Goal: Task Accomplishment & Management: Use online tool/utility

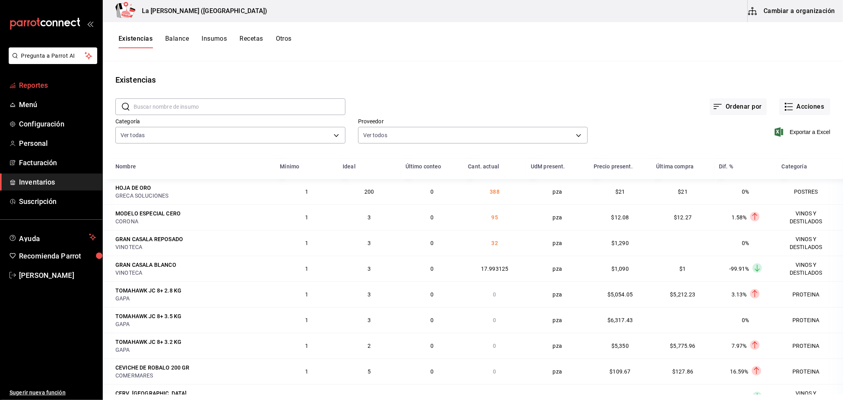
click at [36, 84] on span "Reportes" at bounding box center [57, 85] width 77 height 11
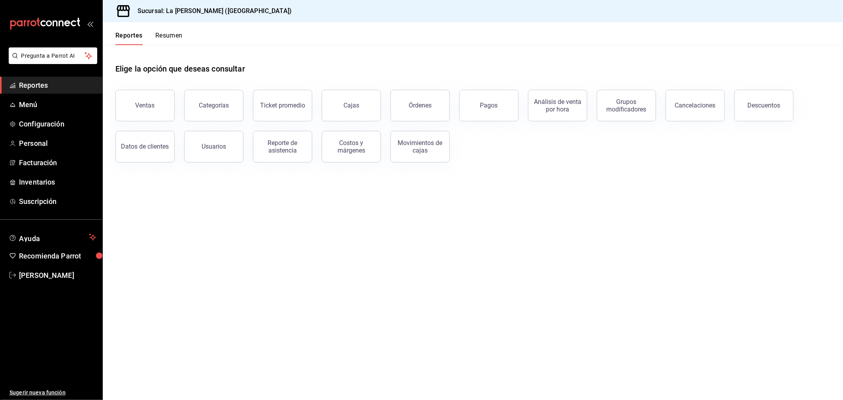
click at [136, 104] on button "Ventas" at bounding box center [144, 106] width 59 height 32
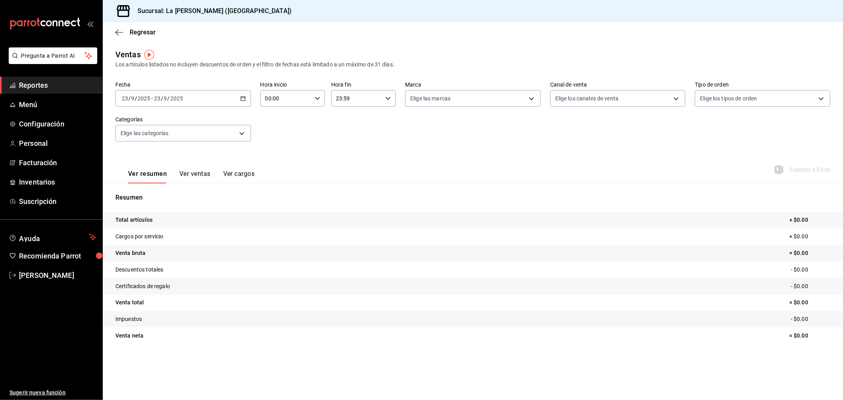
click at [208, 103] on div "[DATE] [DATE] - [DATE] [DATE]" at bounding box center [183, 98] width 136 height 17
click at [167, 189] on li "Rango de fechas" at bounding box center [153, 194] width 74 height 18
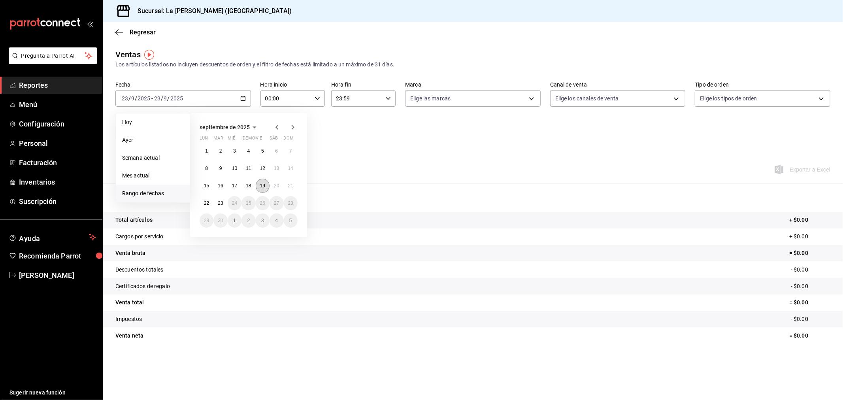
click at [261, 183] on abbr "19" at bounding box center [262, 186] width 5 height 6
click at [278, 184] on abbr "20" at bounding box center [276, 186] width 5 height 6
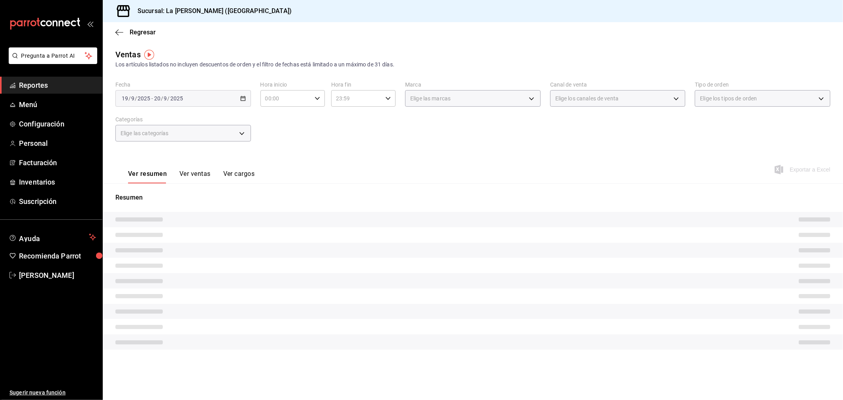
click at [390, 139] on div "Fecha [DATE] [DATE] - [DATE] [DATE] Hora inicio 00:00 Hora inicio Hora fin 23:5…" at bounding box center [472, 116] width 715 height 70
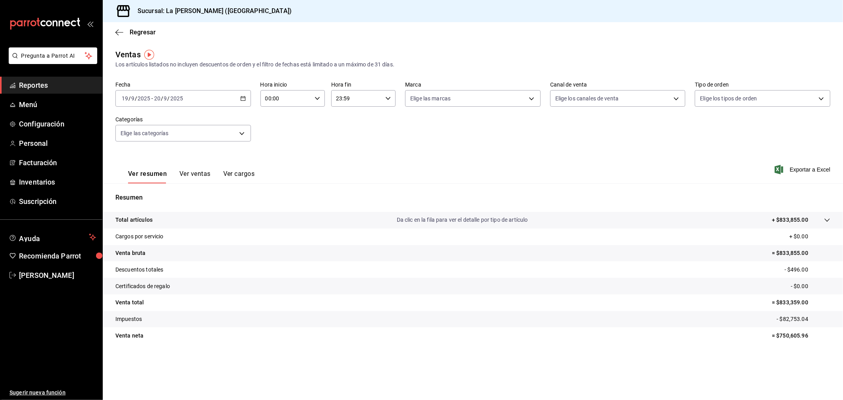
click at [302, 98] on input "00:00" at bounding box center [286, 99] width 51 height 16
click at [276, 131] on span "10" at bounding box center [277, 133] width 20 height 6
type input "10:00"
click at [381, 102] on div at bounding box center [421, 200] width 843 height 400
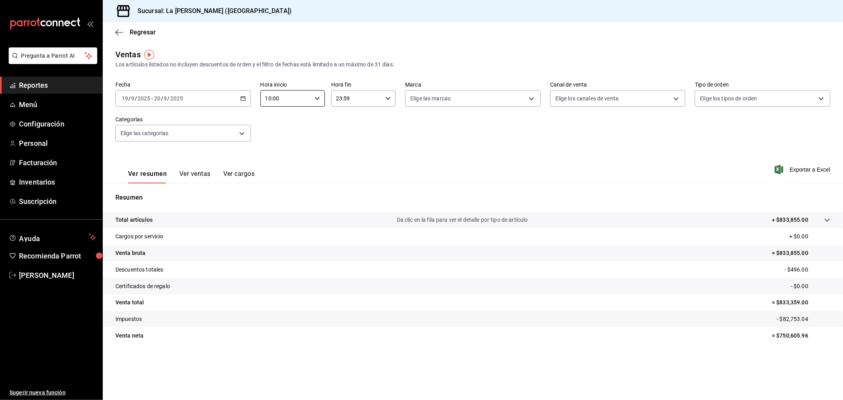
click at [382, 98] on input "23:59" at bounding box center [356, 99] width 51 height 16
click at [346, 150] on span "04" at bounding box center [348, 151] width 20 height 6
type input "04:59"
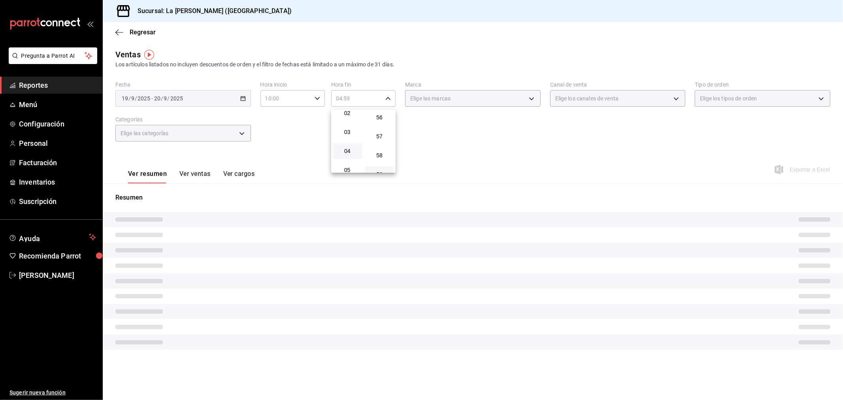
click at [437, 142] on div at bounding box center [421, 200] width 843 height 400
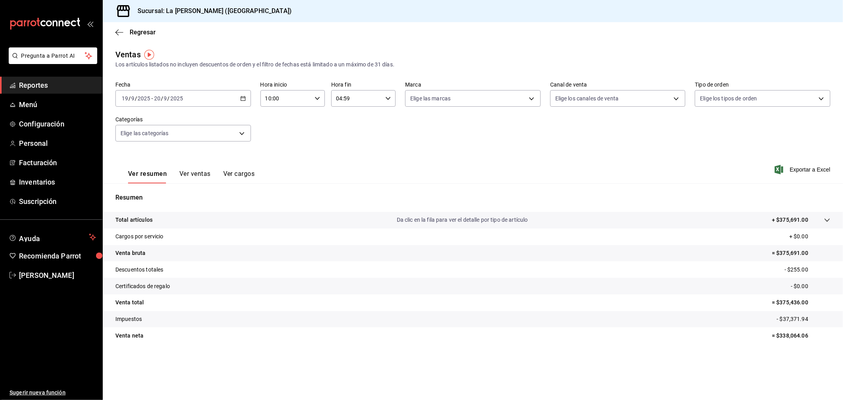
click at [191, 175] on button "Ver ventas" at bounding box center [195, 176] width 31 height 13
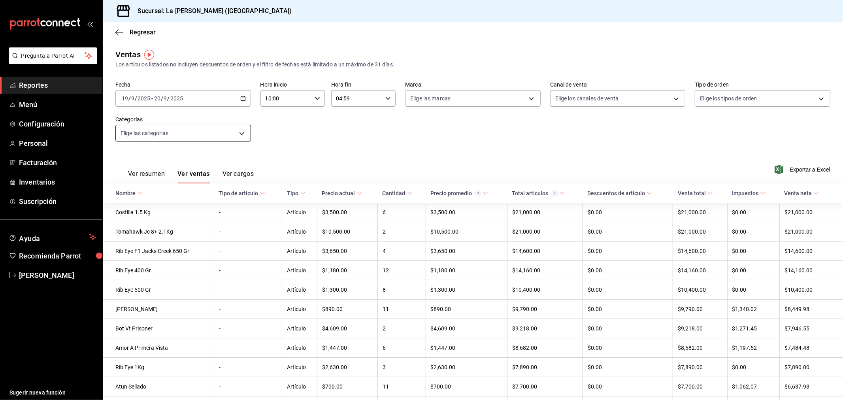
click at [194, 135] on body "Pregunta a Parrot AI Reportes Menú Configuración Personal Facturación Inventari…" at bounding box center [421, 200] width 843 height 400
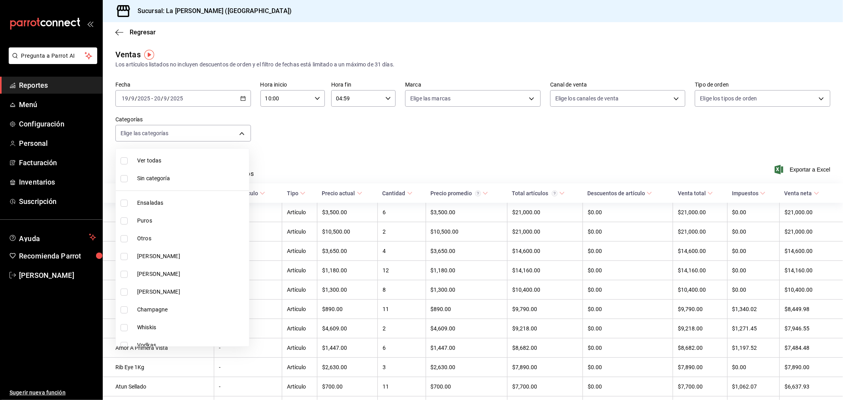
click at [159, 310] on span "Champagne" at bounding box center [191, 310] width 109 height 8
type input "8c928680-2e27-46ef-bef7-14e3350f6799"
checkbox input "true"
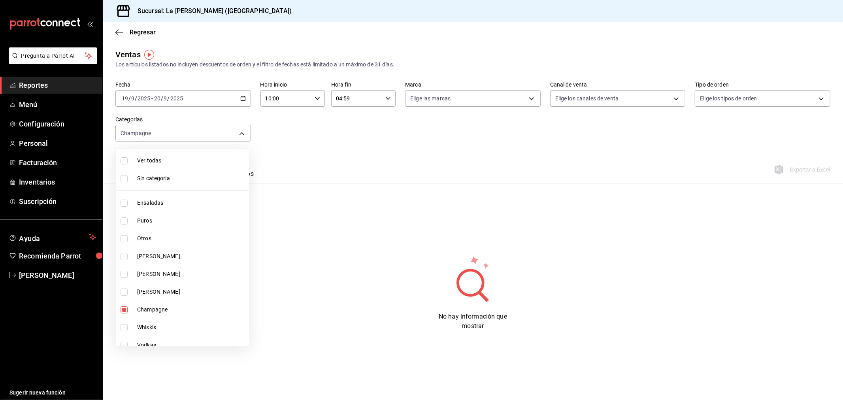
click at [450, 171] on div at bounding box center [421, 200] width 843 height 400
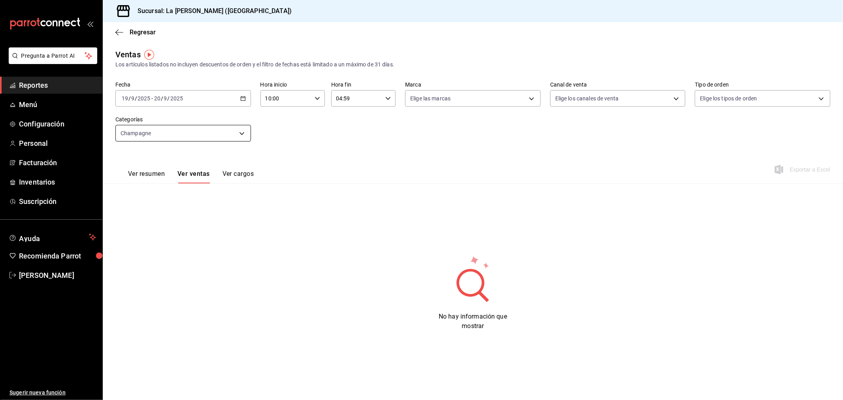
click at [204, 131] on body "Pregunta a Parrot AI Reportes Menú Configuración Personal Facturación Inventari…" at bounding box center [421, 200] width 843 height 400
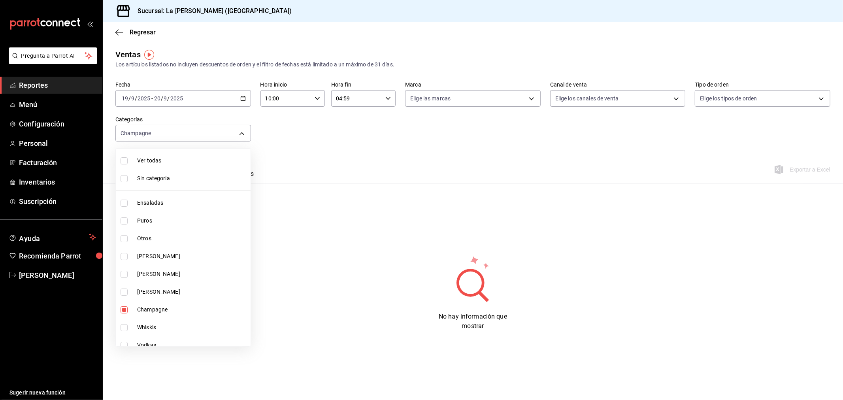
click at [159, 306] on span "Champagne" at bounding box center [192, 310] width 110 height 8
checkbox input "false"
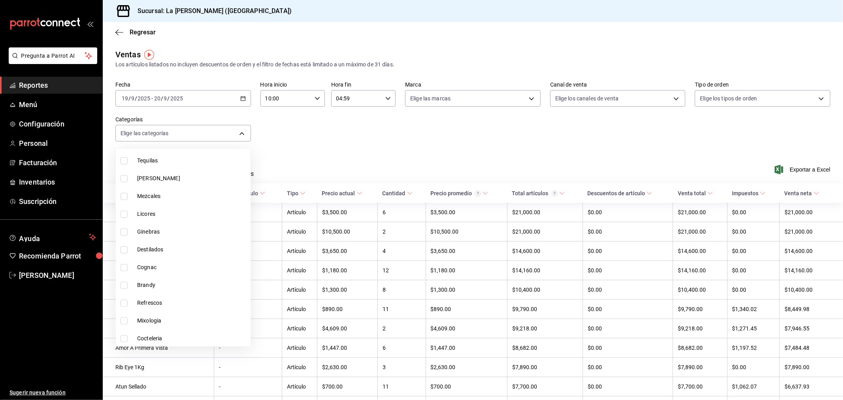
scroll to position [219, 0]
click at [156, 302] on span "Mixologia" at bounding box center [192, 304] width 110 height 8
type input "29a4343f-55ba-48d5-8ea3-510ff341c067"
checkbox input "true"
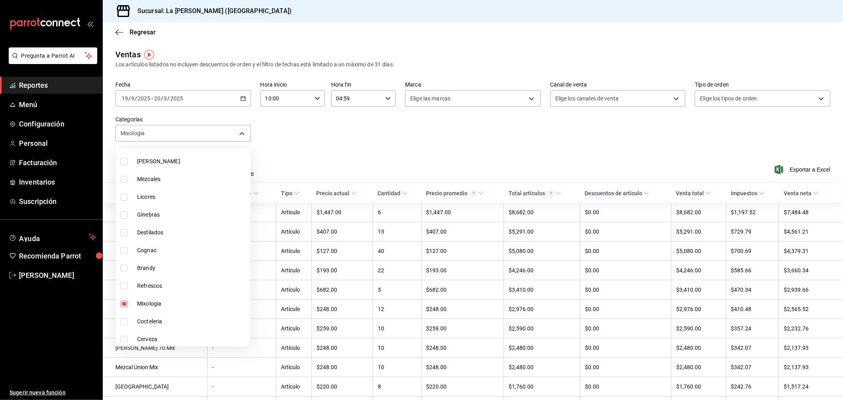
click at [452, 144] on div at bounding box center [421, 200] width 843 height 400
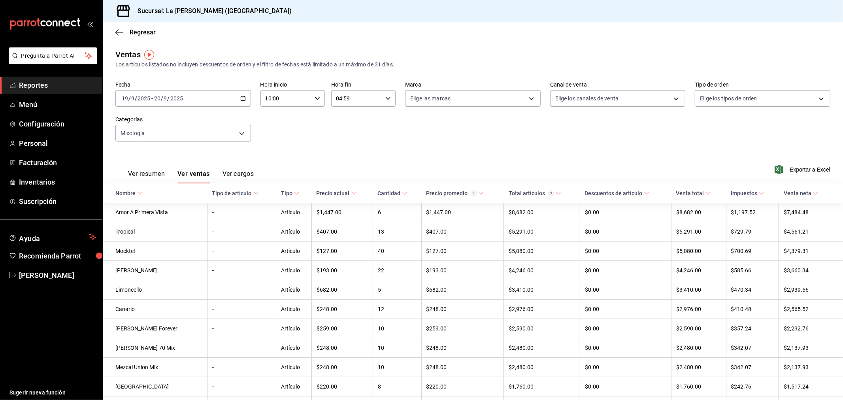
click at [202, 97] on div "[DATE] [DATE] - [DATE] [DATE]" at bounding box center [183, 98] width 136 height 17
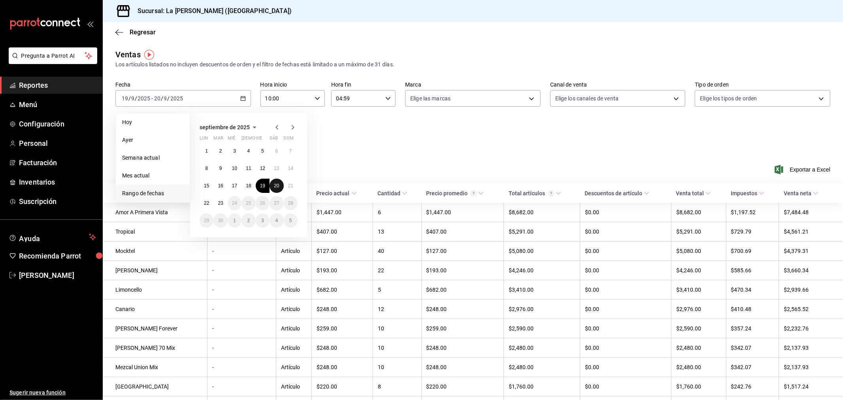
click at [277, 187] on abbr "20" at bounding box center [276, 186] width 5 height 6
click at [287, 185] on button "21" at bounding box center [291, 186] width 14 height 14
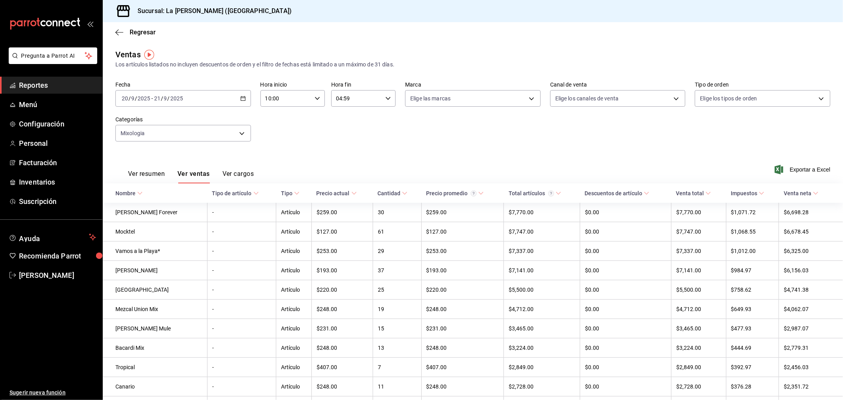
click at [214, 102] on div "[DATE] [DATE] - [DATE] [DATE]" at bounding box center [183, 98] width 136 height 17
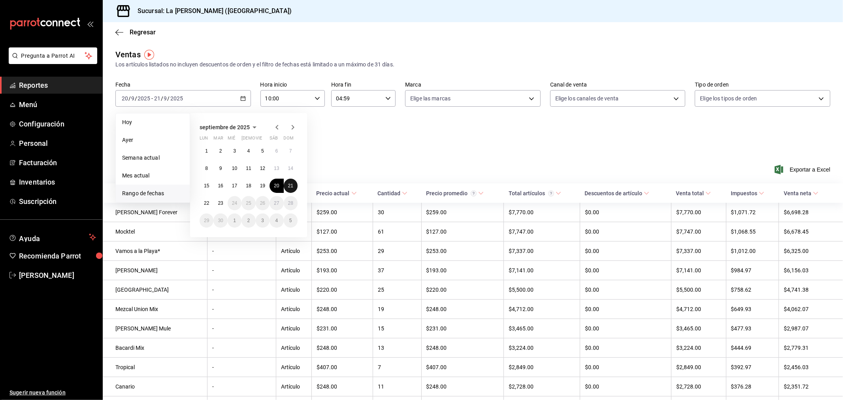
click at [292, 187] on abbr "21" at bounding box center [290, 186] width 5 height 6
click at [210, 200] on button "22" at bounding box center [207, 203] width 14 height 14
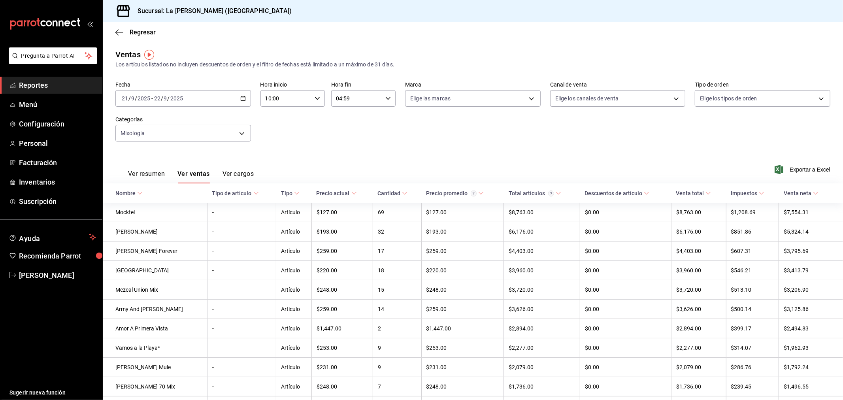
click at [210, 98] on div "[DATE] [DATE] - [DATE] [DATE]" at bounding box center [183, 98] width 136 height 17
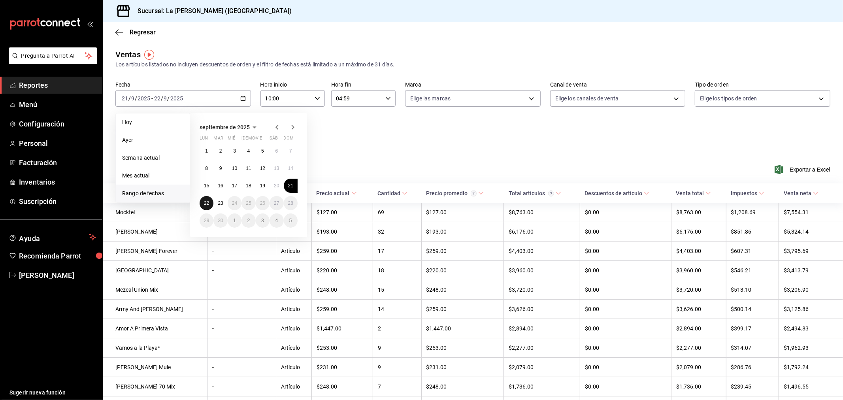
click at [207, 204] on abbr "22" at bounding box center [206, 203] width 5 height 6
click at [219, 202] on abbr "23" at bounding box center [220, 203] width 5 height 6
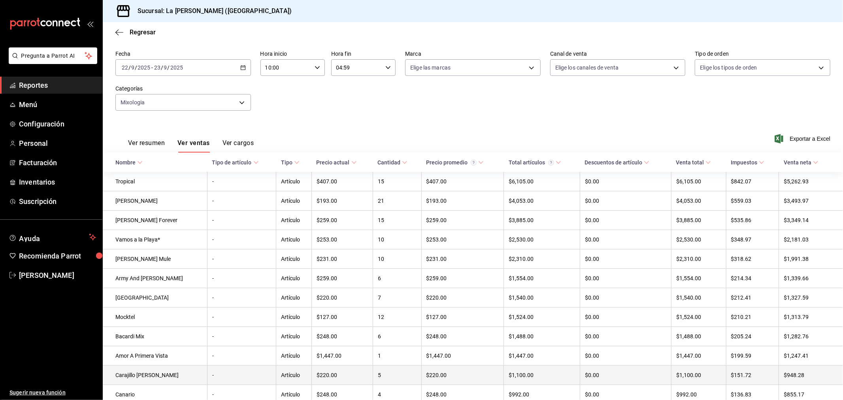
scroll to position [44, 0]
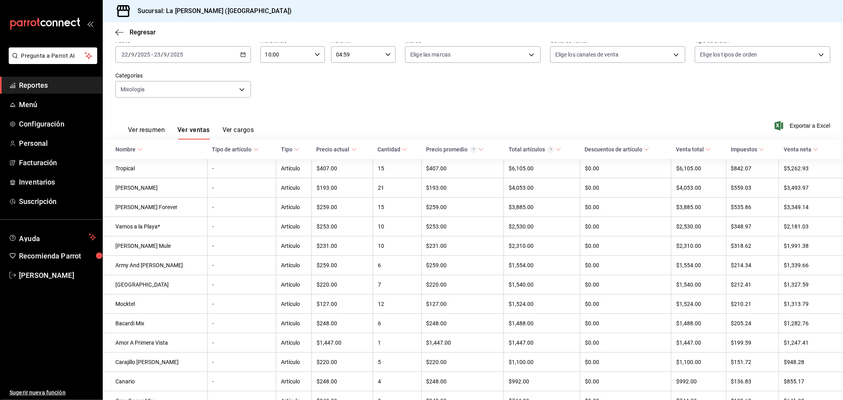
click at [212, 59] on div "[DATE] [DATE] - [DATE] [DATE]" at bounding box center [183, 54] width 136 height 17
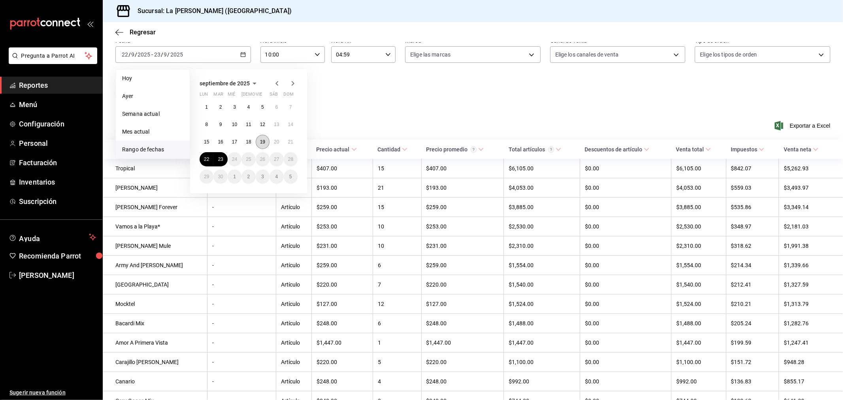
click at [261, 142] on abbr "19" at bounding box center [262, 142] width 5 height 6
click at [274, 143] on button "20" at bounding box center [277, 142] width 14 height 14
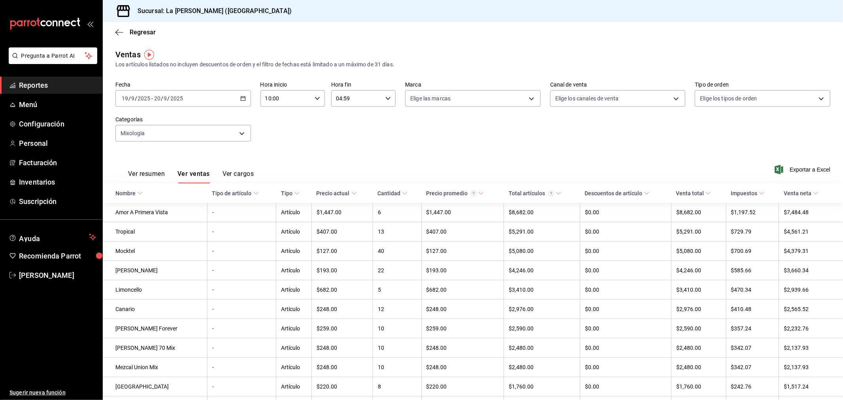
click at [221, 95] on div "[DATE] [DATE] - [DATE] [DATE]" at bounding box center [183, 98] width 136 height 17
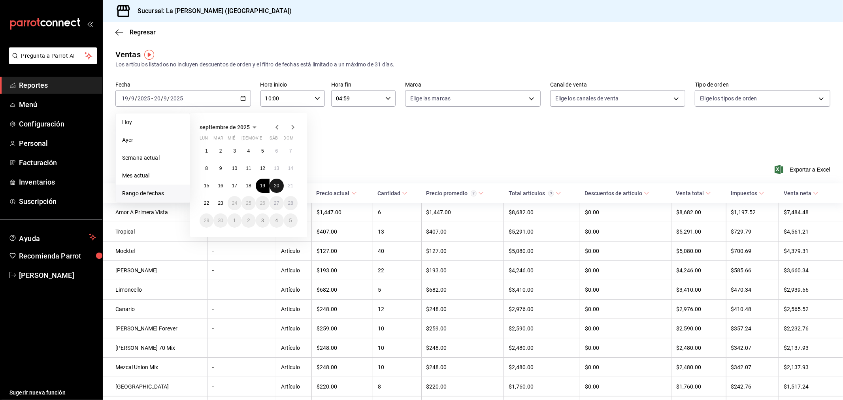
click at [276, 187] on abbr "20" at bounding box center [276, 186] width 5 height 6
click at [289, 191] on button "21" at bounding box center [291, 186] width 14 height 14
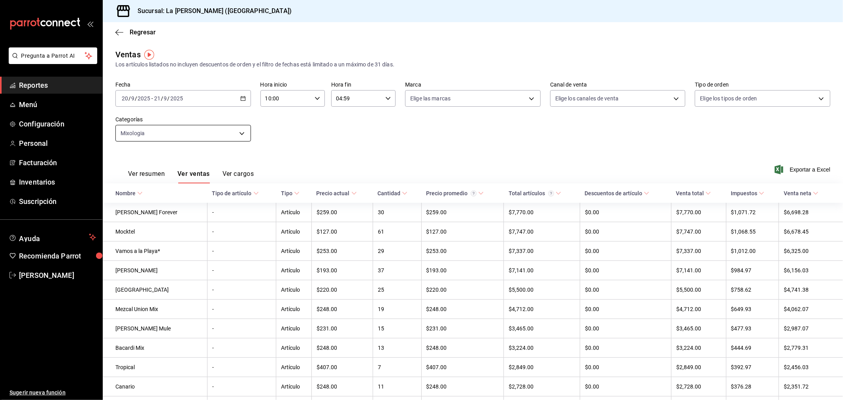
click at [155, 138] on body "Pregunta a Parrot AI Reportes Menú Configuración Personal Facturación Inventari…" at bounding box center [421, 200] width 843 height 400
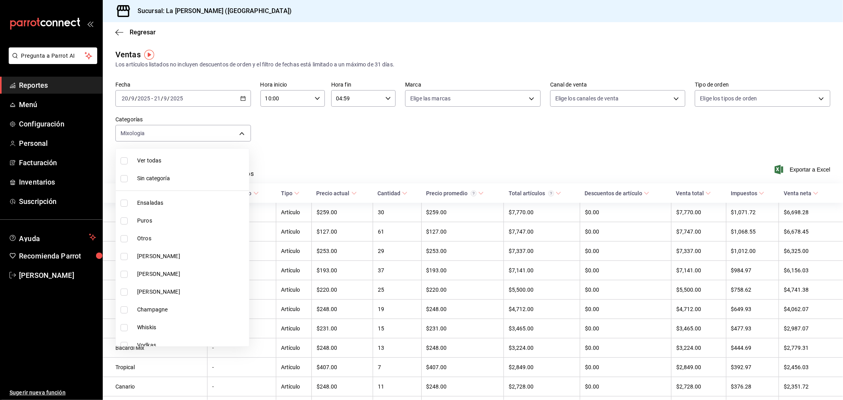
click at [355, 139] on div at bounding box center [421, 200] width 843 height 400
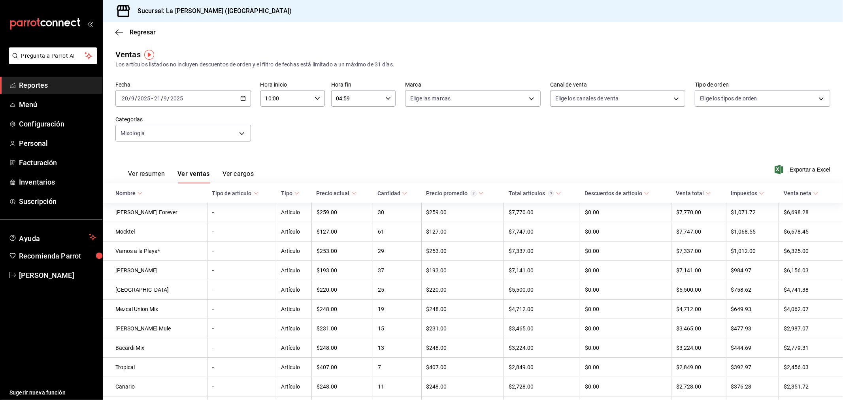
click at [190, 99] on div "[DATE] [DATE] - [DATE] [DATE]" at bounding box center [183, 98] width 136 height 17
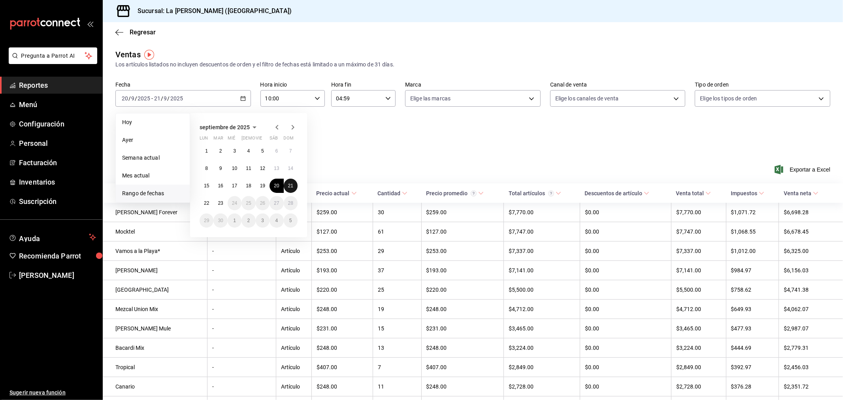
click at [289, 186] on abbr "21" at bounding box center [290, 186] width 5 height 6
click at [203, 203] on button "22" at bounding box center [207, 203] width 14 height 14
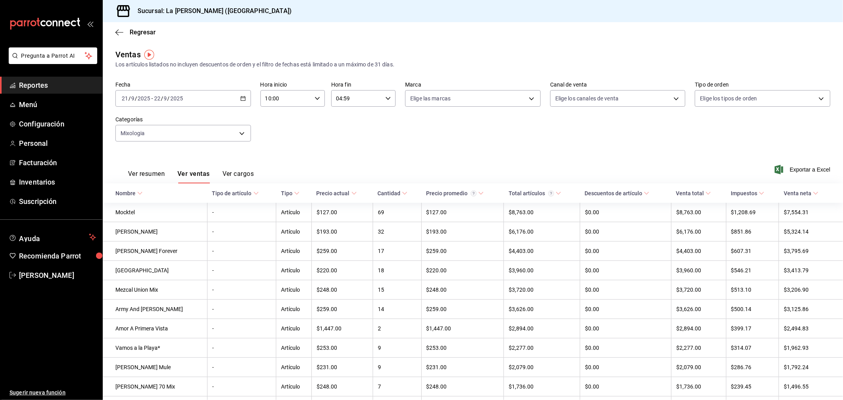
click at [206, 101] on div "[DATE] [DATE] - [DATE] [DATE]" at bounding box center [183, 98] width 136 height 17
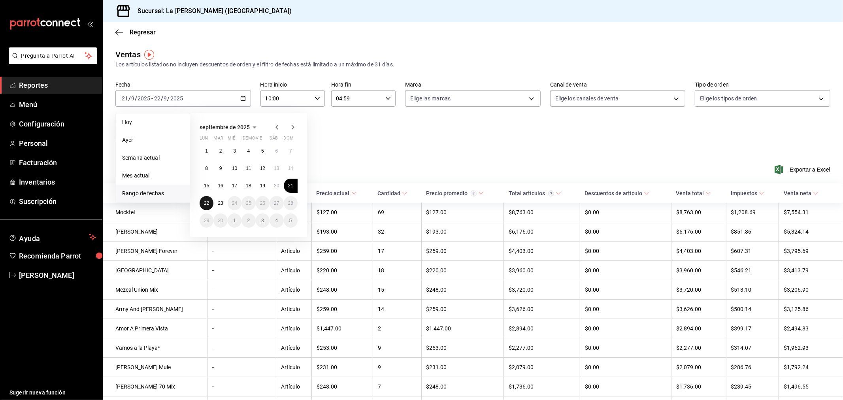
click at [204, 204] on abbr "22" at bounding box center [206, 203] width 5 height 6
click at [216, 203] on button "23" at bounding box center [221, 203] width 14 height 14
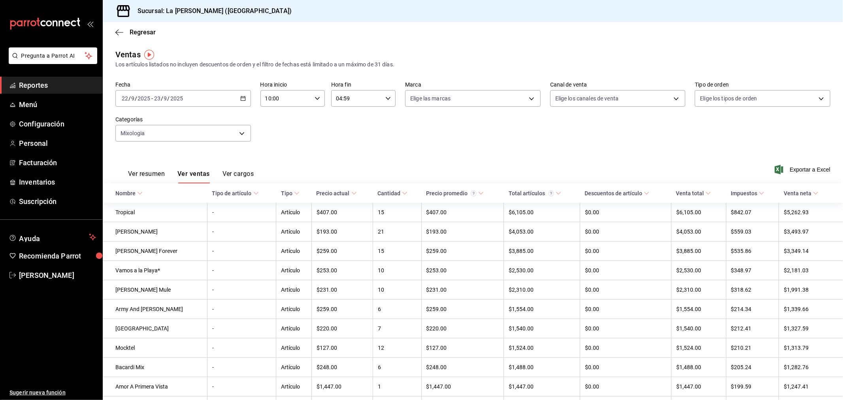
click at [335, 154] on div "Ver resumen Ver ventas Ver cargos Exportar a Excel" at bounding box center [473, 167] width 741 height 32
click at [38, 165] on span "Facturación" at bounding box center [57, 162] width 77 height 11
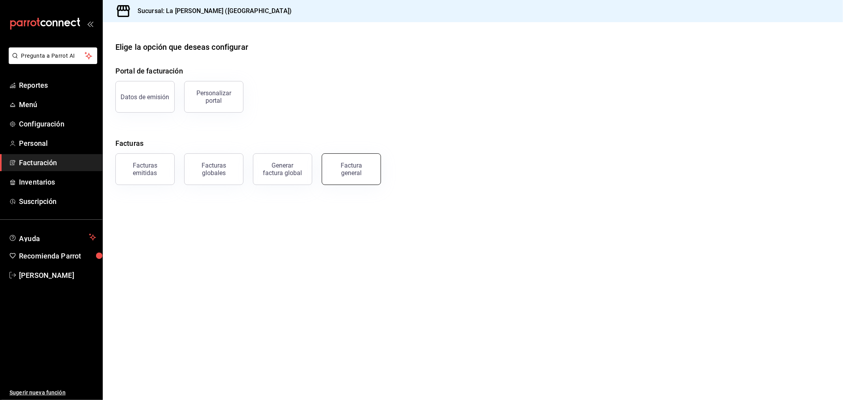
click at [346, 156] on button "Factura general" at bounding box center [351, 169] width 59 height 32
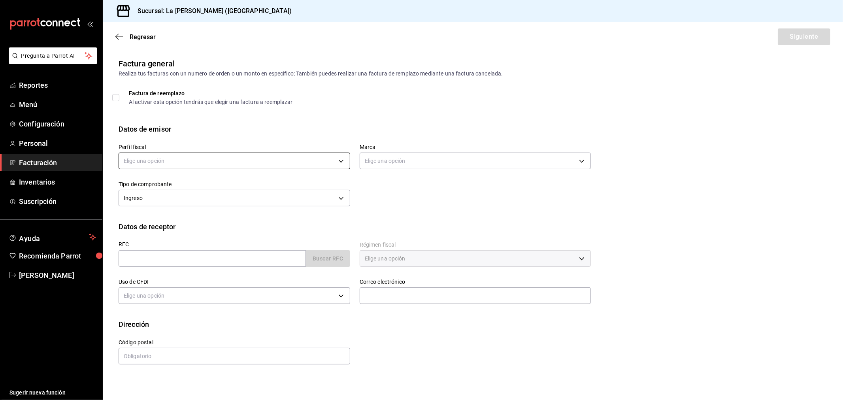
click at [303, 163] on body "Pregunta a Parrot AI Reportes Menú Configuración Personal Facturación Inventari…" at bounding box center [421, 200] width 843 height 400
click at [257, 199] on li "STRANA" at bounding box center [234, 201] width 231 height 15
type input "d36eceeb-f451-4f62-8527-fdcfc00e458f"
type input "768cf5f5-9f29-4846-9f23-2ee3d48c8f52"
click at [179, 260] on input "text" at bounding box center [212, 258] width 187 height 17
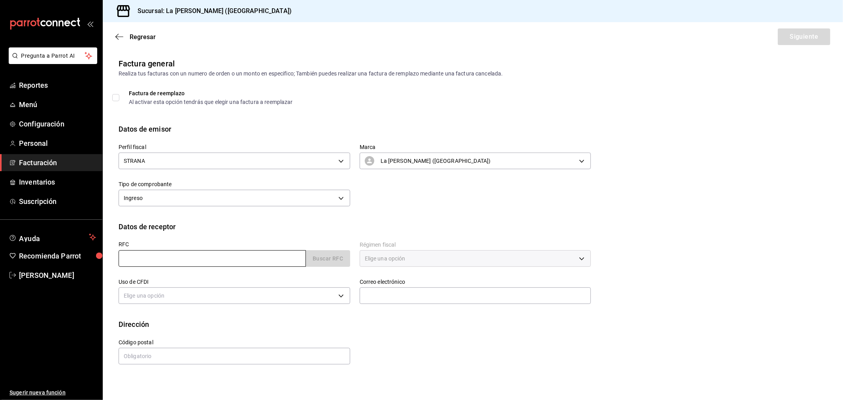
type input "XAXX010101000"
type input "48333"
type input "616"
type input "S01"
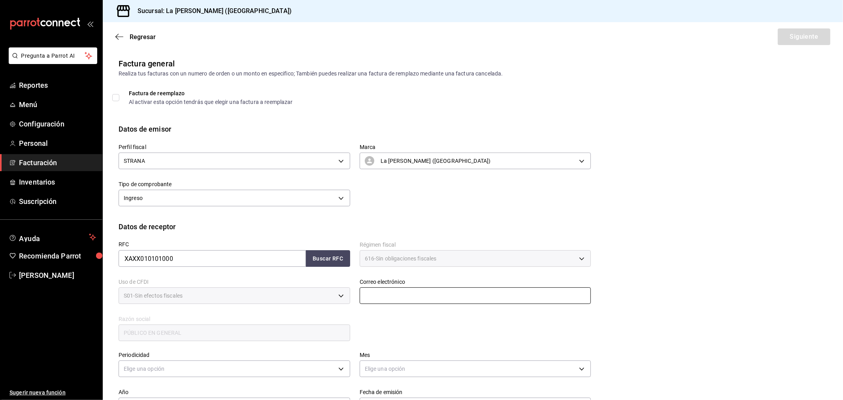
click at [388, 294] on input "text" at bounding box center [476, 295] width 232 height 17
type input "[EMAIL_ADDRESS][DOMAIN_NAME]"
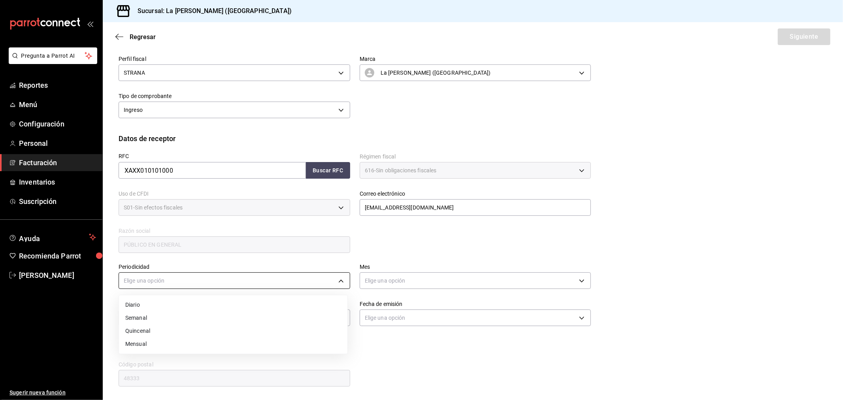
click at [199, 279] on body "Pregunta a Parrot AI Reportes Menú Configuración Personal Facturación Inventari…" at bounding box center [421, 200] width 843 height 400
click at [186, 306] on li "Diario" at bounding box center [233, 305] width 229 height 13
type input "DAILY"
click at [395, 280] on body "Pregunta a Parrot AI Reportes Menú Configuración Personal Facturación Inventari…" at bounding box center [421, 200] width 843 height 400
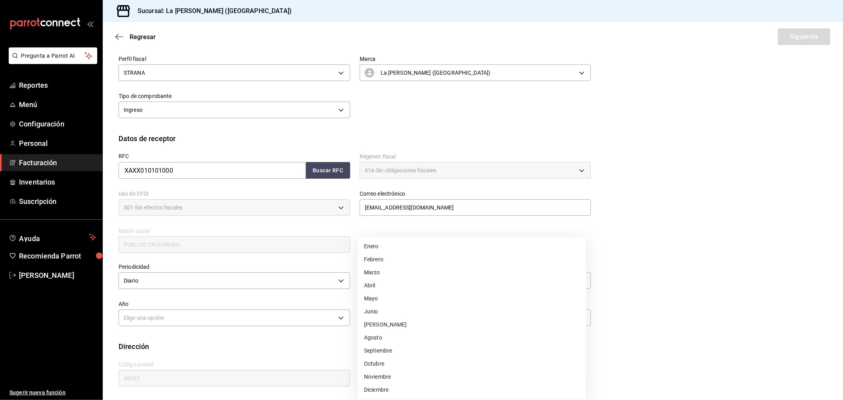
click at [386, 348] on li "Septiembre" at bounding box center [472, 350] width 229 height 13
type input "9"
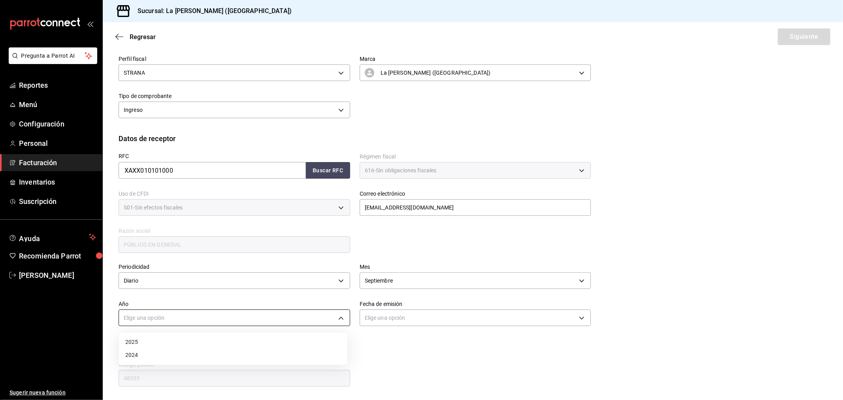
click at [204, 319] on body "Pregunta a Parrot AI Reportes Menú Configuración Personal Facturación Inventari…" at bounding box center [421, 200] width 843 height 400
click at [187, 340] on li "2025" at bounding box center [233, 342] width 229 height 13
type input "2025"
click at [399, 313] on body "Pregunta a Parrot AI Reportes Menú Configuración Personal Facturación Inventari…" at bounding box center [421, 200] width 843 height 400
click at [386, 341] on li "Hoy" at bounding box center [472, 342] width 229 height 13
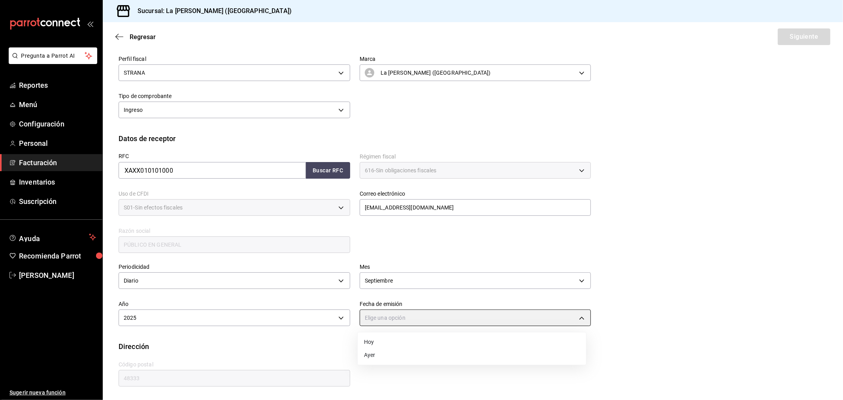
type input "[DATE]"
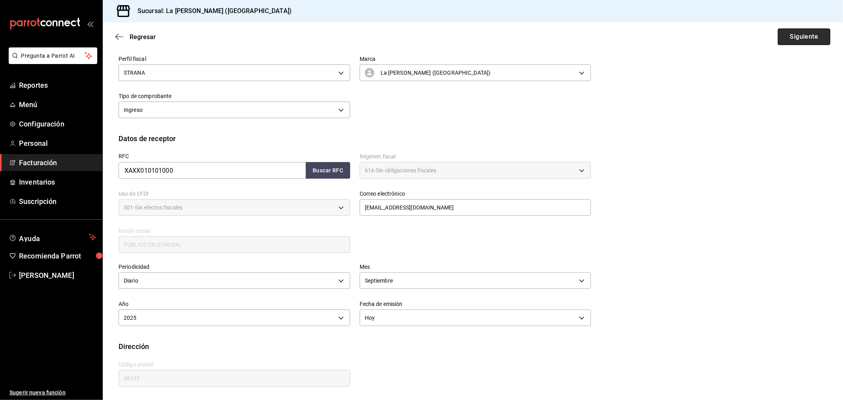
click at [796, 31] on button "Siguiente" at bounding box center [804, 36] width 53 height 17
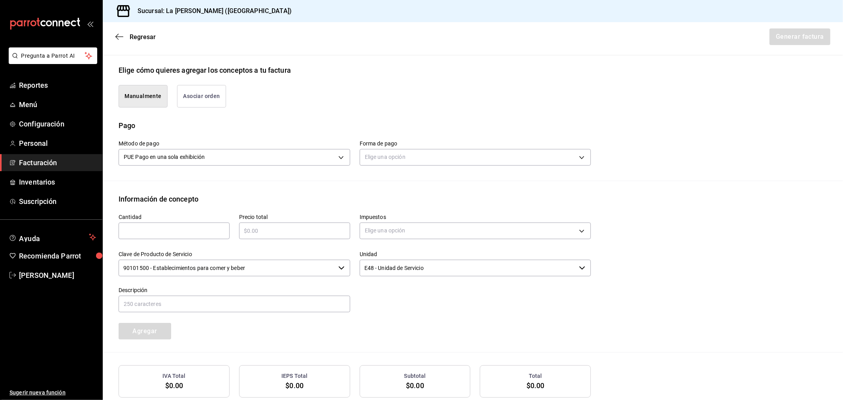
scroll to position [219, 0]
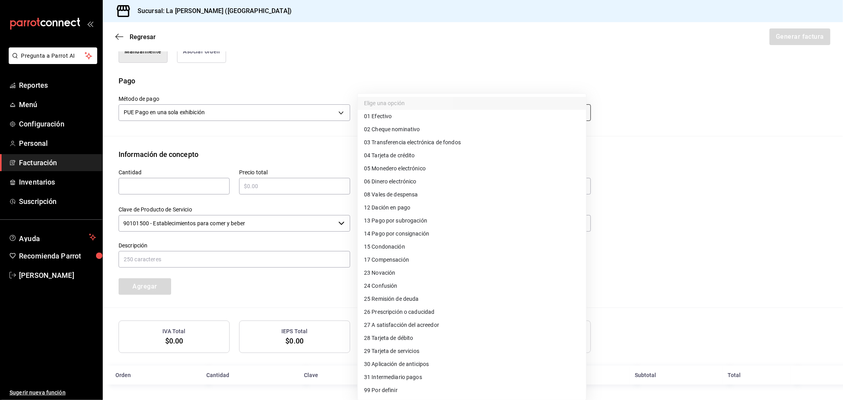
click at [373, 118] on body "Pregunta a Parrot AI Reportes Menú Configuración Personal Facturación Inventari…" at bounding box center [421, 200] width 843 height 400
click at [386, 157] on span "04 Tarjeta de crédito" at bounding box center [389, 155] width 51 height 8
type input "04"
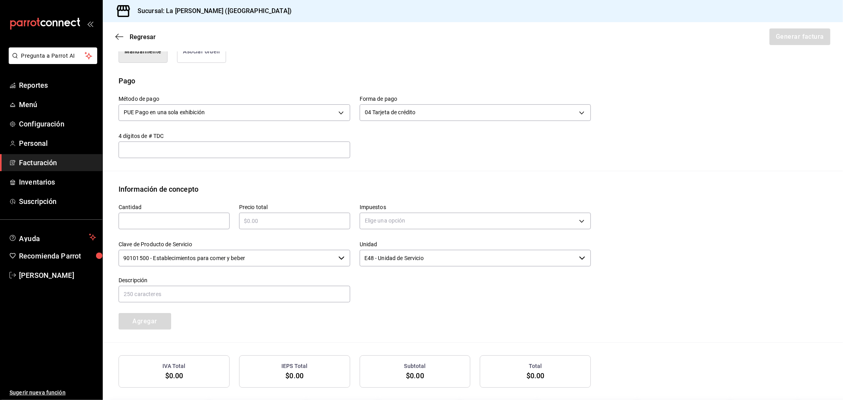
click at [153, 203] on div "Cantidad ​" at bounding box center [169, 213] width 121 height 37
click at [157, 222] on input "text" at bounding box center [174, 220] width 111 height 9
type input "1"
type input "$83640"
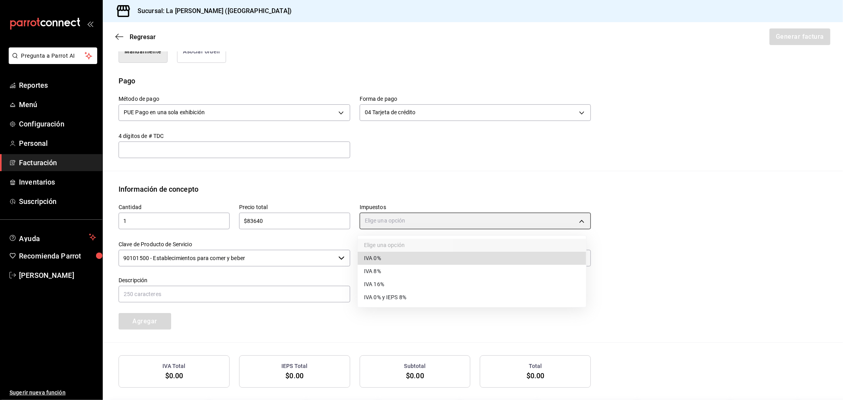
type input "IVA_0"
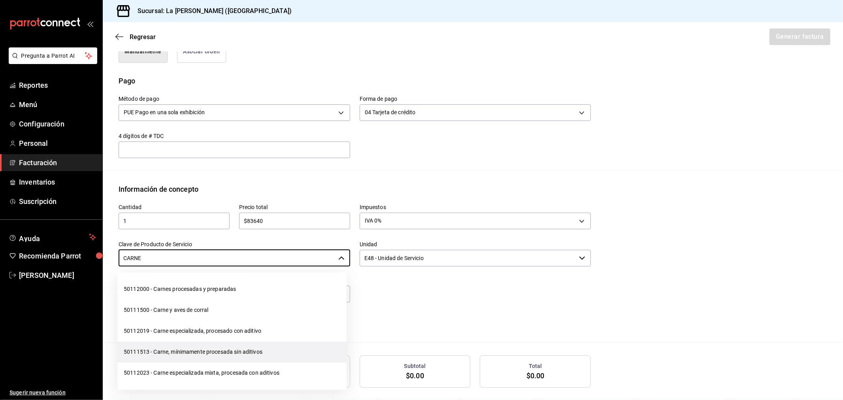
click at [242, 361] on li "50111513 - Carne, mínimamente procesada sin aditivos" at bounding box center [231, 352] width 229 height 21
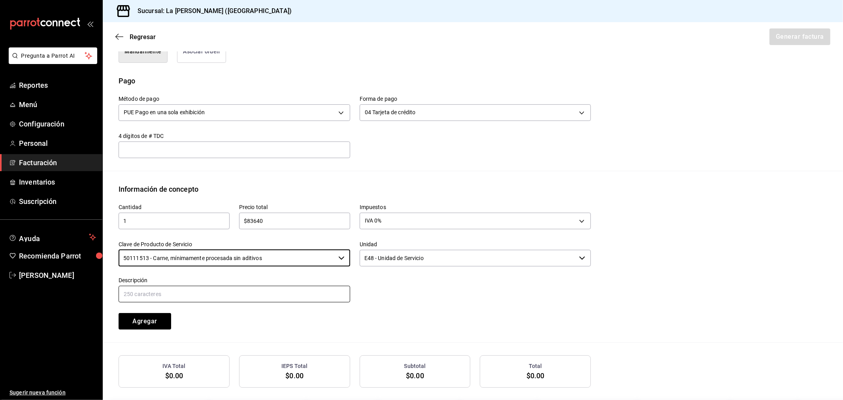
type input "50111513 - Carne, mínimamente procesada sin aditivos"
click at [194, 291] on input "text" at bounding box center [235, 294] width 232 height 17
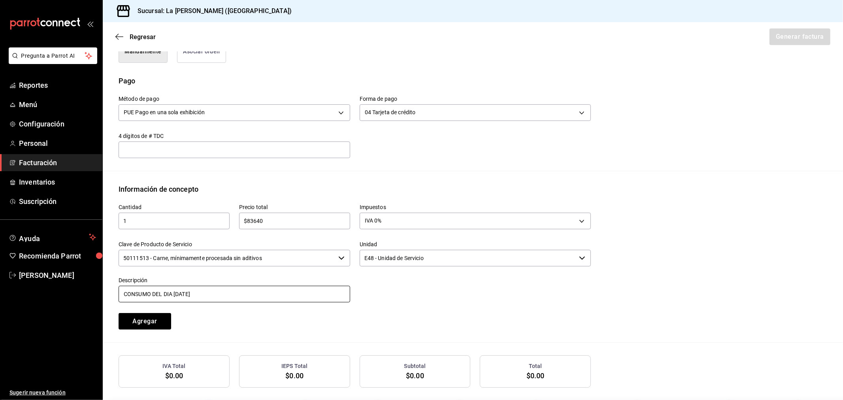
drag, startPoint x: 222, startPoint y: 293, endPoint x: 174, endPoint y: 286, distance: 48.4
click at [174, 286] on input "CONSUMO DEL DIA [DATE]" at bounding box center [235, 294] width 232 height 17
type input "CONSUMO DEL DIA [DATE]"
click at [148, 318] on button "Agregar" at bounding box center [145, 321] width 53 height 17
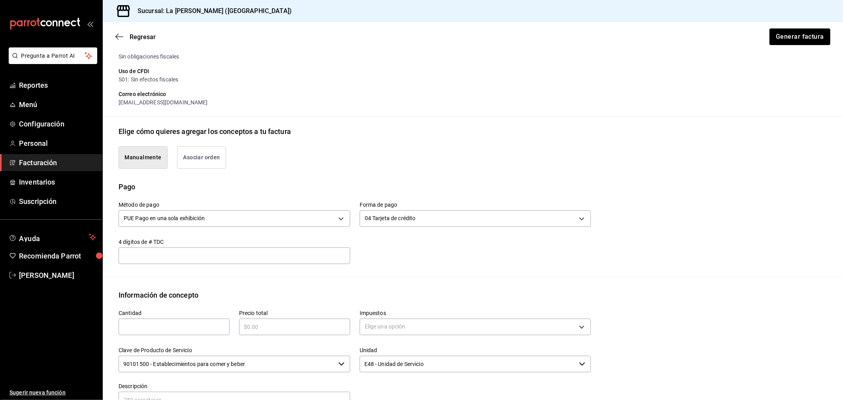
scroll to position [0, 0]
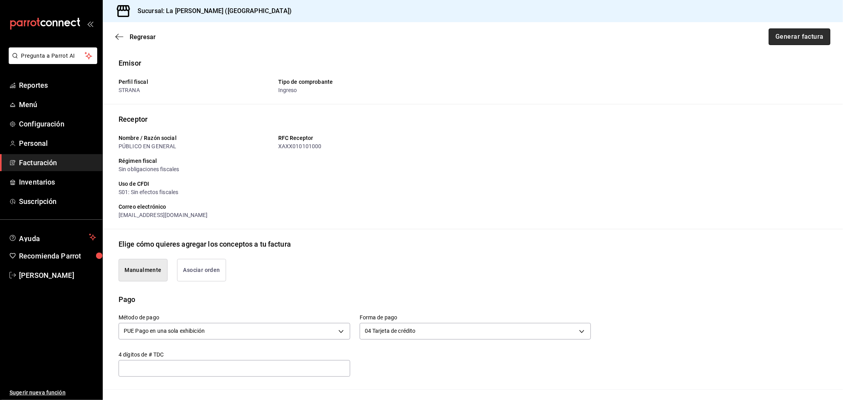
click at [783, 38] on button "Generar factura" at bounding box center [800, 36] width 62 height 17
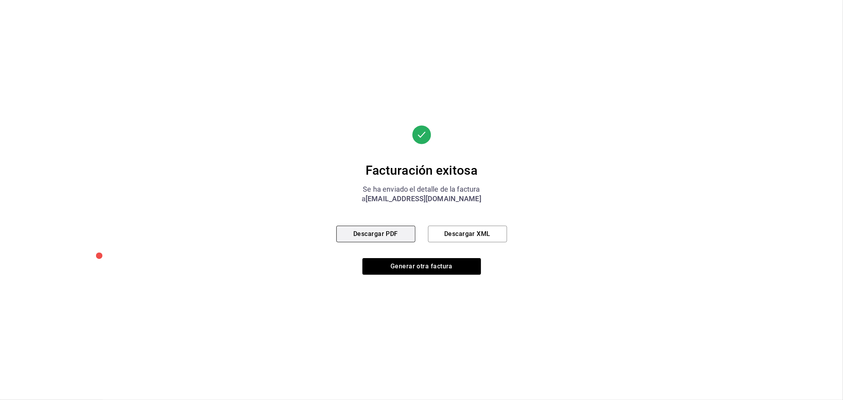
click at [399, 229] on button "Descargar PDF" at bounding box center [376, 234] width 79 height 17
click at [406, 266] on button "Generar otra factura" at bounding box center [422, 266] width 119 height 17
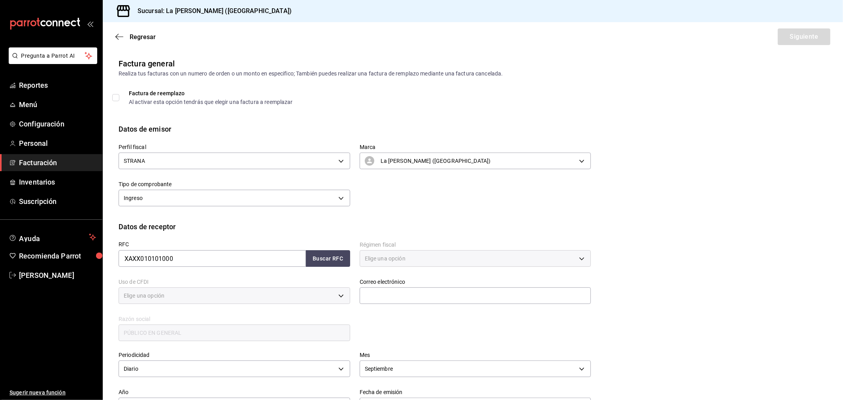
type input "616"
type input "S01"
click at [477, 295] on input "text" at bounding box center [476, 295] width 232 height 17
type input "[EMAIL_ADDRESS][DOMAIN_NAME]"
click at [811, 29] on button "Siguiente" at bounding box center [804, 36] width 53 height 17
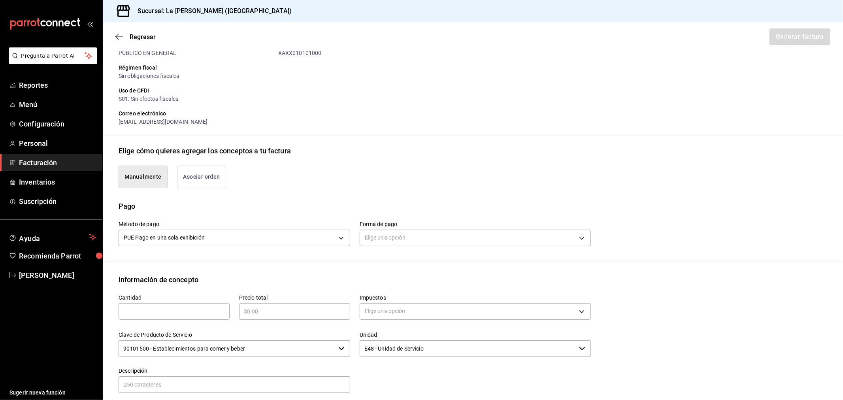
scroll to position [219, 0]
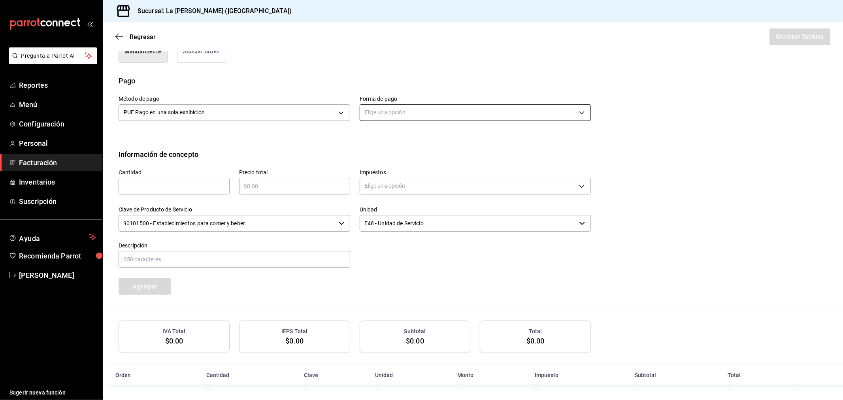
click at [438, 116] on body "Pregunta a Parrot AI Reportes Menú Configuración Personal Facturación Inventari…" at bounding box center [421, 200] width 843 height 400
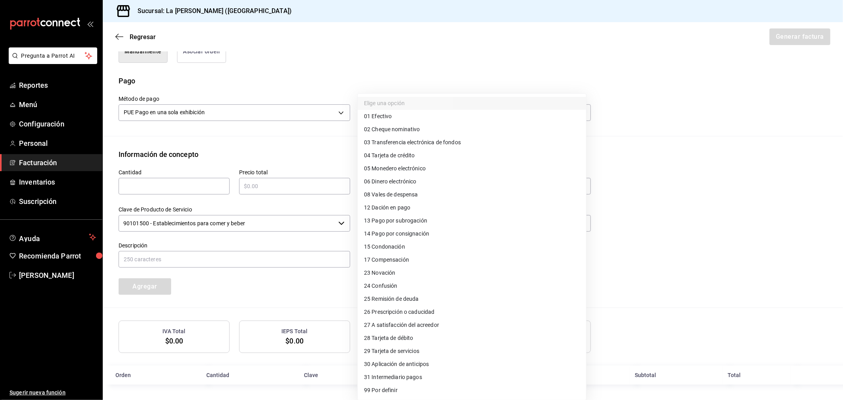
click at [389, 339] on span "28 Tarjeta de débito" at bounding box center [388, 338] width 49 height 8
type input "28"
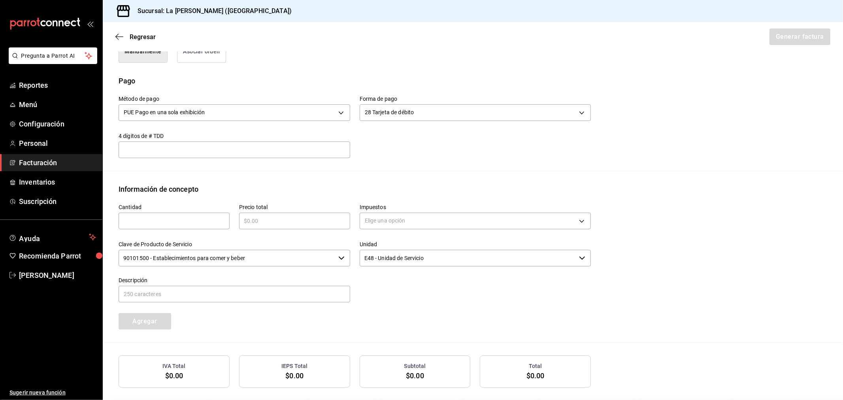
click at [148, 224] on input "text" at bounding box center [174, 220] width 111 height 9
type input "1"
type input "$20910"
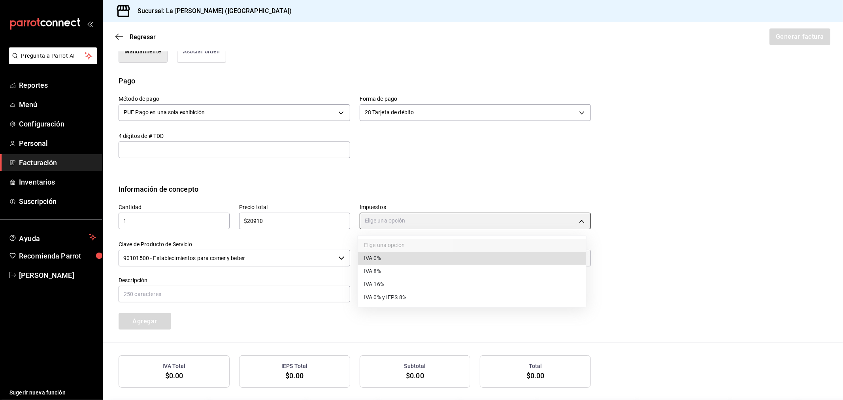
type input "IVA_0"
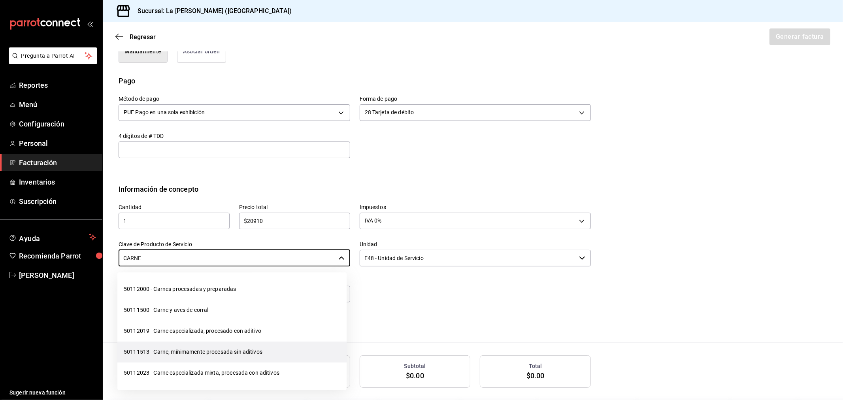
click at [207, 355] on li "50111513 - Carne, mínimamente procesada sin aditivos" at bounding box center [231, 352] width 229 height 21
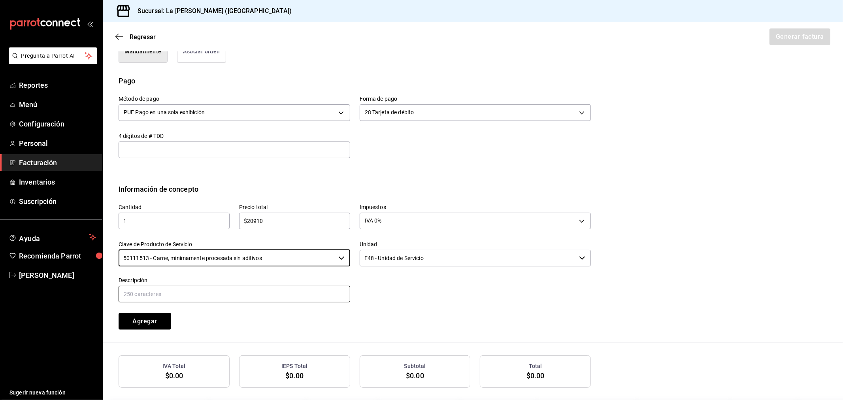
type input "50111513 - Carne, mínimamente procesada sin aditivos"
click at [203, 297] on input "text" at bounding box center [235, 294] width 232 height 17
paste input "CONSUMO DEL DIA [DATE]"
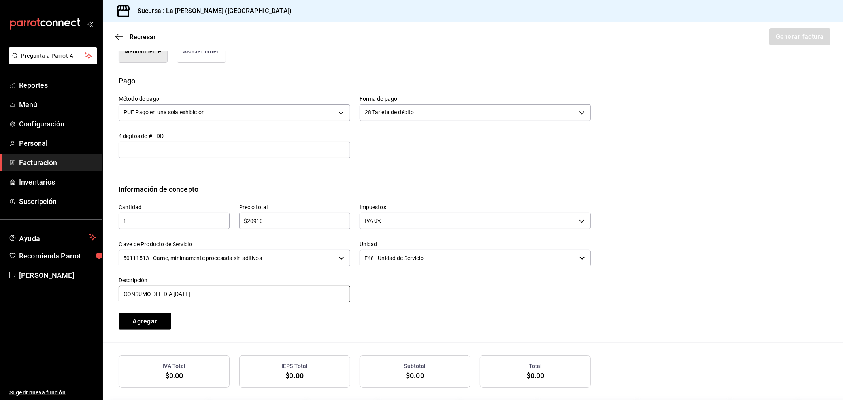
type input "CONSUMO DEL DIA [DATE]"
click at [151, 329] on div "Cantidad 1 ​ Precio total $20910 ​ Impuestos IVA 0% IVA_0 Clave de Producto de …" at bounding box center [473, 269] width 709 height 148
click at [148, 314] on button "Agregar" at bounding box center [145, 321] width 53 height 17
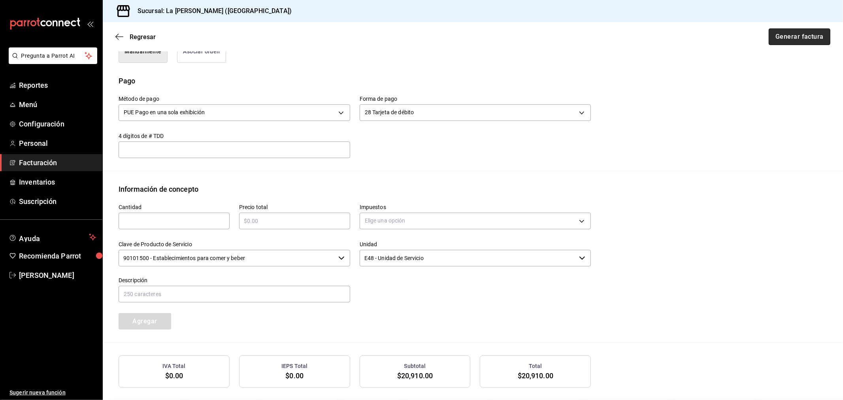
click at [784, 30] on button "Generar factura" at bounding box center [800, 36] width 62 height 17
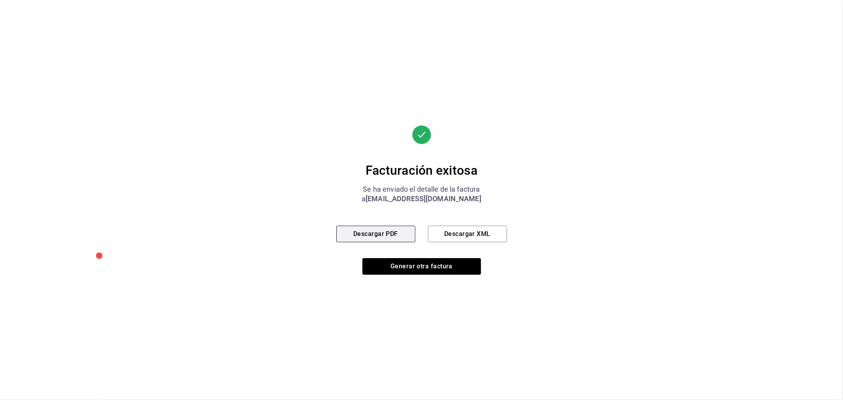
click at [402, 237] on button "Descargar PDF" at bounding box center [376, 234] width 79 height 17
click at [467, 267] on button "Generar otra factura" at bounding box center [422, 266] width 119 height 17
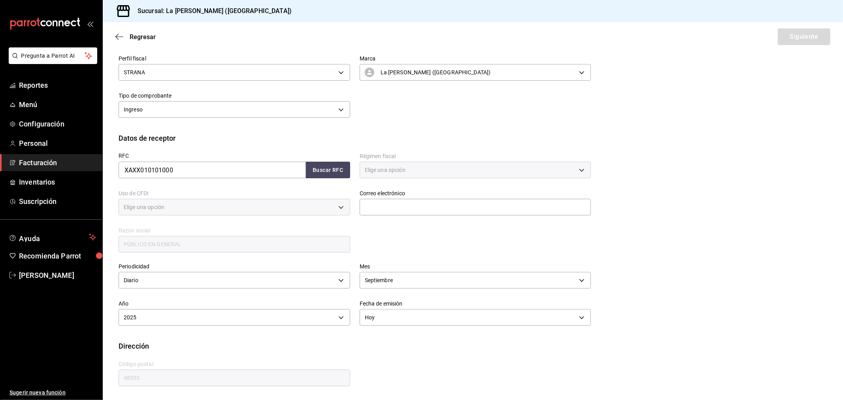
type input "616"
type input "S01"
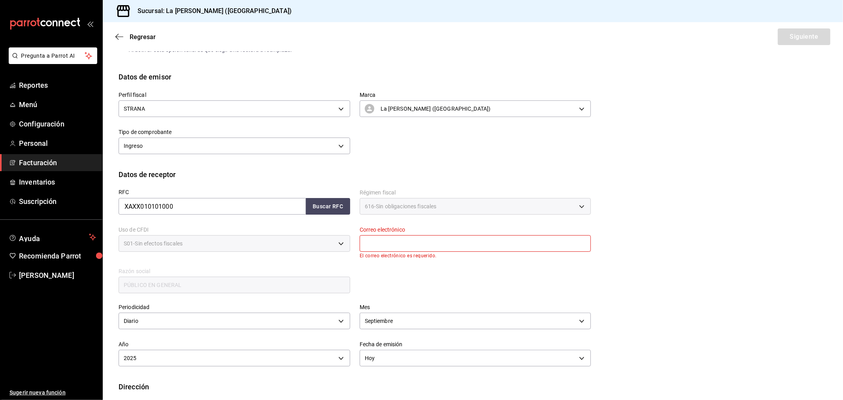
click at [451, 244] on input "text" at bounding box center [476, 243] width 232 height 17
type input "[EMAIL_ADDRESS][DOMAIN_NAME]"
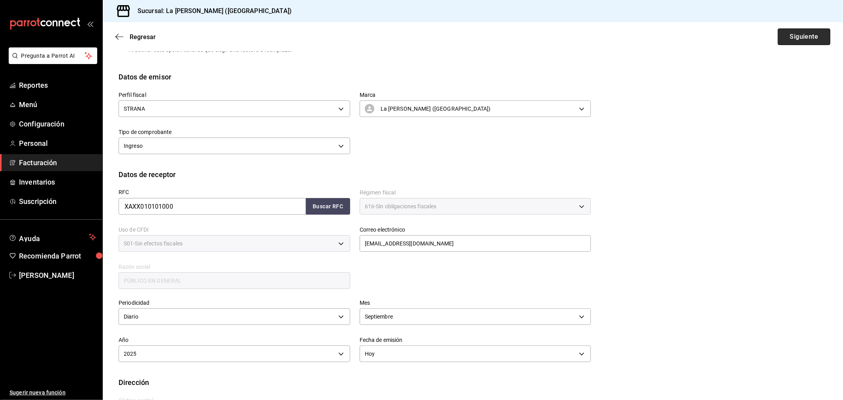
click at [796, 34] on button "Siguiente" at bounding box center [804, 36] width 53 height 17
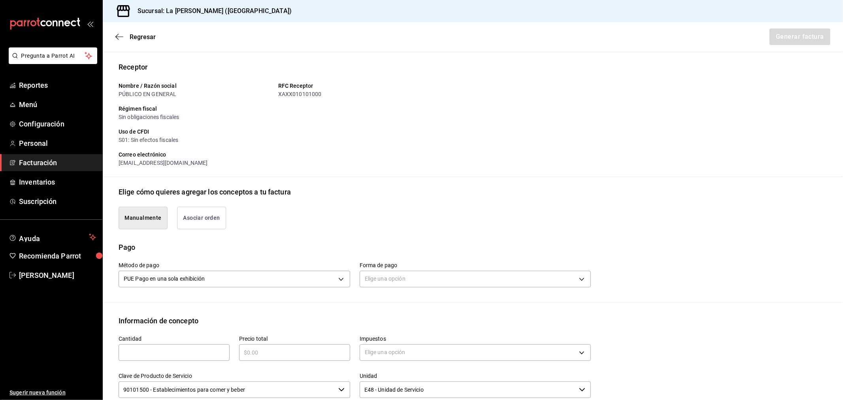
scroll to position [219, 0]
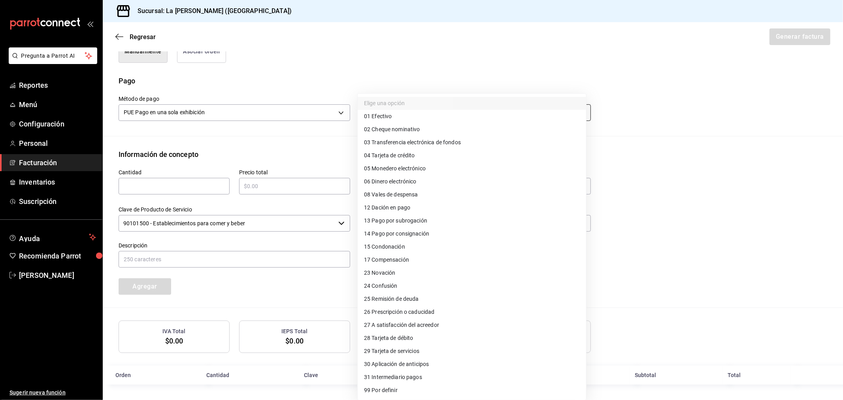
click at [443, 106] on body "Pregunta a Parrot AI Reportes Menú Configuración Personal Facturación Inventari…" at bounding box center [421, 200] width 843 height 400
click at [427, 153] on li "04 Tarjeta de crédito" at bounding box center [472, 155] width 229 height 13
type input "04"
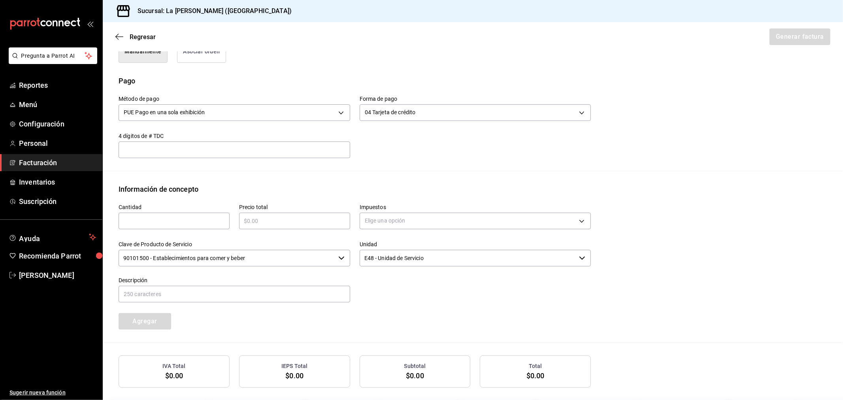
click at [208, 222] on input "text" at bounding box center [174, 220] width 111 height 9
type input "1"
type input "$148177.95"
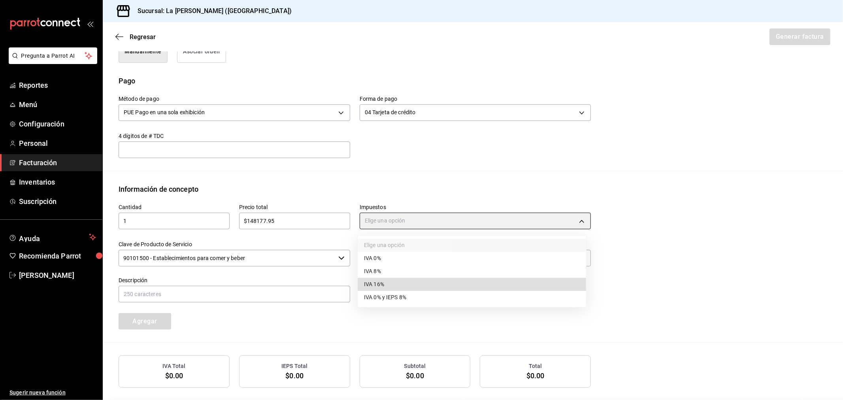
type input "IVA_16"
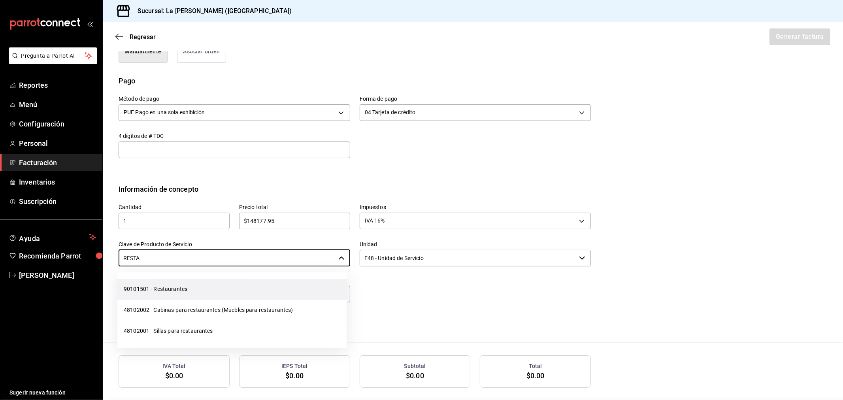
click at [213, 291] on li "90101501 - Restaurantes" at bounding box center [231, 289] width 229 height 21
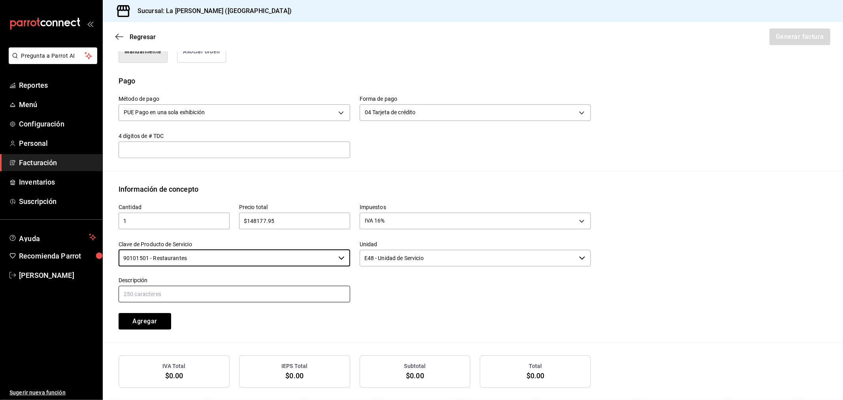
type input "90101501 - Restaurantes"
click at [214, 291] on input "text" at bounding box center [235, 294] width 232 height 17
paste input "CONSUMO DEL DIA [DATE]"
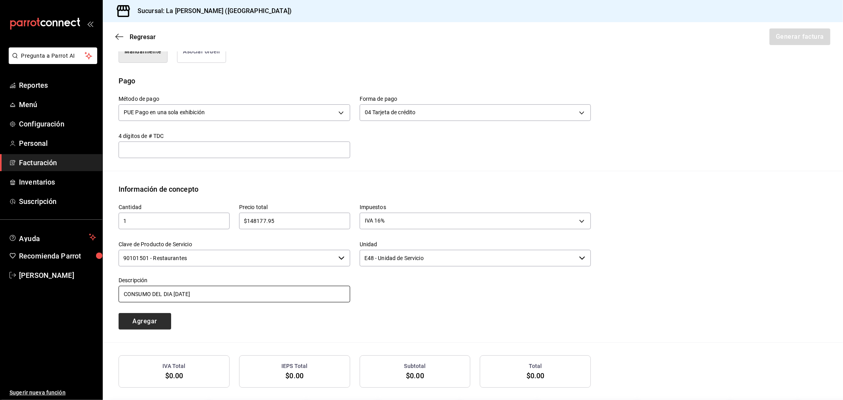
type input "CONSUMO DEL DIA [DATE]"
click at [157, 322] on button "Agregar" at bounding box center [145, 321] width 53 height 17
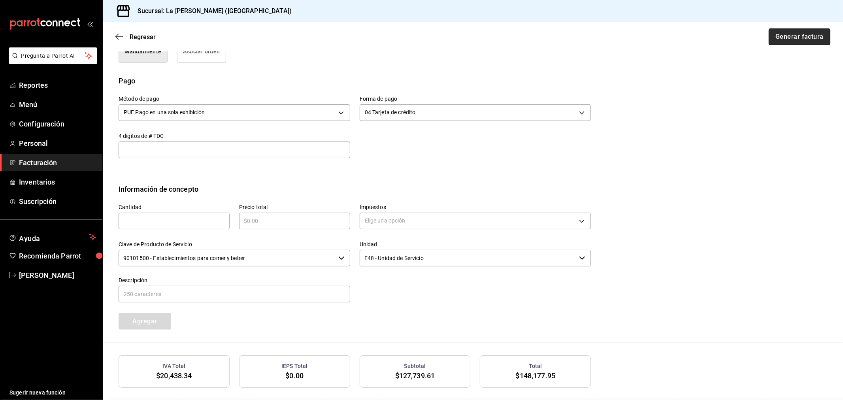
click at [796, 34] on button "Generar factura" at bounding box center [800, 36] width 62 height 17
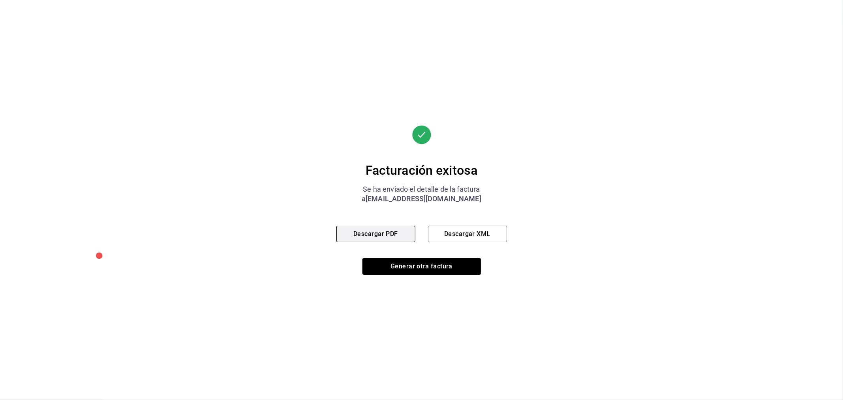
click at [380, 236] on button "Descargar PDF" at bounding box center [376, 234] width 79 height 17
click at [463, 269] on button "Generar otra factura" at bounding box center [422, 266] width 119 height 17
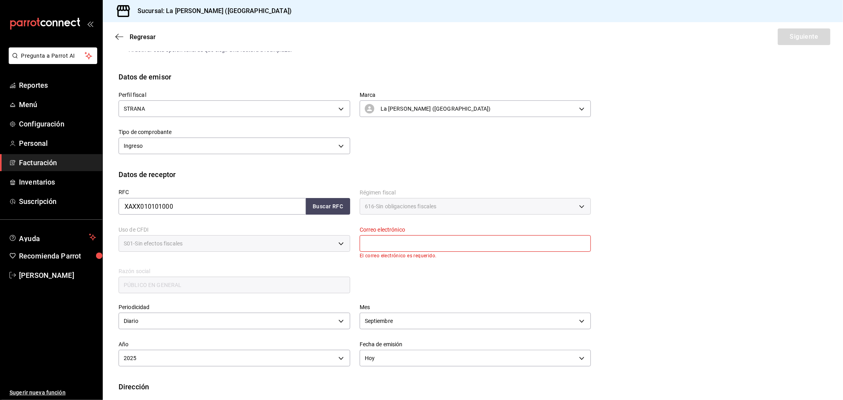
click at [412, 236] on input "text" at bounding box center [476, 243] width 232 height 17
type input "[EMAIL_ADDRESS][DOMAIN_NAME]"
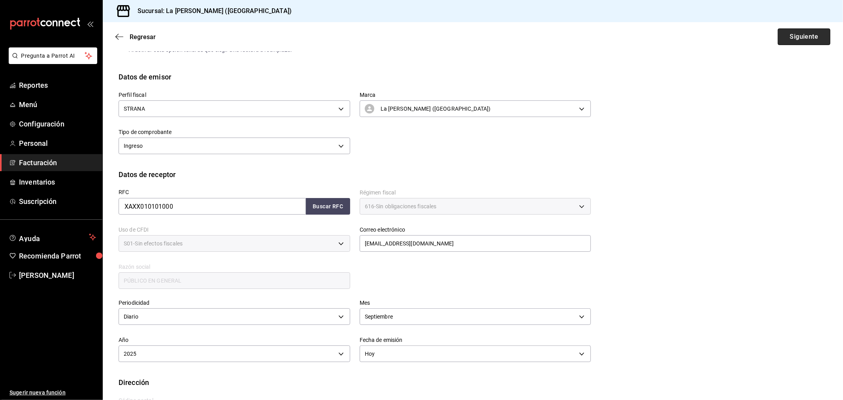
click at [811, 33] on button "Siguiente" at bounding box center [804, 36] width 53 height 17
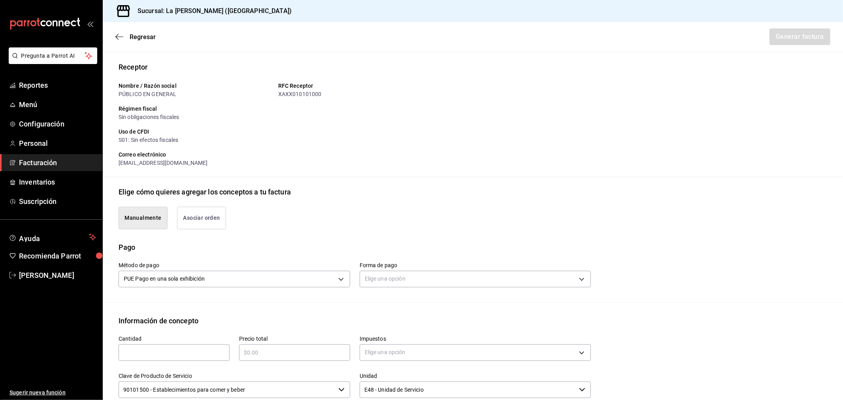
scroll to position [184, 0]
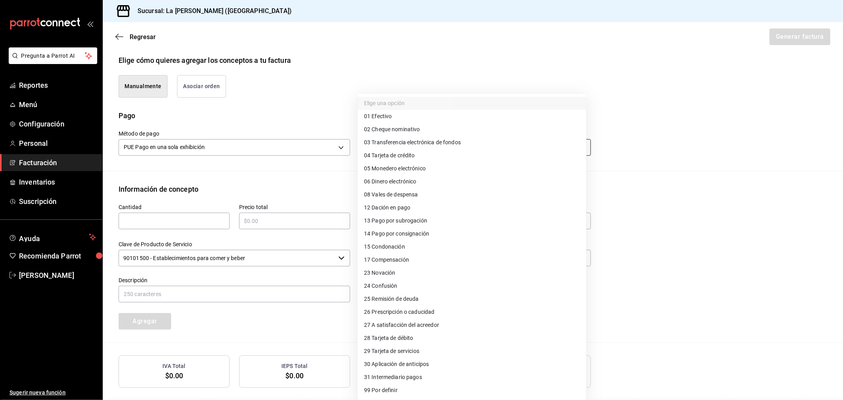
click at [484, 153] on body "Pregunta a Parrot AI Reportes Menú Configuración Personal Facturación Inventari…" at bounding box center [421, 200] width 843 height 400
click at [416, 341] on li "28 Tarjeta de débito" at bounding box center [472, 338] width 229 height 13
type input "28"
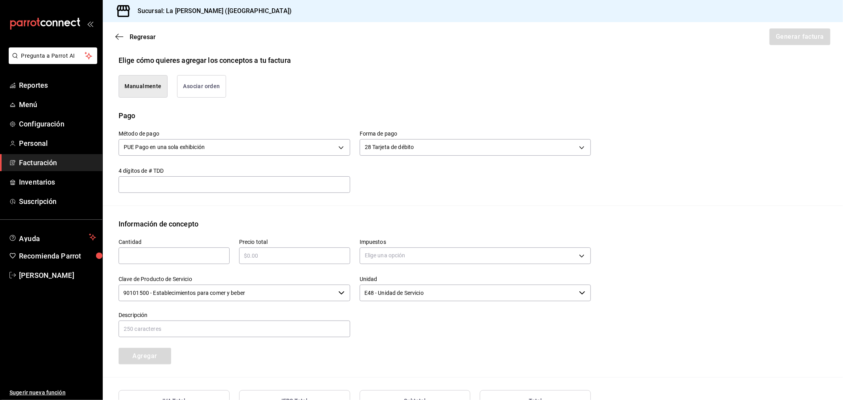
click at [168, 250] on div "​" at bounding box center [174, 256] width 111 height 17
type input "1"
type input "$50139.40"
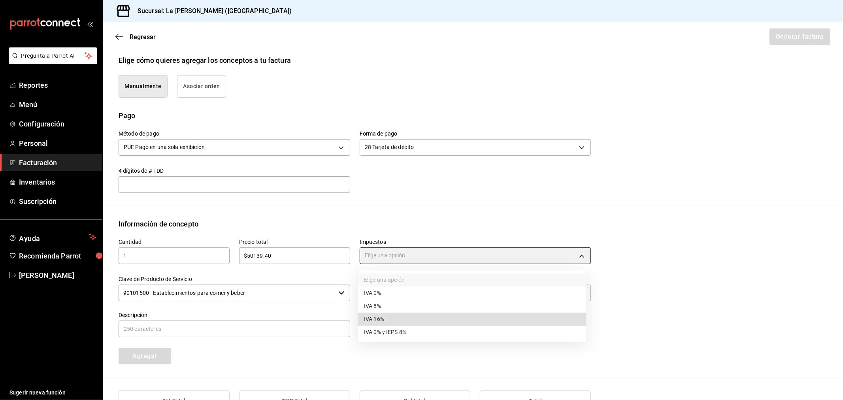
type input "IVA_16"
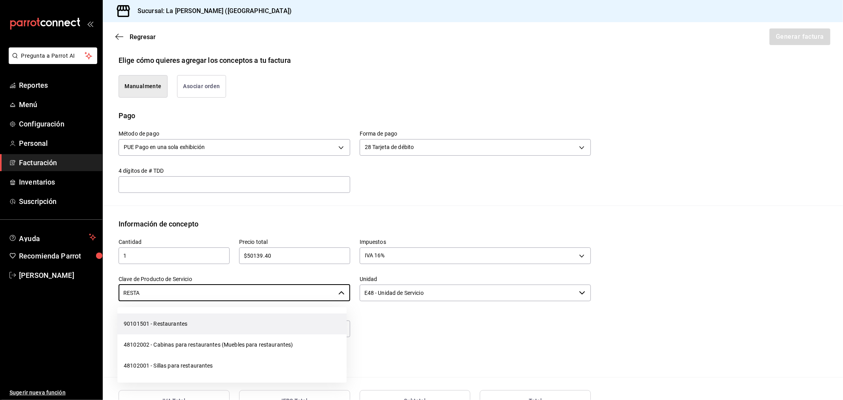
click at [309, 318] on li "90101501 - Restaurantes" at bounding box center [231, 324] width 229 height 21
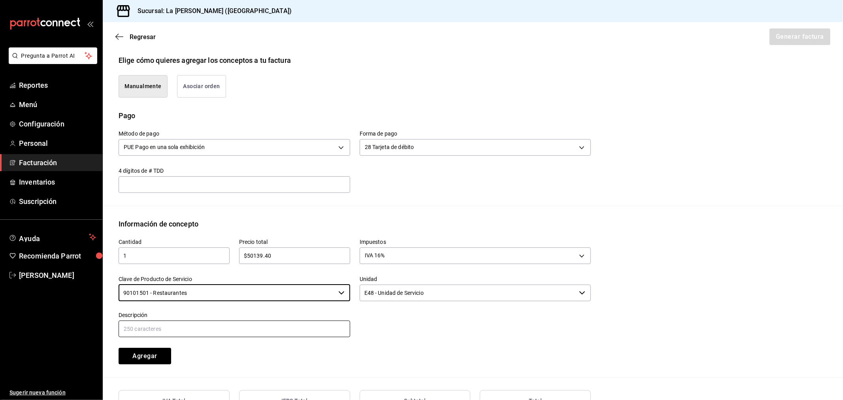
type input "90101501 - Restaurantes"
click at [296, 329] on input "text" at bounding box center [235, 329] width 232 height 17
paste input "CONSUMO DEL DIA [DATE]"
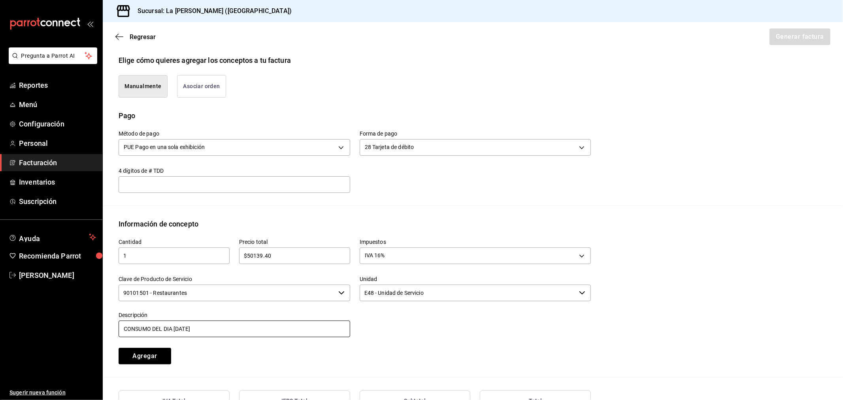
type input "CONSUMO DEL DIA [DATE]"
click at [167, 353] on button "Agregar" at bounding box center [145, 356] width 53 height 17
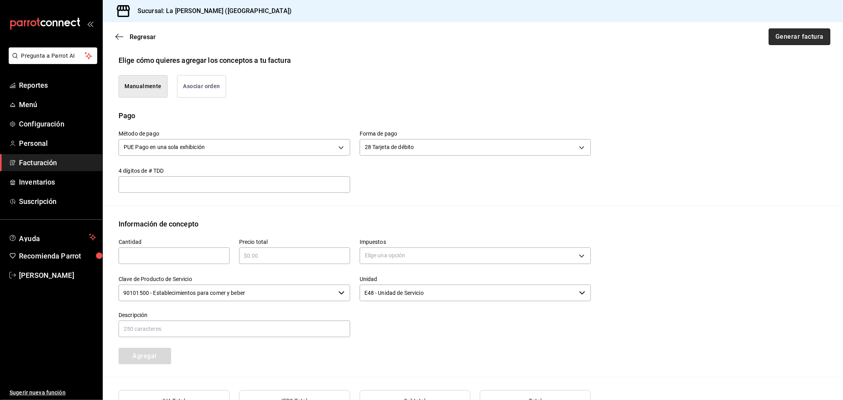
click at [812, 36] on button "Generar factura" at bounding box center [800, 36] width 62 height 17
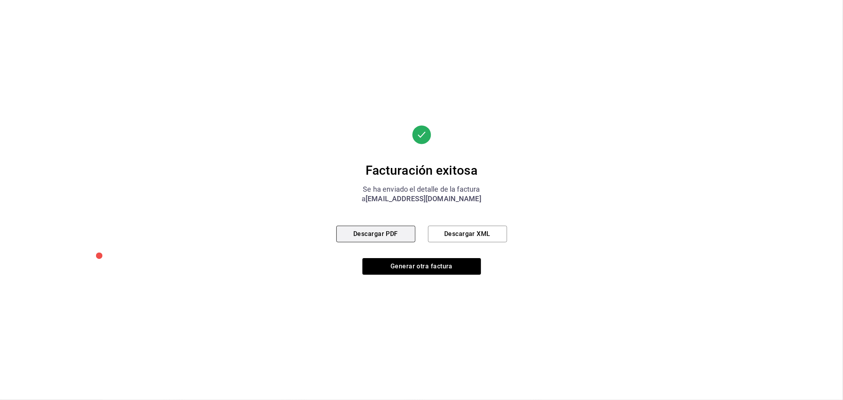
click at [362, 232] on button "Descargar PDF" at bounding box center [376, 234] width 79 height 17
click at [391, 260] on button "Generar otra factura" at bounding box center [422, 266] width 119 height 17
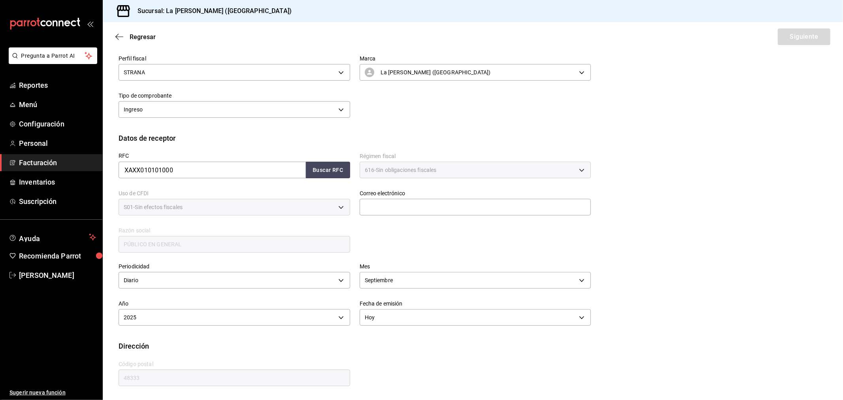
scroll to position [52, 0]
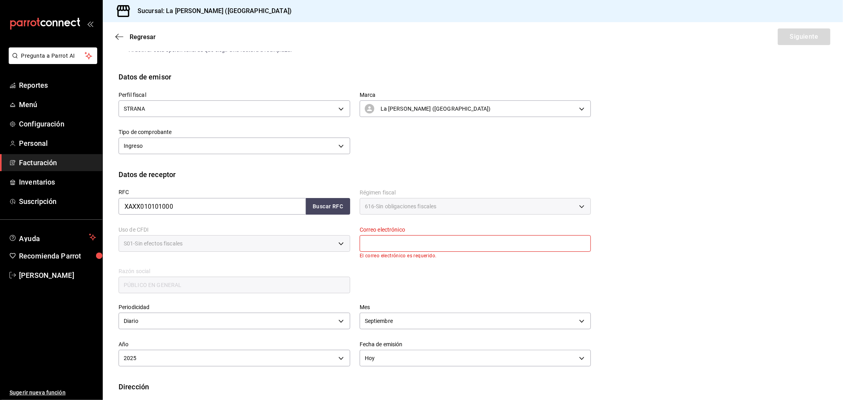
click at [488, 245] on input "text" at bounding box center [476, 243] width 232 height 17
type input "[EMAIL_ADDRESS][DOMAIN_NAME]"
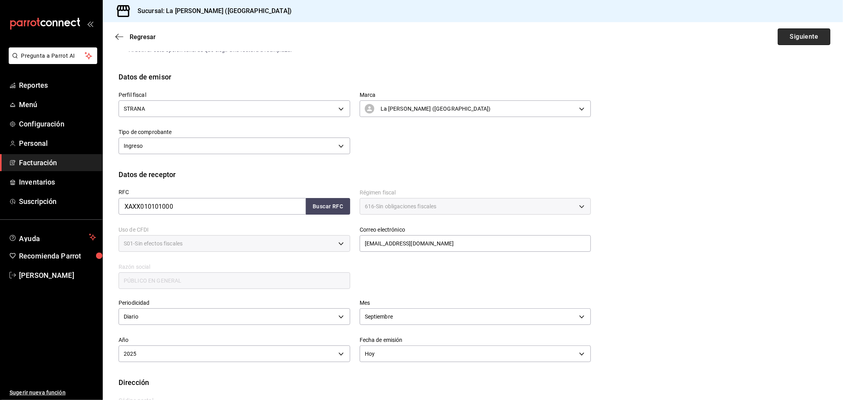
click at [813, 36] on button "Siguiente" at bounding box center [804, 36] width 53 height 17
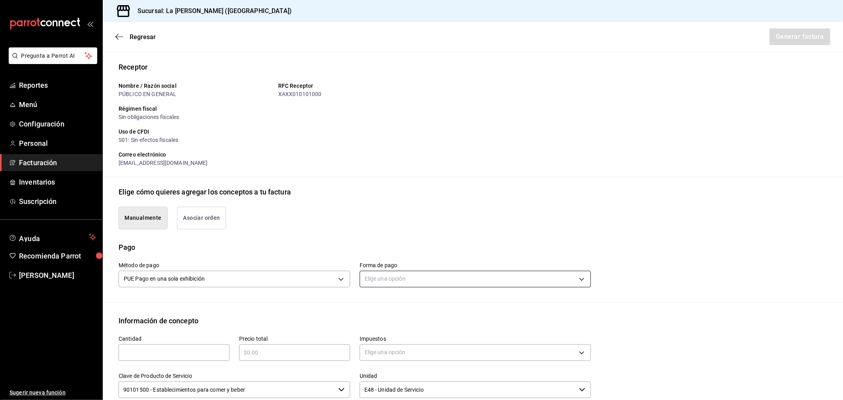
click at [405, 276] on body "Pregunta a Parrot AI Reportes Menú Configuración Personal Facturación Inventari…" at bounding box center [421, 200] width 843 height 400
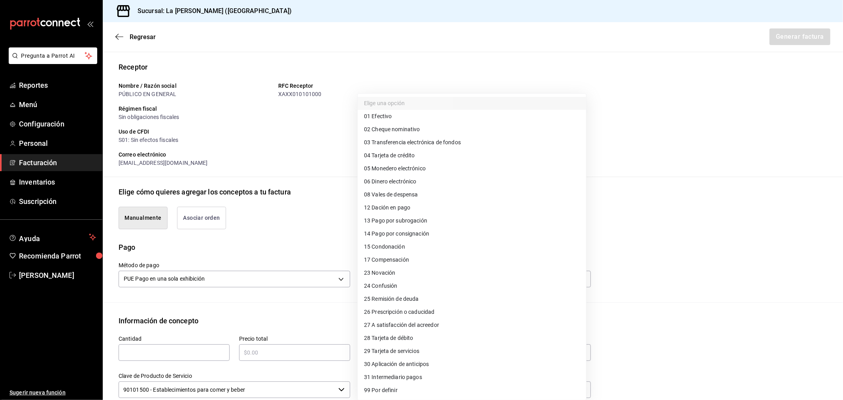
click at [401, 155] on span "04 Tarjeta de crédito" at bounding box center [389, 155] width 51 height 8
type input "04"
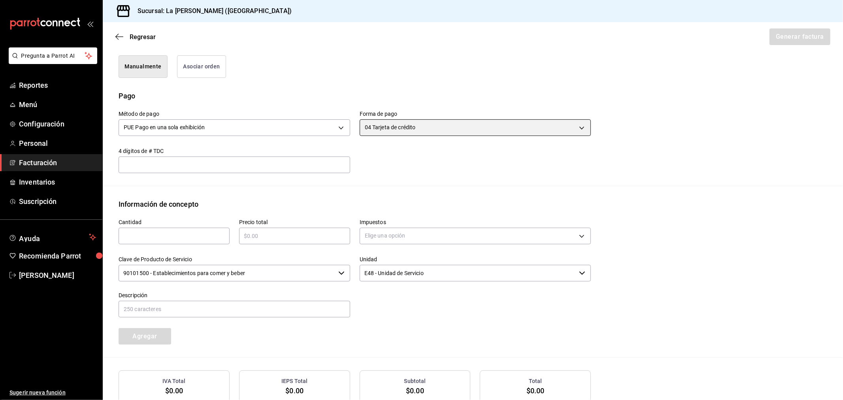
scroll to position [228, 0]
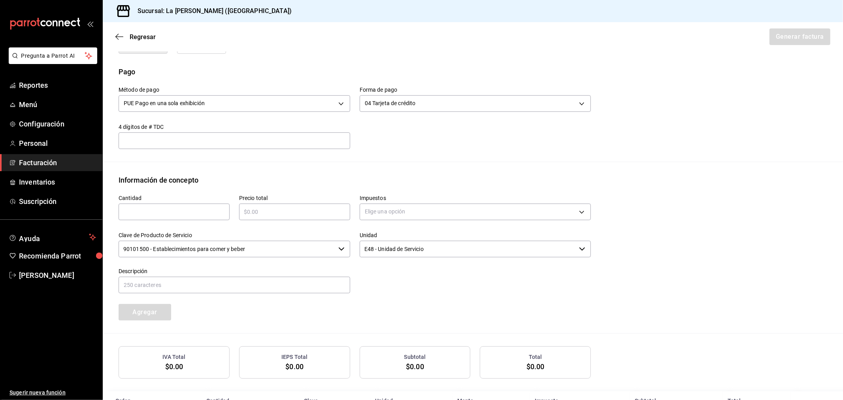
click at [177, 204] on div "​" at bounding box center [174, 212] width 111 height 17
type input "1"
type input "$97456"
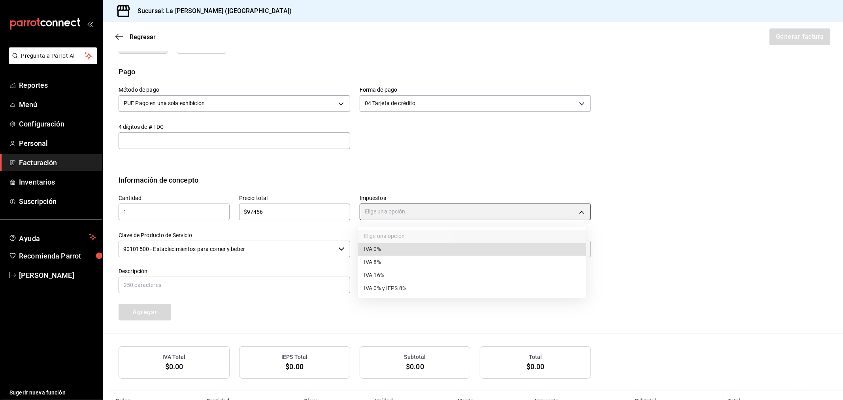
type input "IVA_0"
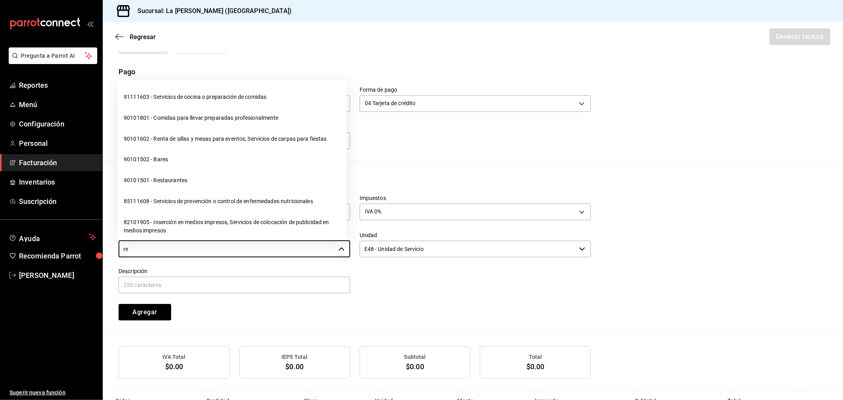
type input "r"
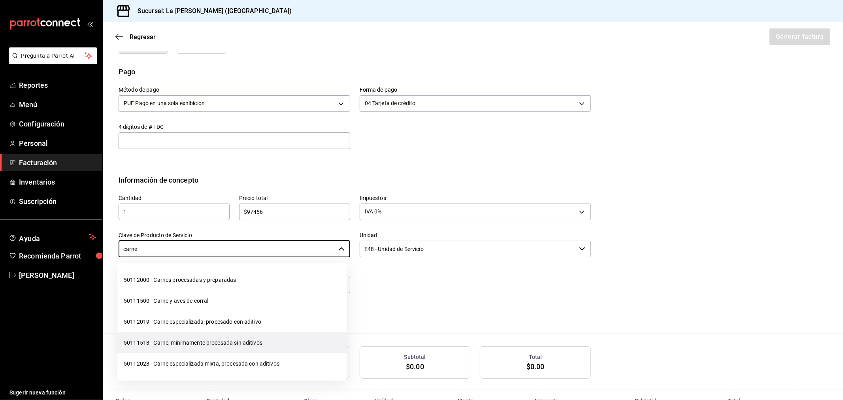
click at [242, 342] on li "50111513 - Carne, mínimamente procesada sin aditivos" at bounding box center [231, 343] width 229 height 21
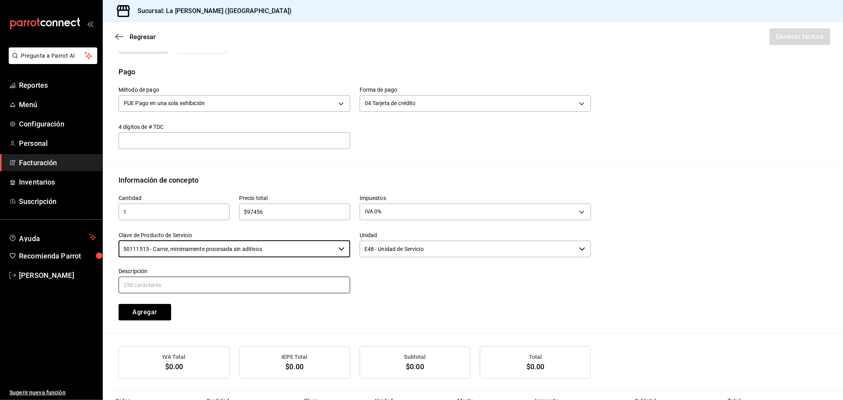
type input "50111513 - Carne, mínimamente procesada sin aditivos"
click at [233, 281] on input "text" at bounding box center [235, 285] width 232 height 17
paste input "CONSUMO DEL DIA [DATE]"
click at [180, 280] on input "CONSUMO DEL DIA [DATE]" at bounding box center [235, 285] width 232 height 17
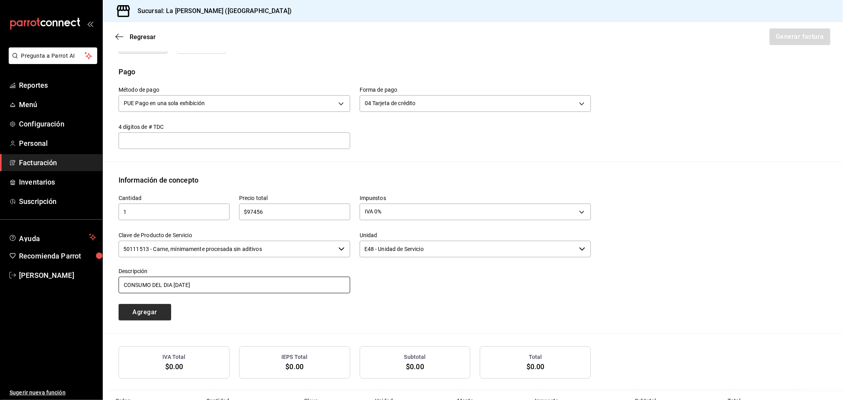
type input "CONSUMO DEL DIA [DATE]"
click at [165, 313] on button "Agregar" at bounding box center [145, 312] width 53 height 17
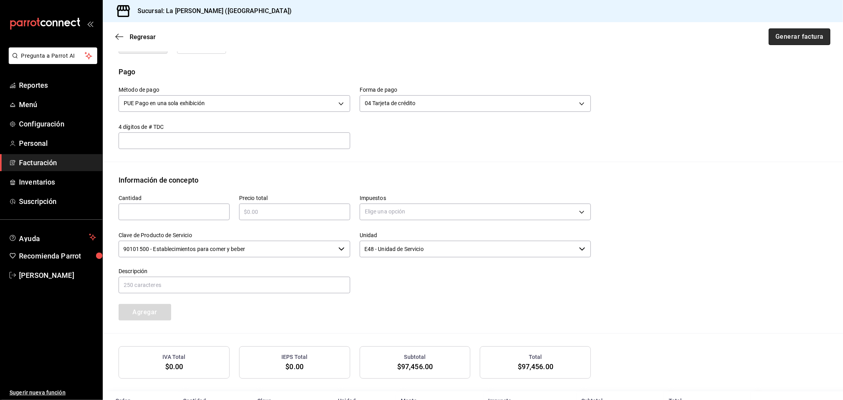
click at [798, 38] on button "Generar factura" at bounding box center [800, 36] width 62 height 17
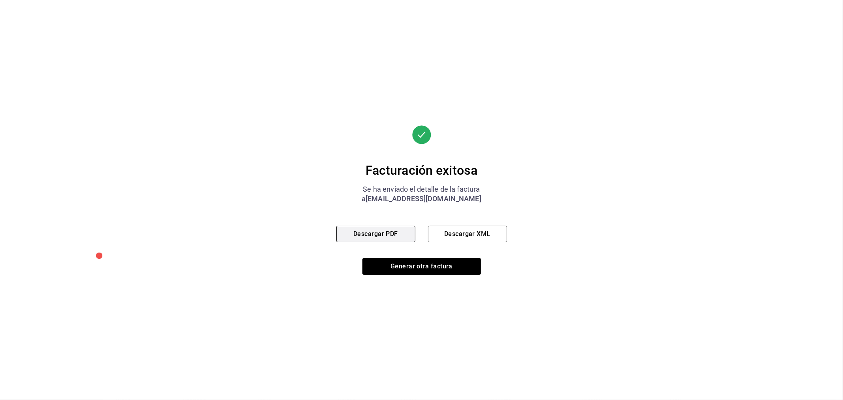
click at [356, 233] on button "Descargar PDF" at bounding box center [376, 234] width 79 height 17
click at [397, 257] on div "Facturación exitosa Se ha enviado el detalle de la factura a [EMAIL_ADDRESS][DO…" at bounding box center [422, 199] width 171 height 149
click at [402, 271] on button "Generar otra factura" at bounding box center [422, 266] width 119 height 17
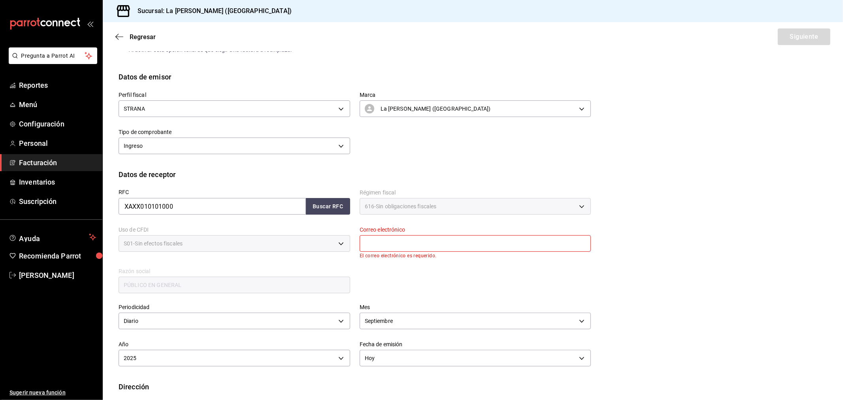
click at [479, 241] on input "text" at bounding box center [476, 243] width 232 height 17
type input "[EMAIL_ADDRESS][DOMAIN_NAME]"
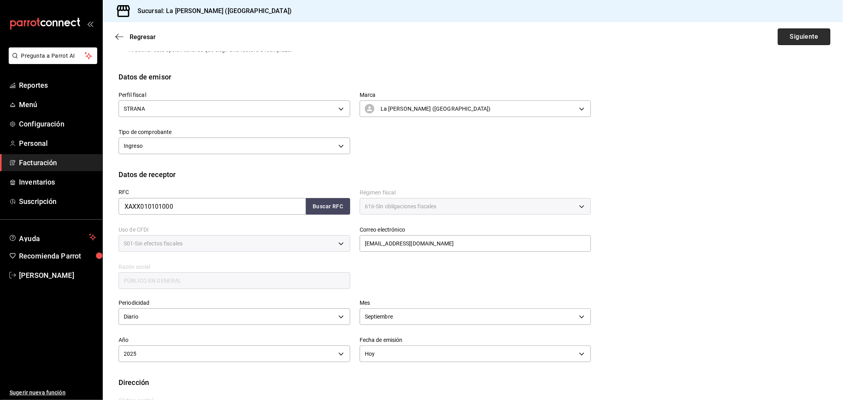
click at [794, 39] on button "Siguiente" at bounding box center [804, 36] width 53 height 17
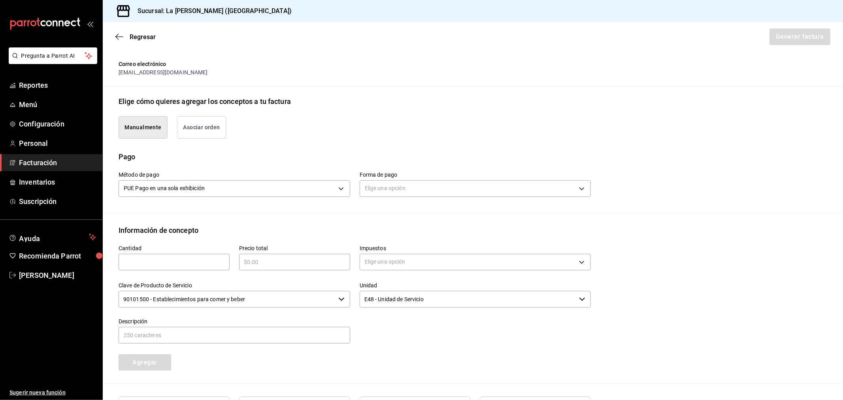
scroll to position [219, 0]
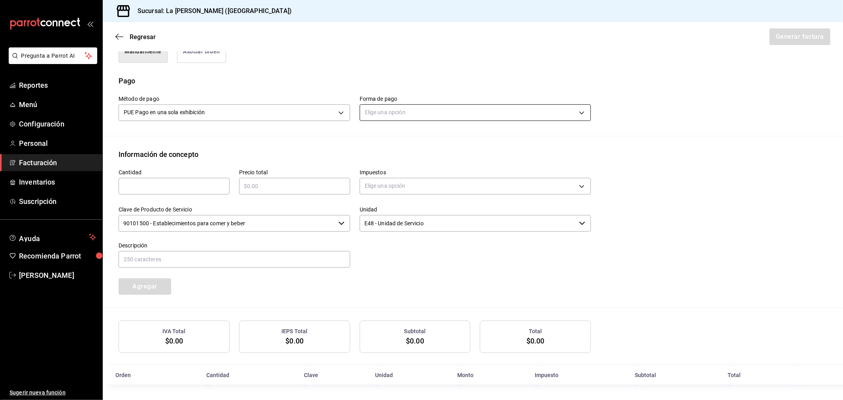
click at [492, 112] on body "Pregunta a Parrot AI Reportes Menú Configuración Personal Facturación Inventari…" at bounding box center [421, 200] width 843 height 400
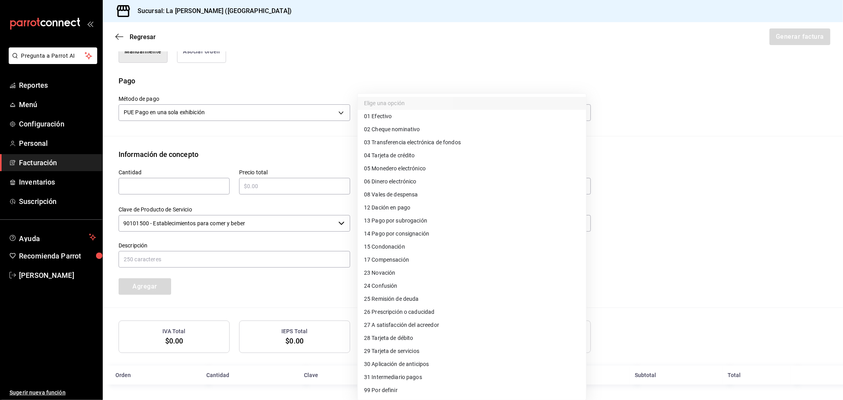
click at [386, 337] on span "28 Tarjeta de débito" at bounding box center [388, 338] width 49 height 8
type input "28"
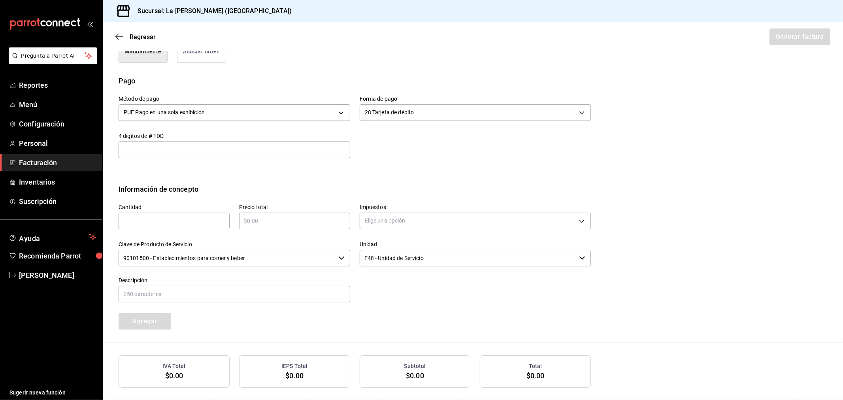
click at [176, 223] on input "text" at bounding box center [174, 220] width 111 height 9
type input "1"
type input "$24364"
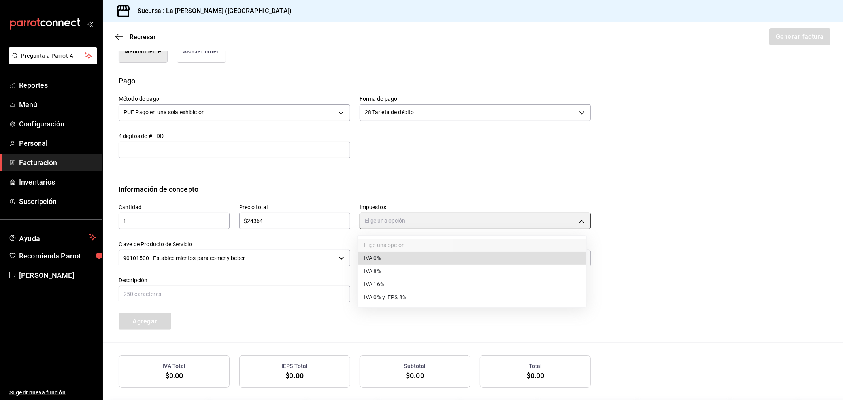
type input "IVA_0"
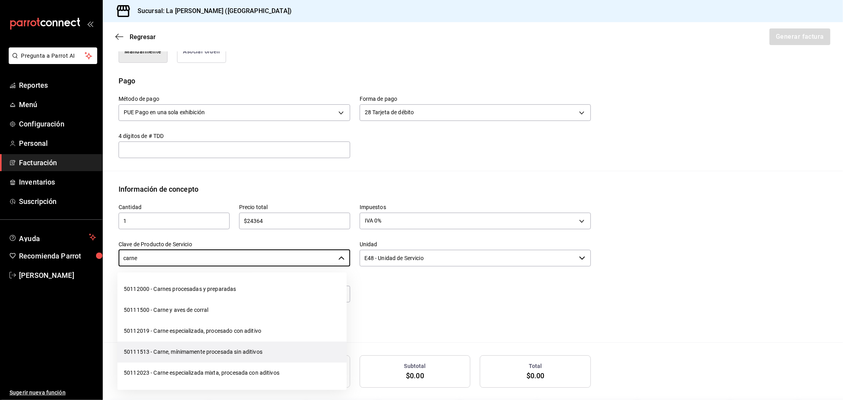
click at [147, 350] on li "50111513 - Carne, mínimamente procesada sin aditivos" at bounding box center [231, 352] width 229 height 21
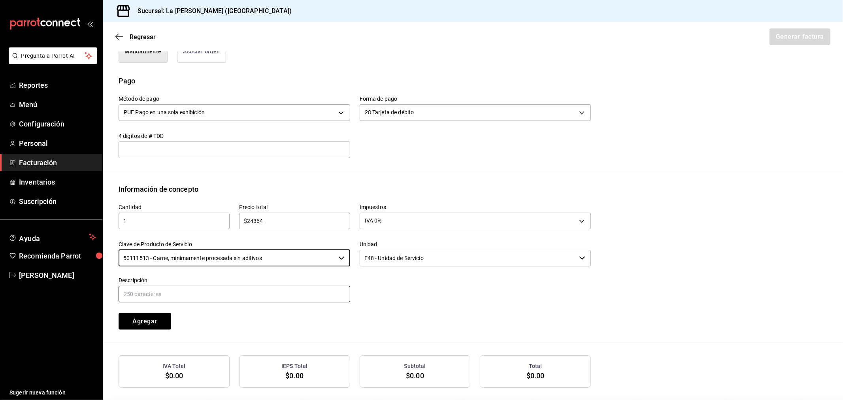
type input "50111513 - Carne, mínimamente procesada sin aditivos"
click at [172, 292] on input "text" at bounding box center [235, 294] width 232 height 17
paste input "CONSUMO DEL DIA [DATE]"
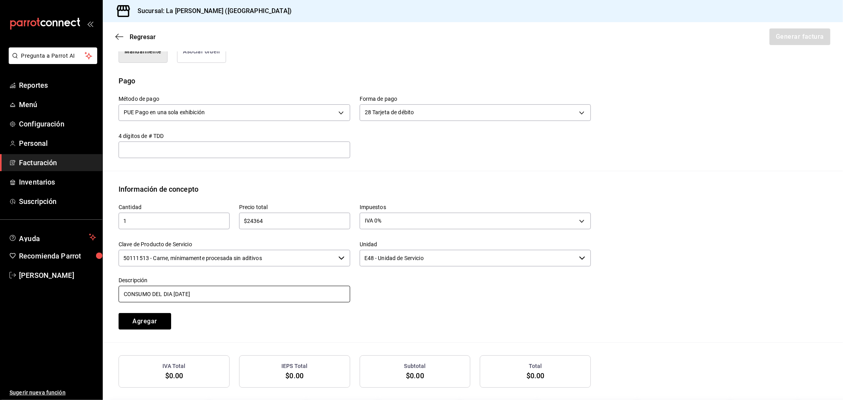
type input "CONSUMO DEL DIA [DATE]"
click at [159, 323] on button "Agregar" at bounding box center [145, 321] width 53 height 17
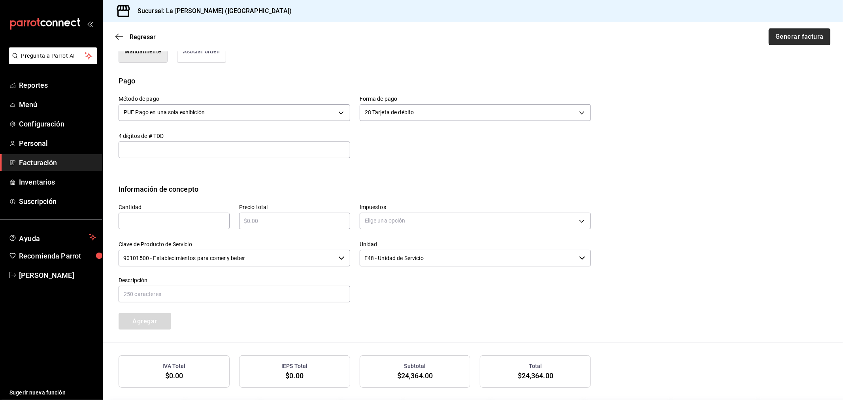
click at [806, 37] on button "Generar factura" at bounding box center [800, 36] width 62 height 17
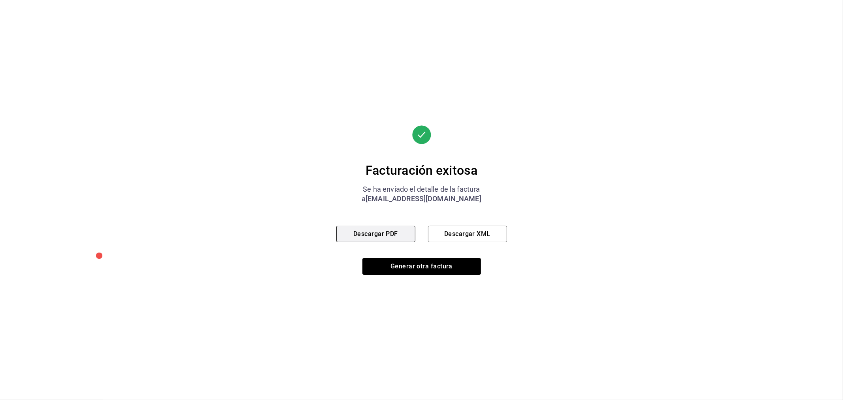
click at [396, 232] on button "Descargar PDF" at bounding box center [376, 234] width 79 height 17
click at [417, 262] on button "Generar otra factura" at bounding box center [422, 266] width 119 height 17
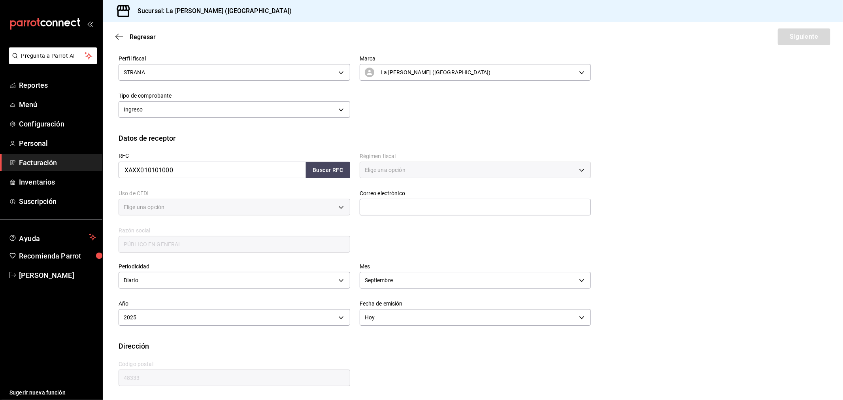
type input "616"
type input "S01"
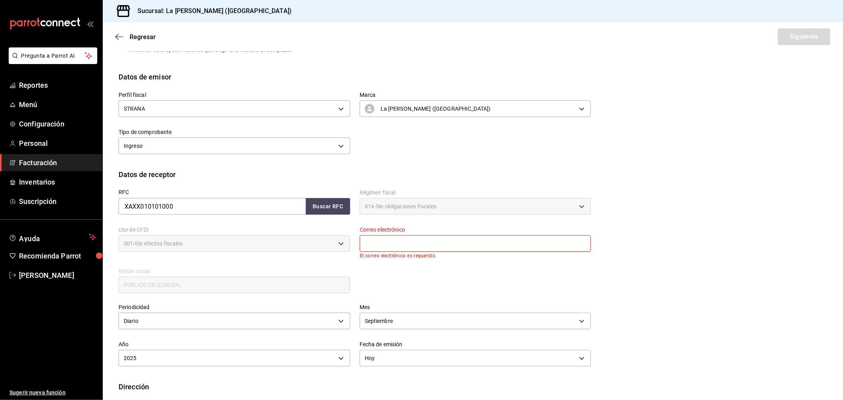
click at [418, 242] on input "text" at bounding box center [476, 243] width 232 height 17
type input "[EMAIL_ADDRESS][DOMAIN_NAME]"
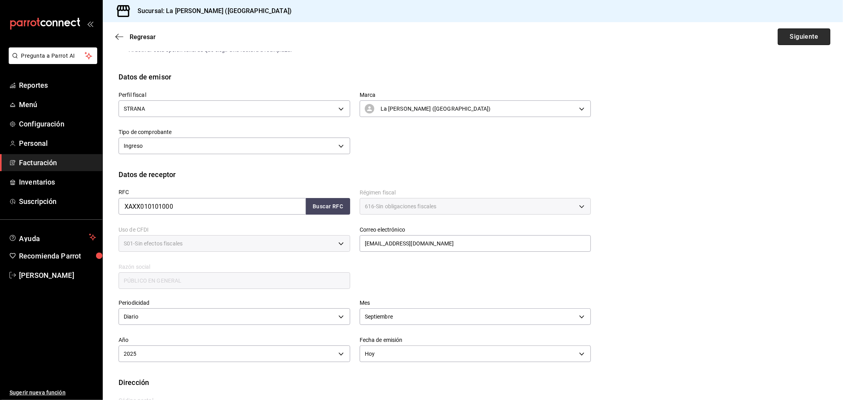
click at [809, 43] on button "Siguiente" at bounding box center [804, 36] width 53 height 17
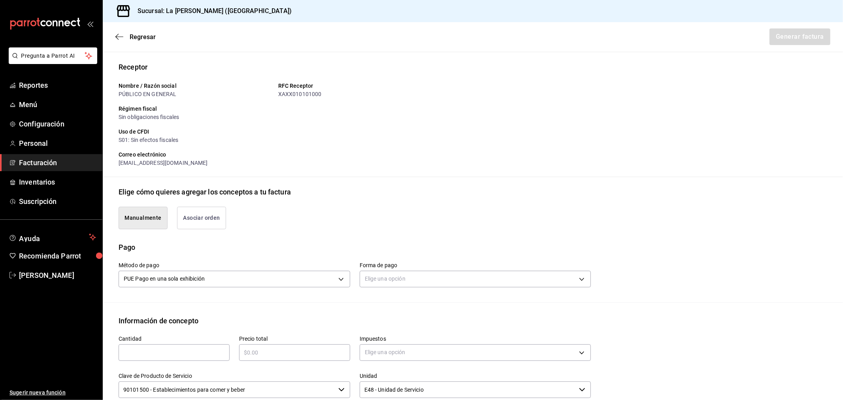
scroll to position [219, 0]
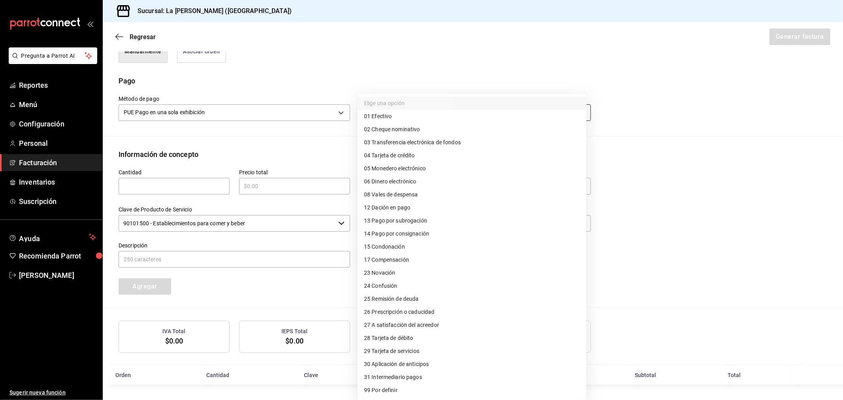
click at [444, 117] on body "Pregunta a Parrot AI Reportes Menú Configuración Personal Facturación Inventari…" at bounding box center [421, 200] width 843 height 400
click at [425, 155] on li "04 Tarjeta de crédito" at bounding box center [472, 155] width 229 height 13
type input "04"
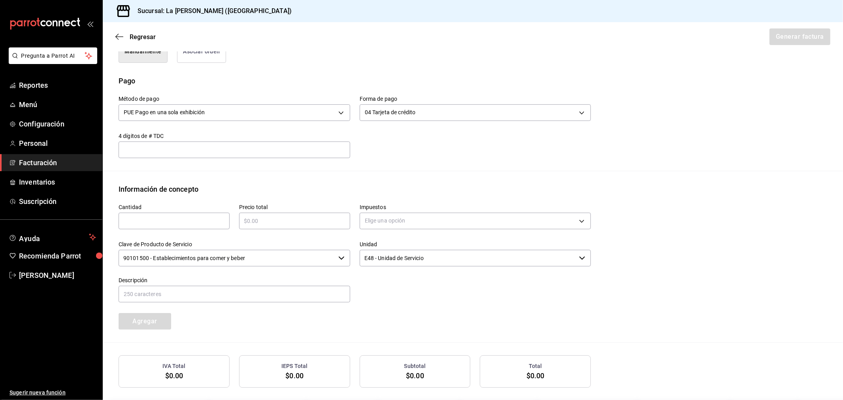
click at [212, 227] on div "​" at bounding box center [174, 221] width 111 height 17
type input "1"
type input "$175319.34"
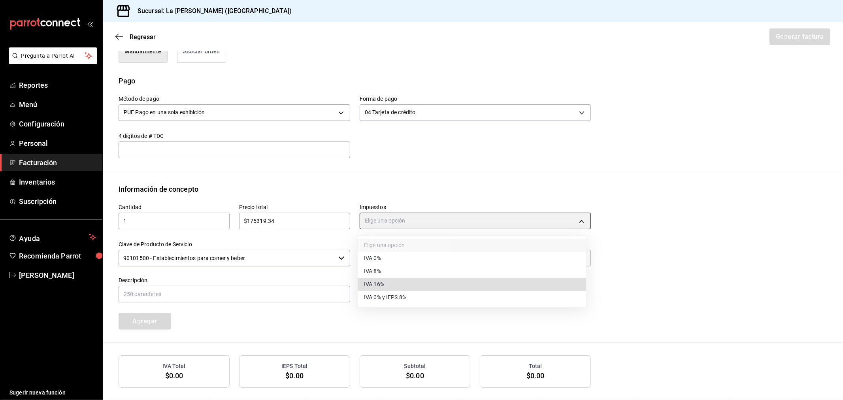
type input "IVA_16"
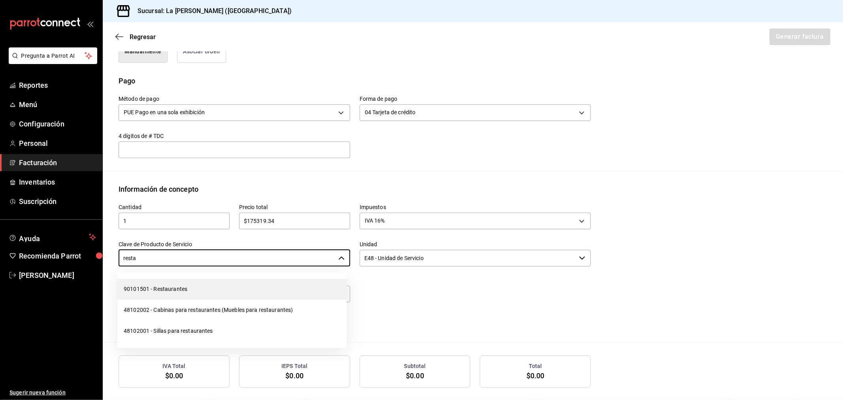
click at [185, 290] on li "90101501 - Restaurantes" at bounding box center [231, 289] width 229 height 21
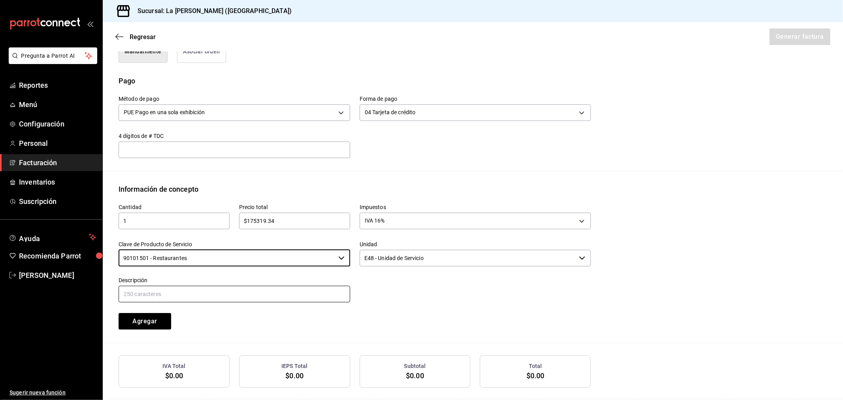
type input "90101501 - Restaurantes"
click at [187, 290] on input "text" at bounding box center [235, 294] width 232 height 17
paste input "CONSUMO DEL DIA [DATE]"
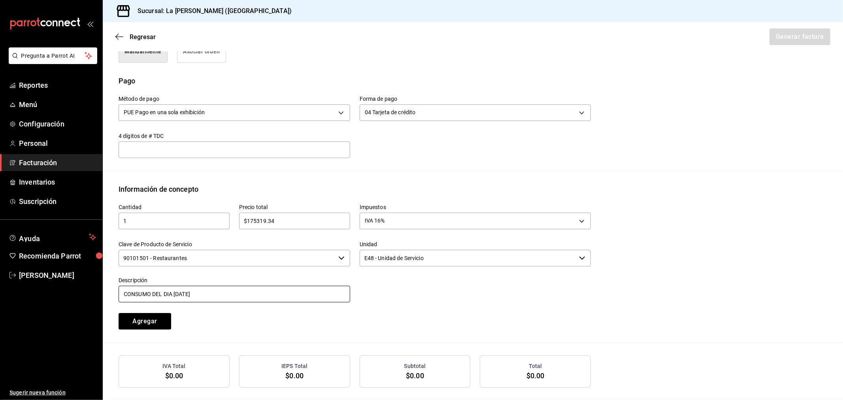
type input "CONSUMO DEL DIA [DATE]"
click at [159, 321] on button "Agregar" at bounding box center [145, 321] width 53 height 17
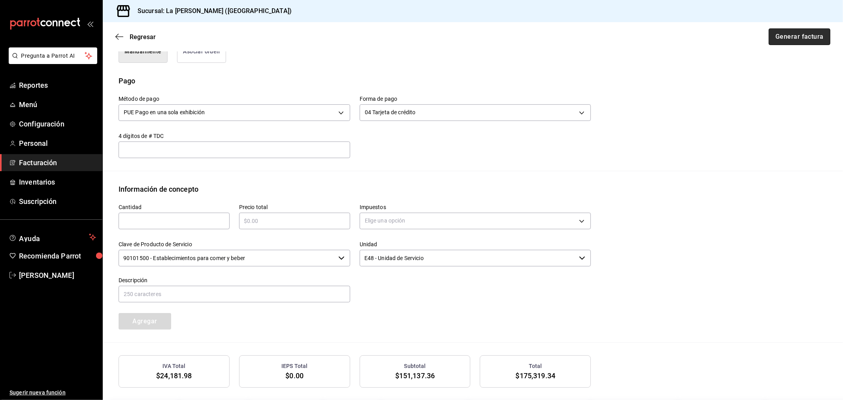
click at [793, 34] on button "Generar factura" at bounding box center [800, 36] width 62 height 17
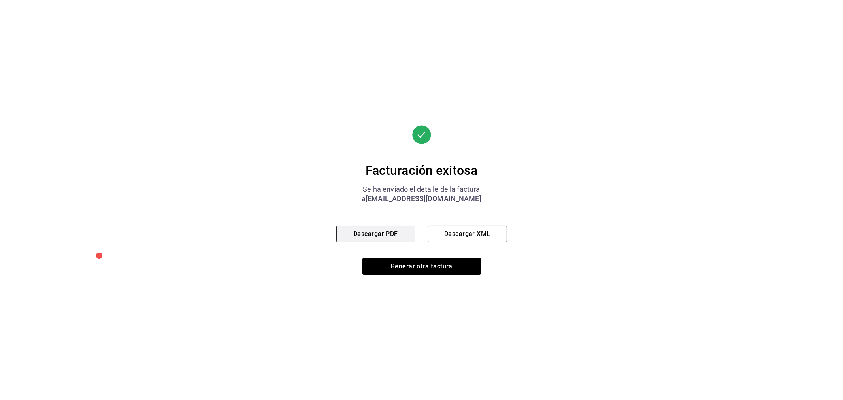
click at [348, 236] on button "Descargar PDF" at bounding box center [376, 234] width 79 height 17
click at [381, 268] on button "Generar otra factura" at bounding box center [422, 266] width 119 height 17
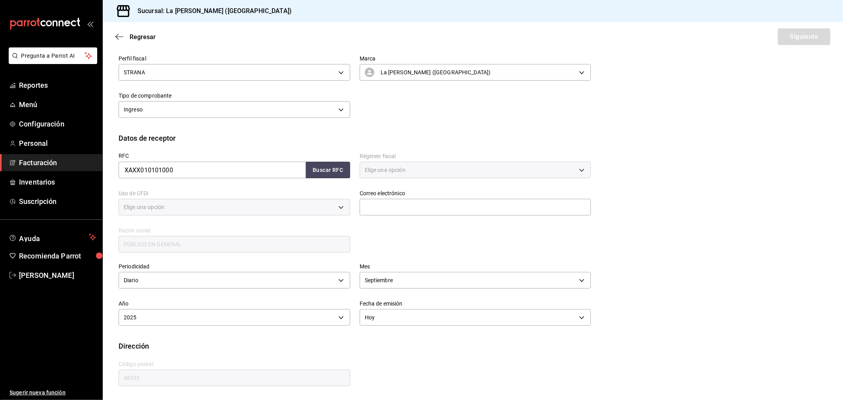
type input "616"
type input "S01"
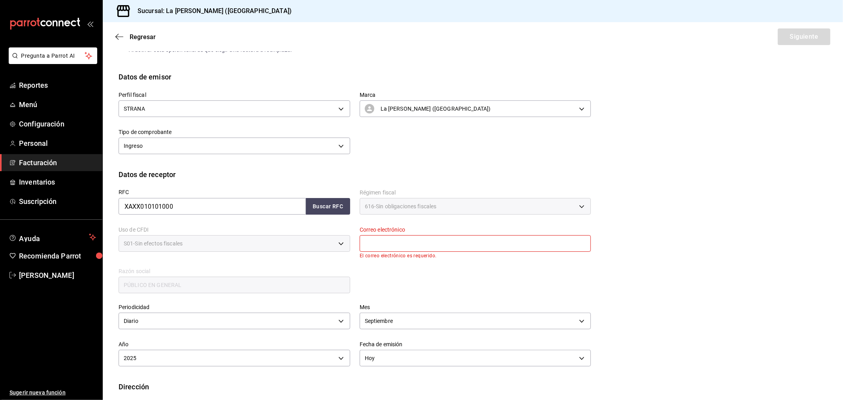
click at [482, 243] on input "text" at bounding box center [476, 243] width 232 height 17
type input "[EMAIL_ADDRESS][DOMAIN_NAME]"
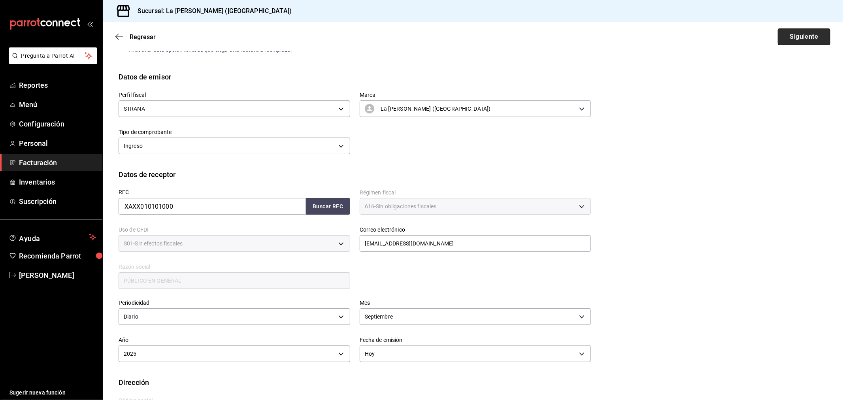
click at [793, 39] on button "Siguiente" at bounding box center [804, 36] width 53 height 17
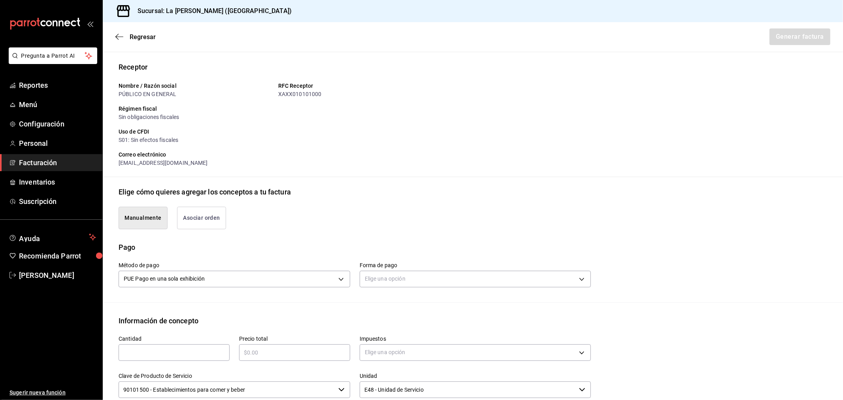
scroll to position [184, 0]
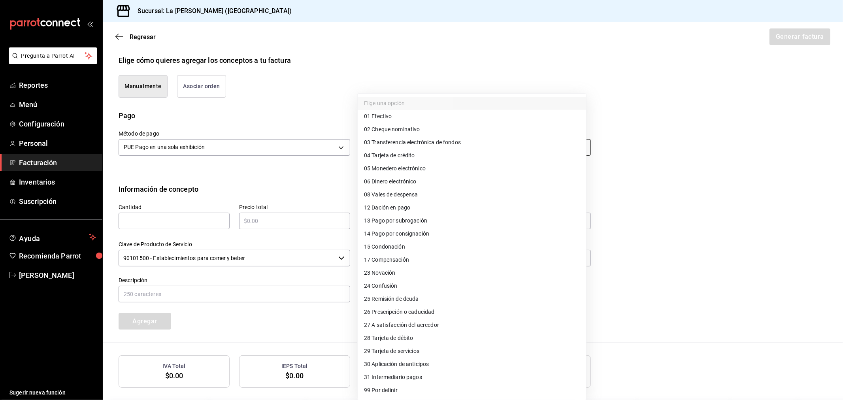
click at [405, 151] on body "Pregunta a Parrot AI Reportes Menú Configuración Personal Facturación Inventari…" at bounding box center [421, 200] width 843 height 400
click at [398, 335] on span "28 Tarjeta de débito" at bounding box center [388, 338] width 49 height 8
type input "28"
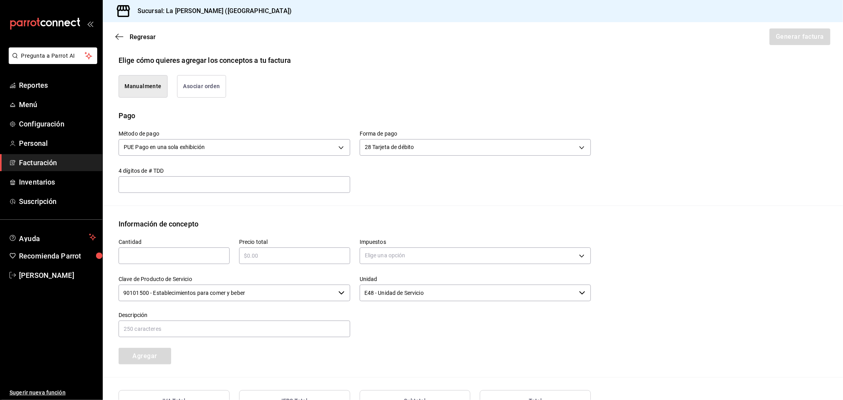
click at [187, 259] on input "text" at bounding box center [174, 255] width 111 height 9
type input "1"
type input "$76499.10"
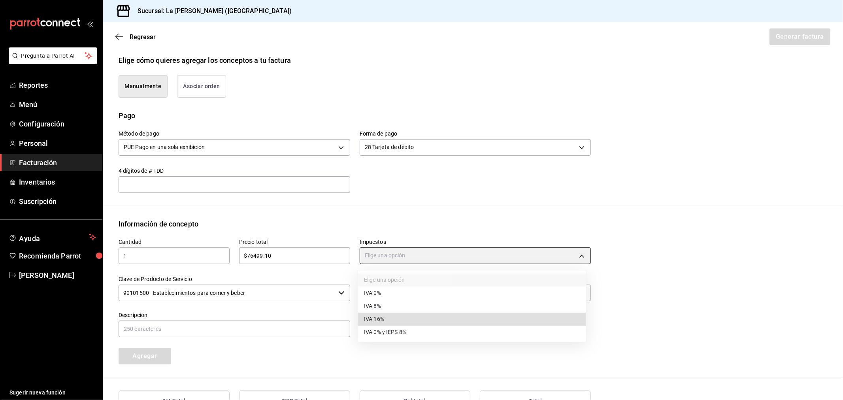
type input "IVA_16"
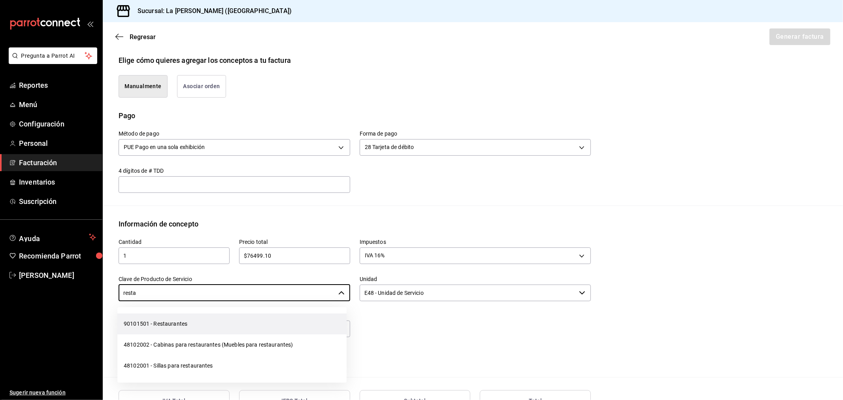
click at [153, 319] on li "90101501 - Restaurantes" at bounding box center [231, 324] width 229 height 21
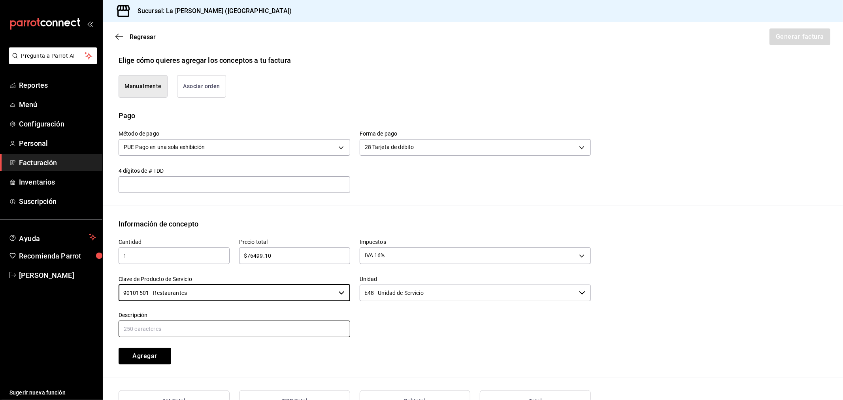
type input "90101501 - Restaurantes"
click at [159, 330] on input "text" at bounding box center [235, 329] width 232 height 17
paste input "CONSUMO DEL DIA [DATE]"
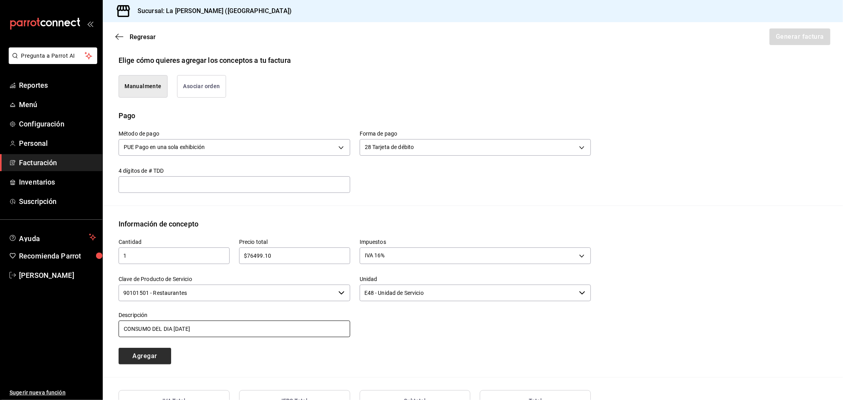
type input "CONSUMO DEL DIA [DATE]"
click at [153, 361] on button "Agregar" at bounding box center [145, 356] width 53 height 17
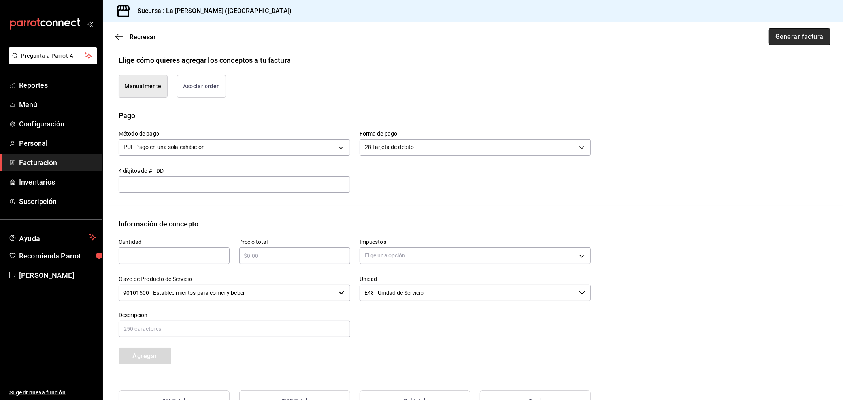
click at [812, 36] on button "Generar factura" at bounding box center [800, 36] width 62 height 17
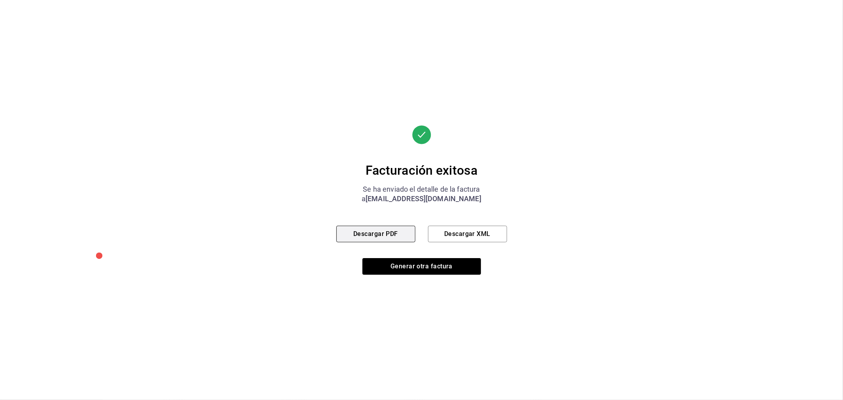
click at [390, 231] on button "Descargar PDF" at bounding box center [376, 234] width 79 height 17
click at [395, 267] on button "Generar otra factura" at bounding box center [422, 266] width 119 height 17
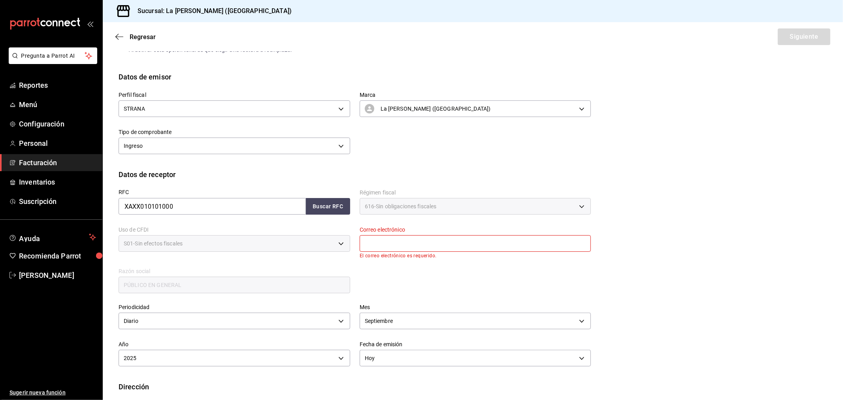
click at [515, 248] on input "text" at bounding box center [476, 243] width 232 height 17
type input "[EMAIL_ADDRESS][DOMAIN_NAME]"
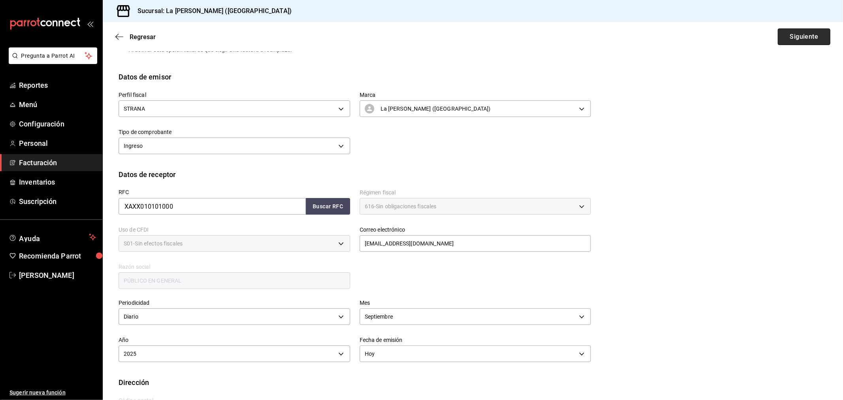
click at [787, 38] on button "Siguiente" at bounding box center [804, 36] width 53 height 17
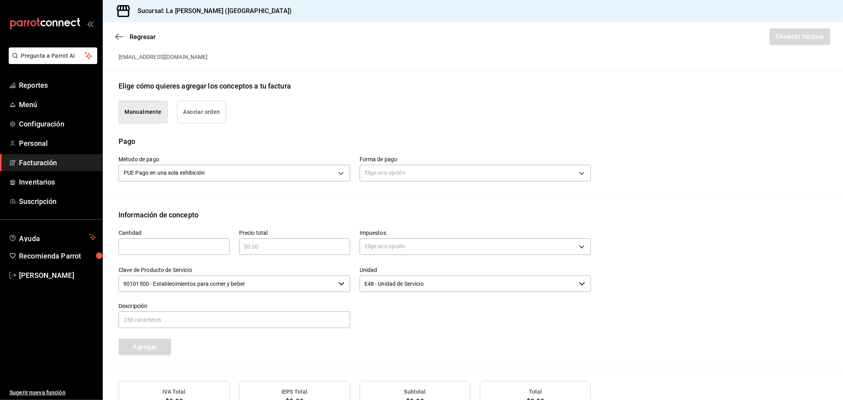
scroll to position [184, 0]
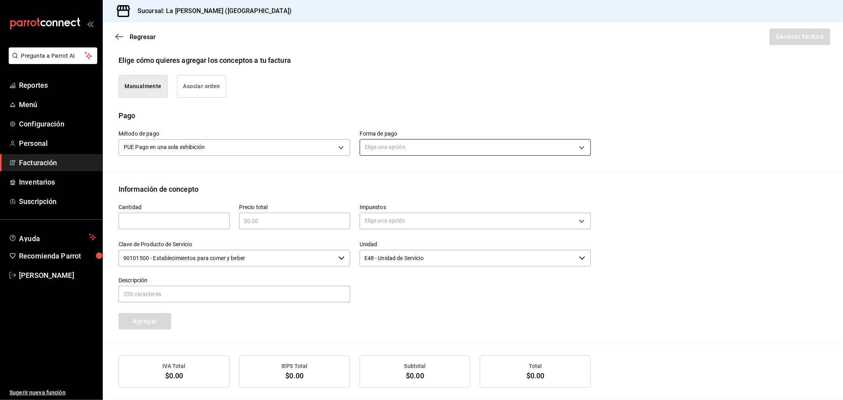
click at [487, 151] on body "Pregunta a Parrot AI Reportes Menú Configuración Personal Facturación Inventari…" at bounding box center [421, 200] width 843 height 400
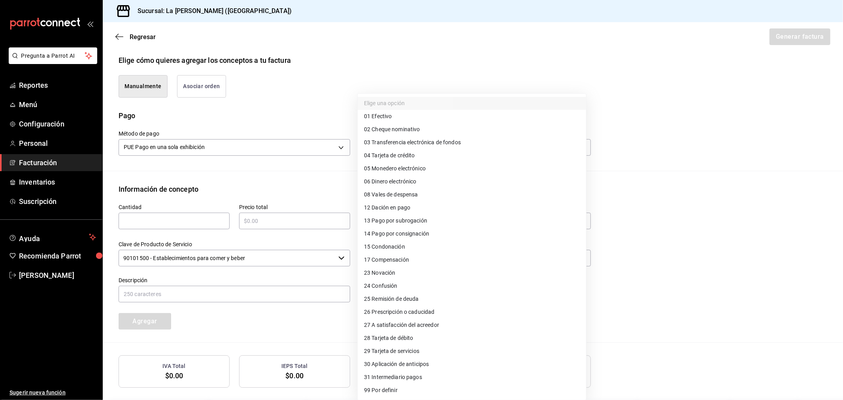
click at [464, 157] on li "04 Tarjeta de crédito" at bounding box center [472, 155] width 229 height 13
type input "04"
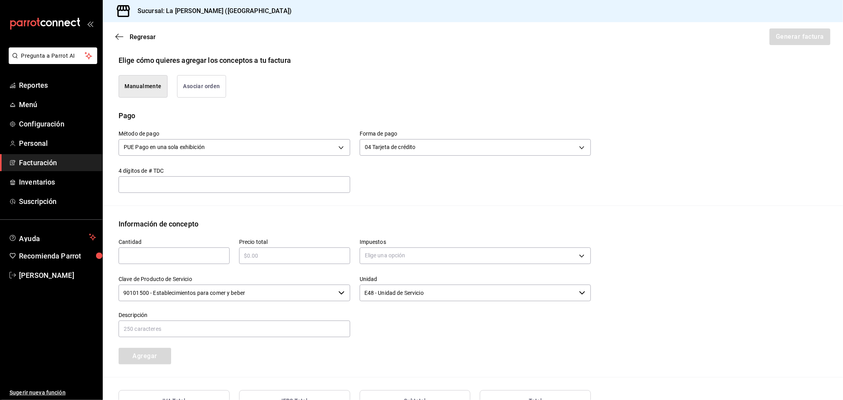
click at [191, 259] on input "text" at bounding box center [174, 255] width 111 height 9
type input "1"
type input "$72368"
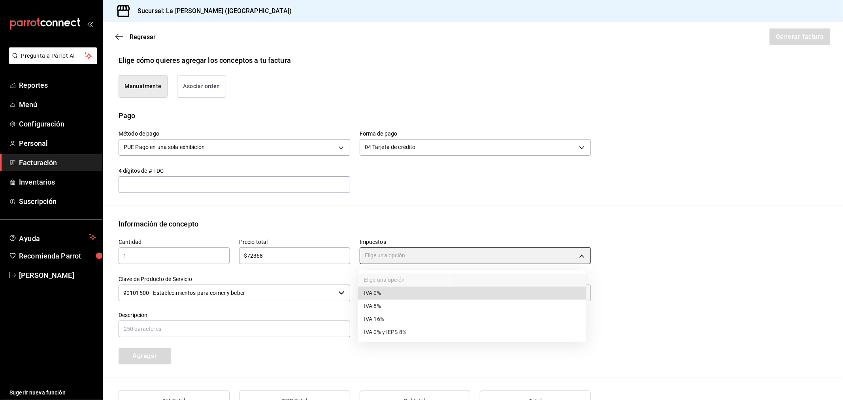
type input "IVA_0"
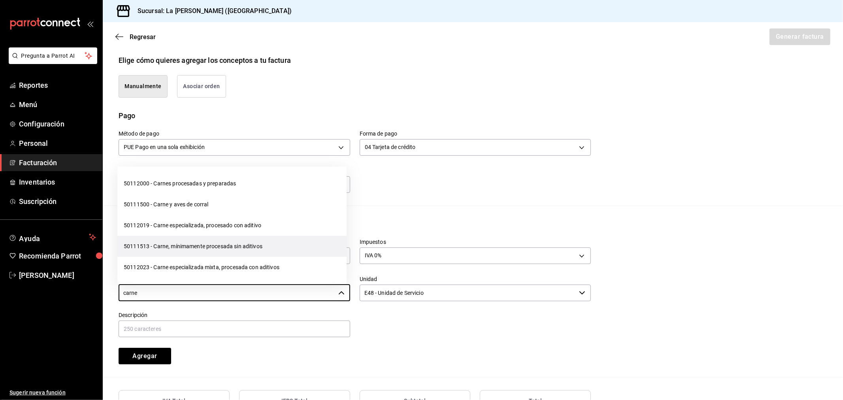
click at [232, 252] on li "50111513 - Carne, mínimamente procesada sin aditivos" at bounding box center [231, 246] width 229 height 21
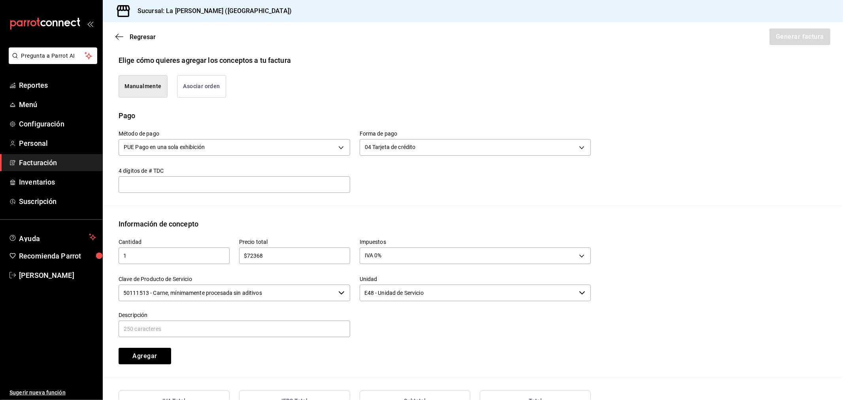
click at [327, 294] on input "50111513 - Carne, mínimamente procesada sin aditivos" at bounding box center [227, 293] width 217 height 17
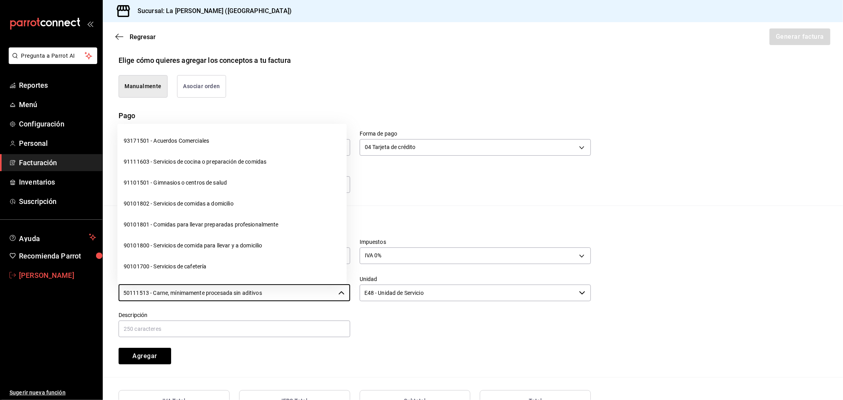
drag, startPoint x: 268, startPoint y: 295, endPoint x: 25, endPoint y: 282, distance: 243.1
click at [25, 282] on div "Pregunta a Parrot AI Reportes Menú Configuración Personal Facturación Inventari…" at bounding box center [421, 200] width 843 height 400
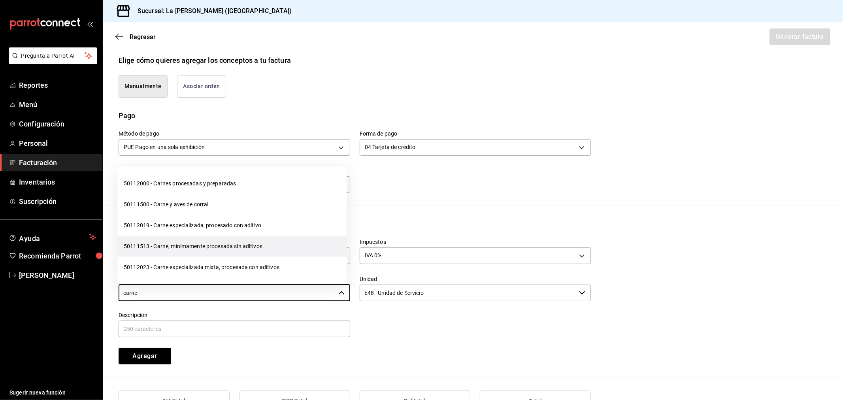
click at [161, 250] on li "50111513 - Carne, mínimamente procesada sin aditivos" at bounding box center [231, 246] width 229 height 21
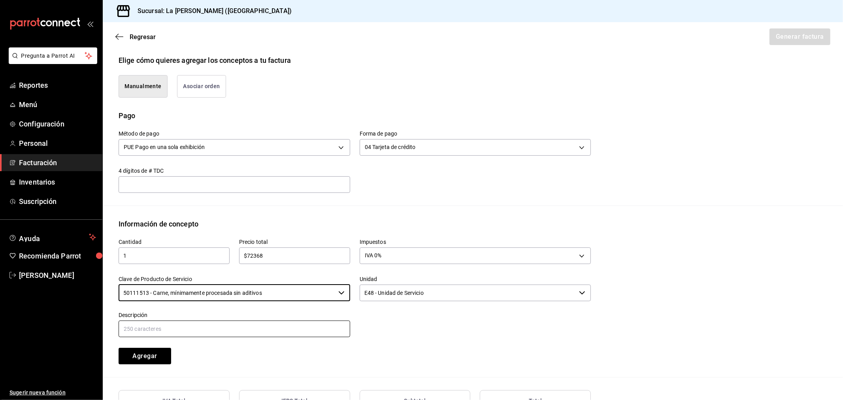
type input "50111513 - Carne, mínimamente procesada sin aditivos"
click at [171, 331] on input "text" at bounding box center [235, 329] width 232 height 17
paste input "CONSUMO DEL DIA [DATE]"
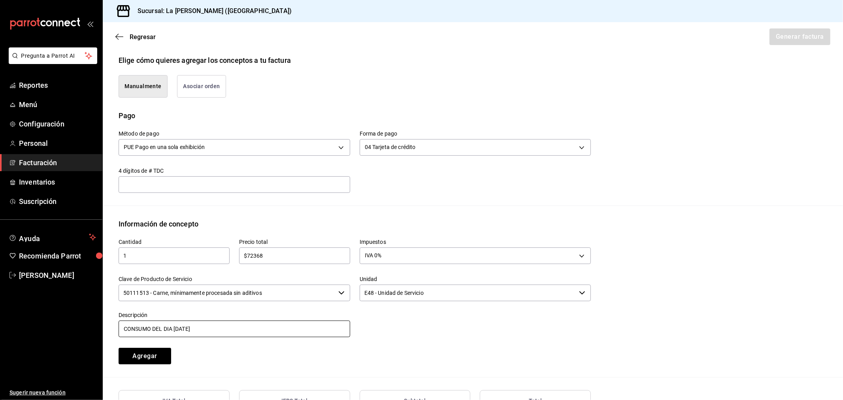
click at [180, 328] on input "CONSUMO DEL DIA [DATE]" at bounding box center [235, 329] width 232 height 17
type input "CONSUMO DEL DIA [DATE]"
click at [164, 351] on button "Agregar" at bounding box center [145, 356] width 53 height 17
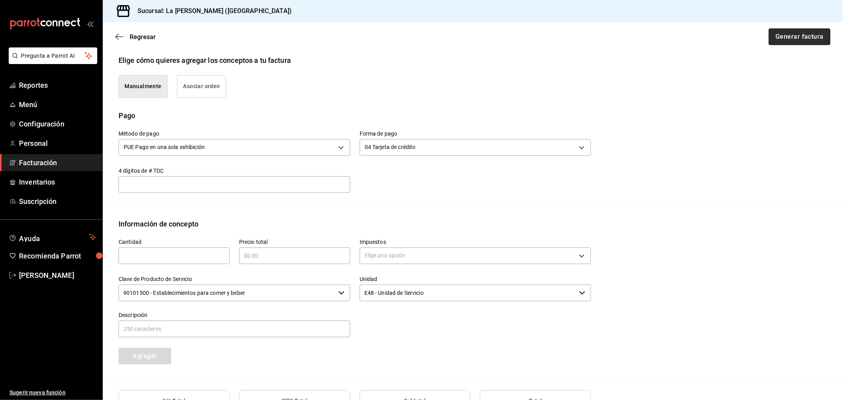
click at [814, 39] on button "Generar factura" at bounding box center [800, 36] width 62 height 17
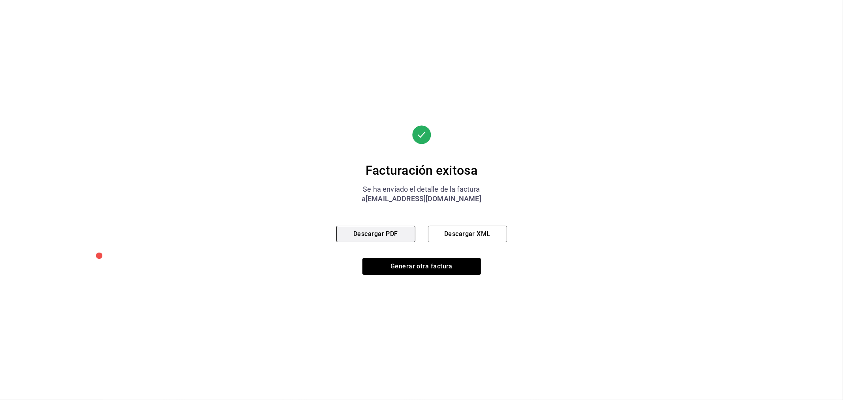
click at [354, 231] on button "Descargar PDF" at bounding box center [376, 234] width 79 height 17
click at [434, 265] on button "Generar otra factura" at bounding box center [422, 266] width 119 height 17
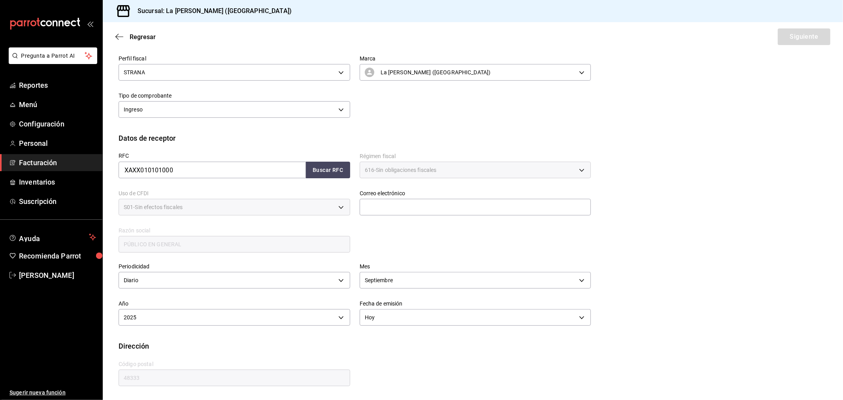
scroll to position [52, 0]
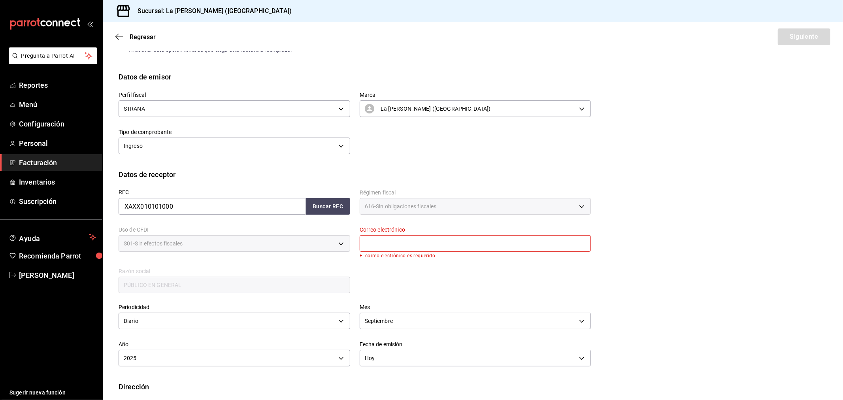
click at [447, 247] on input "text" at bounding box center [476, 243] width 232 height 17
type input "[EMAIL_ADDRESS][DOMAIN_NAME]"
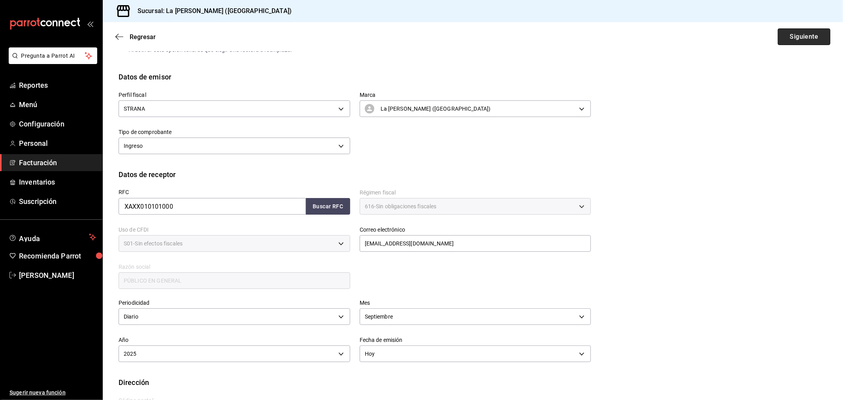
click at [796, 38] on button "Siguiente" at bounding box center [804, 36] width 53 height 17
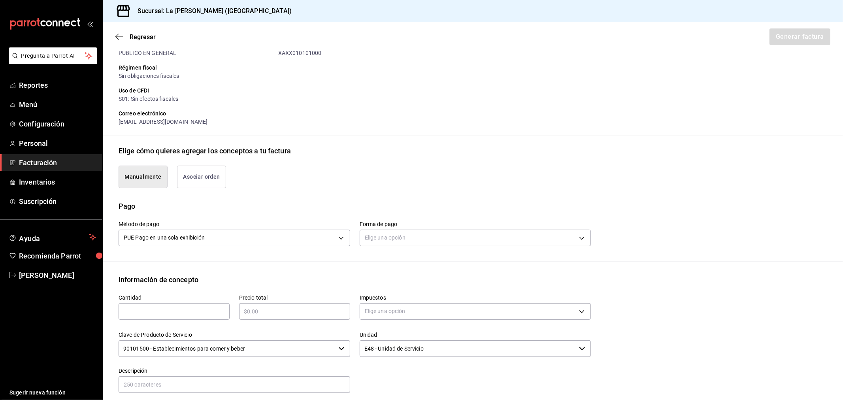
scroll to position [140, 0]
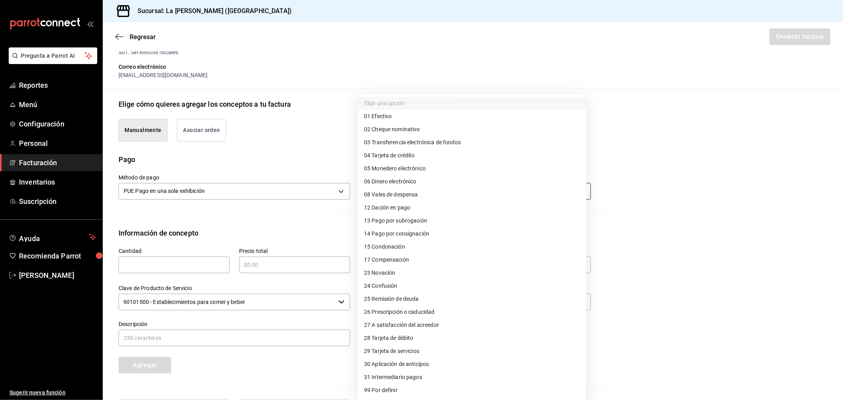
click at [447, 192] on body "Pregunta a Parrot AI Reportes Menú Configuración Personal Facturación Inventari…" at bounding box center [421, 200] width 843 height 400
click at [414, 335] on li "28 Tarjeta de débito" at bounding box center [472, 338] width 229 height 13
type input "28"
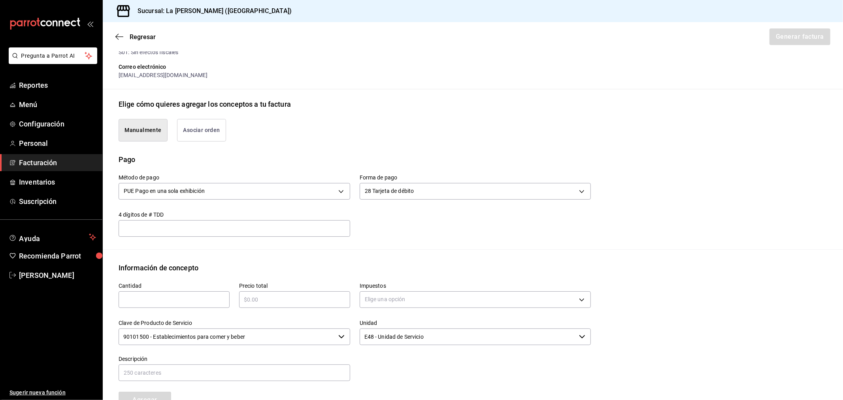
drag, startPoint x: 151, startPoint y: 303, endPoint x: 180, endPoint y: 304, distance: 29.3
click at [151, 303] on input "text" at bounding box center [174, 299] width 111 height 9
type input "1"
type input "$18092"
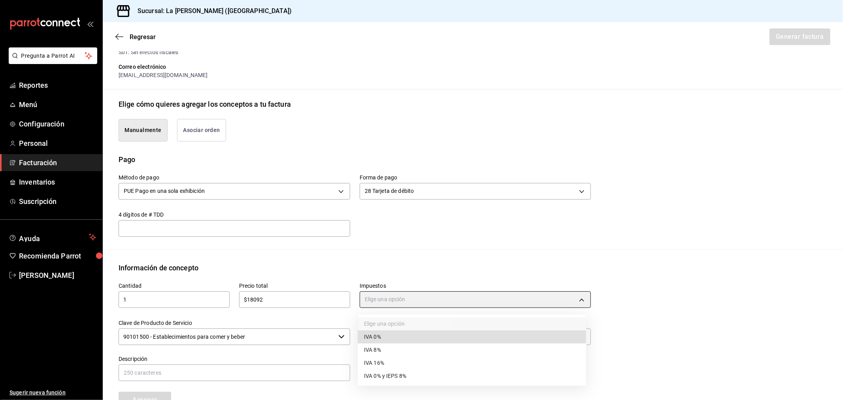
type input "IVA_0"
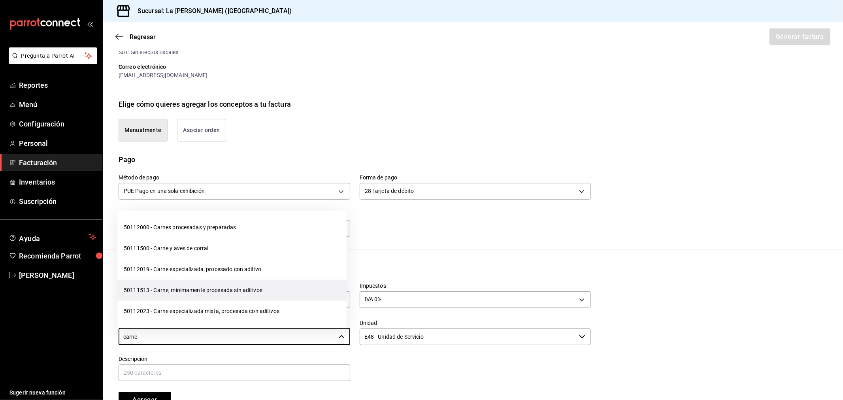
click at [255, 294] on li "50111513 - Carne, mínimamente procesada sin aditivos" at bounding box center [231, 290] width 229 height 21
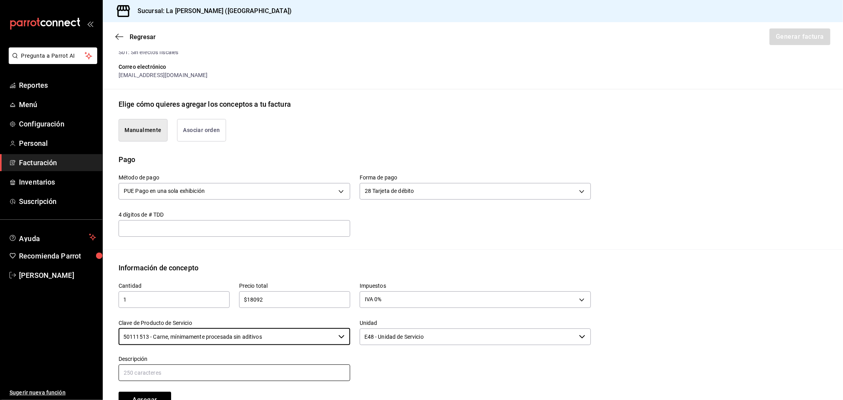
type input "50111513 - Carne, mínimamente procesada sin aditivos"
click at [238, 377] on input "text" at bounding box center [235, 373] width 232 height 17
paste input "CONSUMO DEL DIA [DATE]"
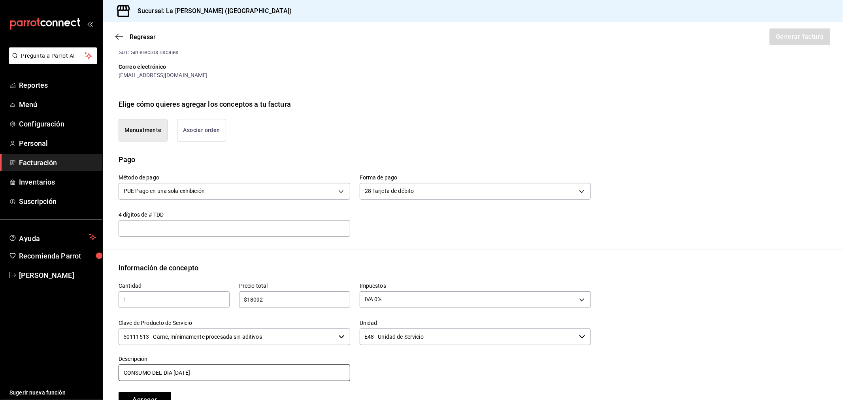
type input "CONSUMO DEL DIA [DATE]"
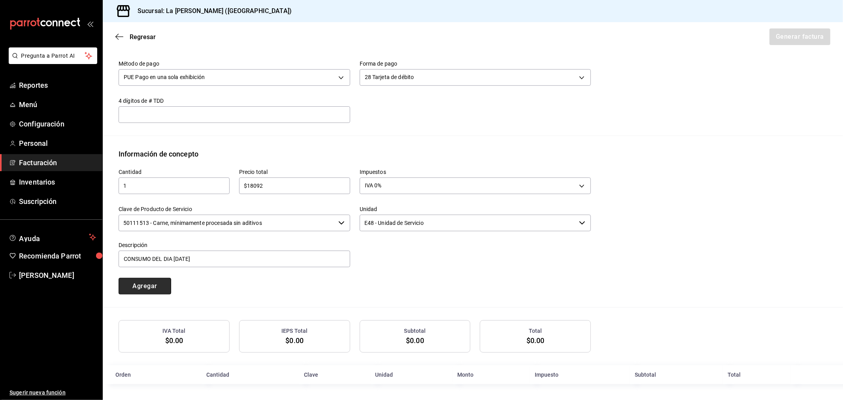
click at [164, 288] on button "Agregar" at bounding box center [145, 286] width 53 height 17
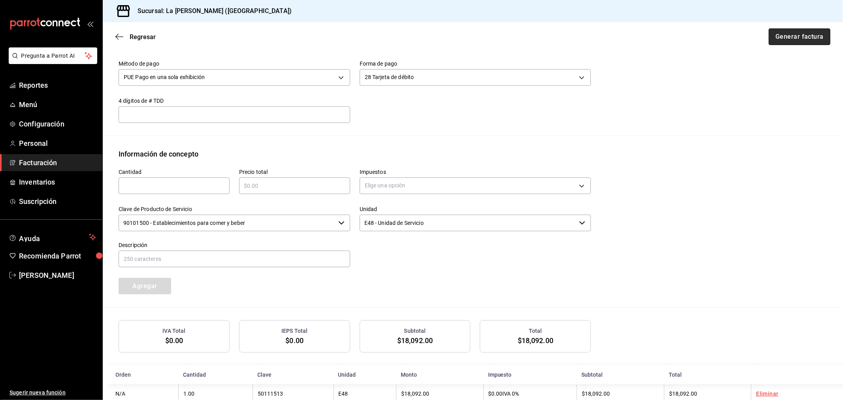
click at [812, 28] on button "Generar factura" at bounding box center [800, 36] width 62 height 17
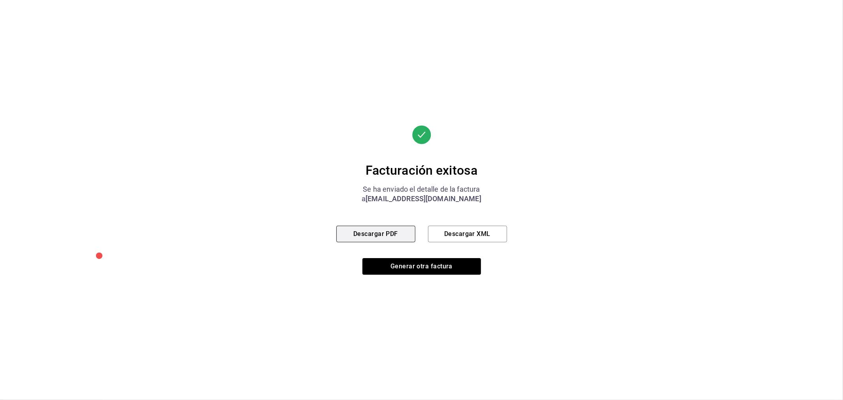
click at [358, 233] on button "Descargar PDF" at bounding box center [376, 234] width 79 height 17
click at [410, 267] on button "Generar otra factura" at bounding box center [422, 266] width 119 height 17
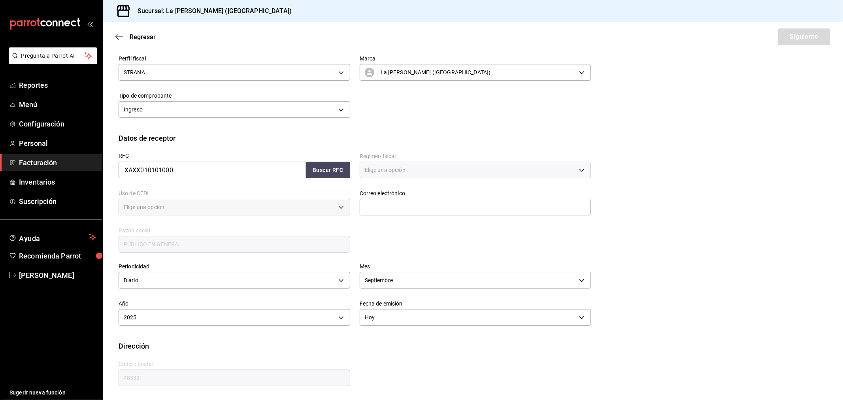
type input "616"
type input "S01"
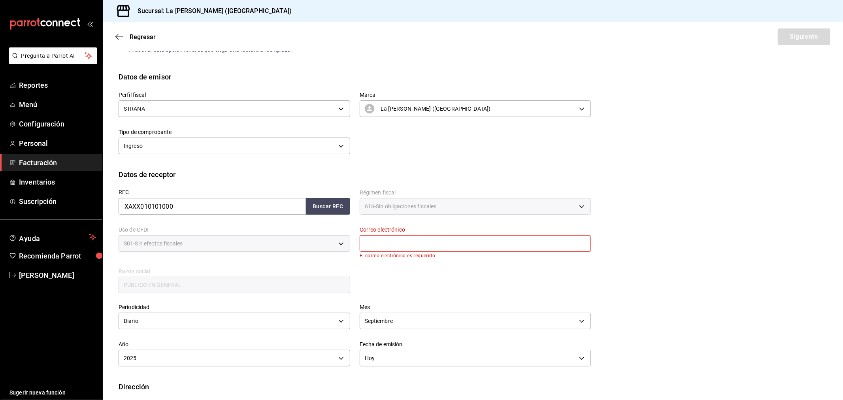
click at [451, 246] on input "text" at bounding box center [476, 243] width 232 height 17
type input "[EMAIL_ADDRESS][DOMAIN_NAME]"
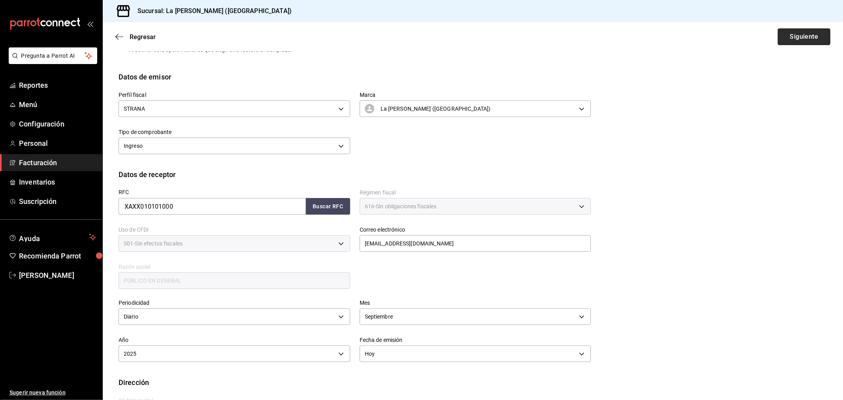
click at [787, 36] on button "Siguiente" at bounding box center [804, 36] width 53 height 17
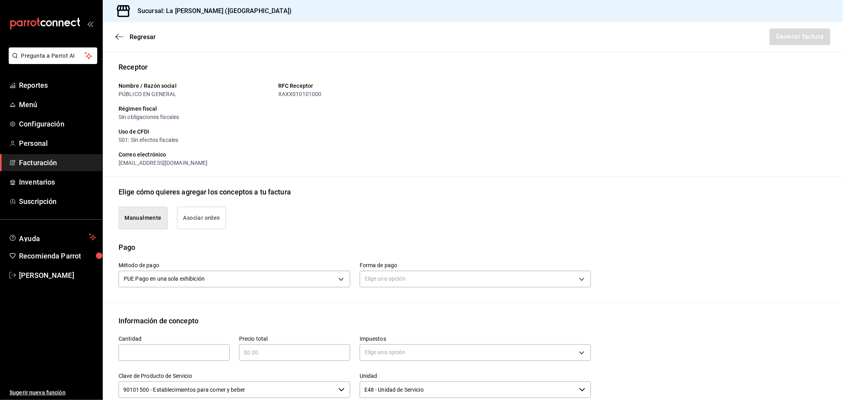
click at [151, 354] on input "text" at bounding box center [174, 352] width 111 height 9
type input "1"
type input "$141690.78"
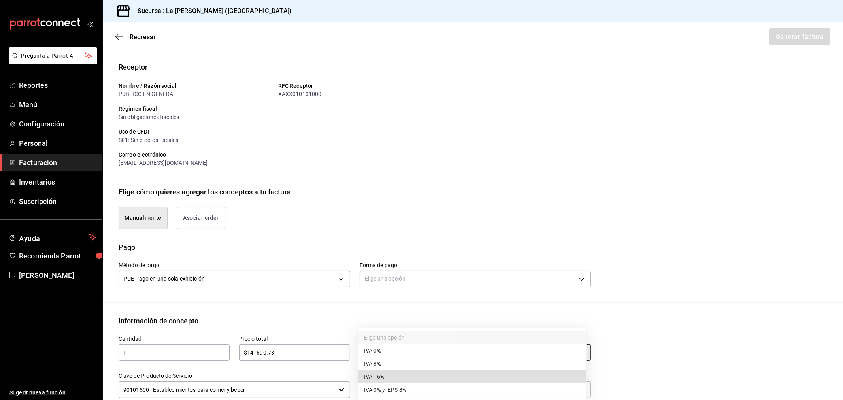
type input "IVA_16"
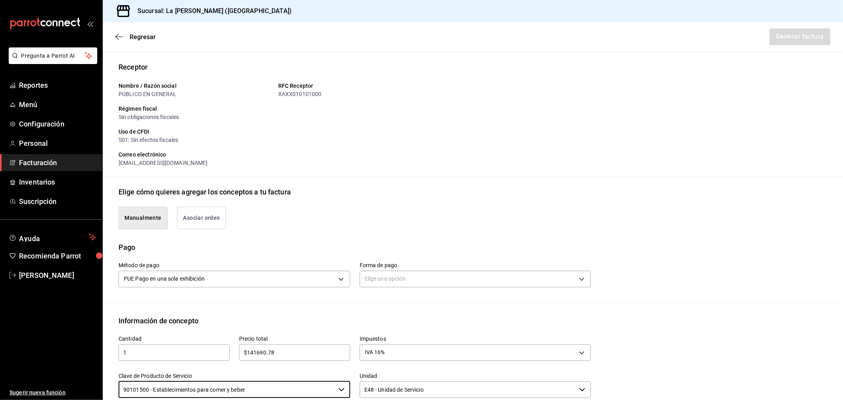
paste input "CONSUMO DEL DIA [DATE]"
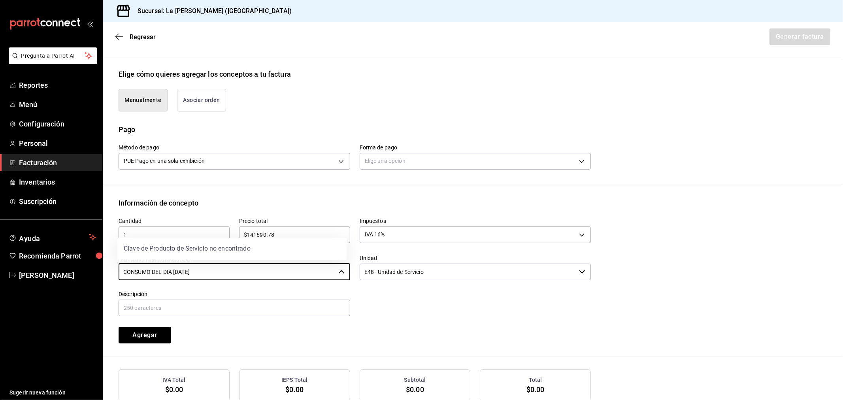
scroll to position [219, 0]
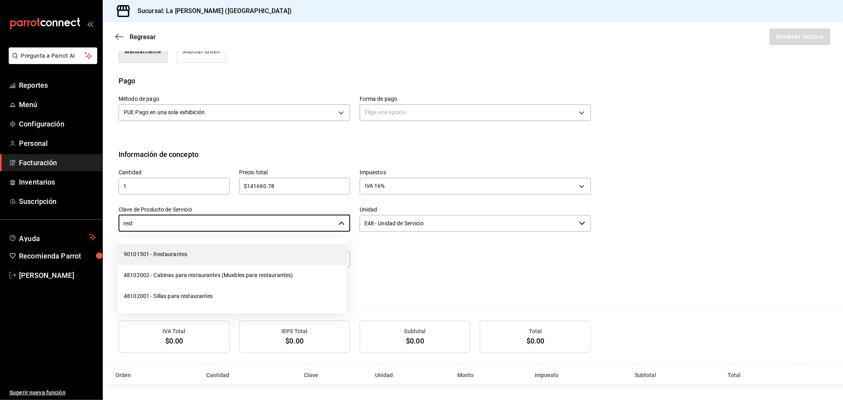
click at [151, 256] on li "90101501 - Restaurantes" at bounding box center [231, 254] width 229 height 21
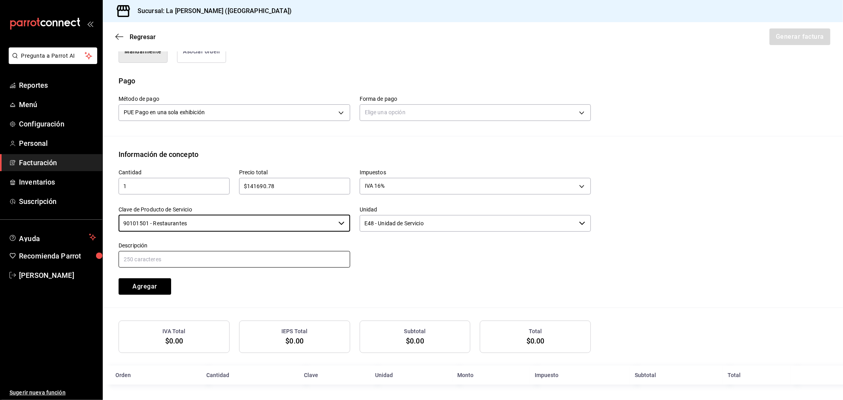
type input "90101501 - Restaurantes"
click at [338, 262] on input "text" at bounding box center [235, 259] width 232 height 17
paste input "CONSUMO DEL DIA [DATE]"
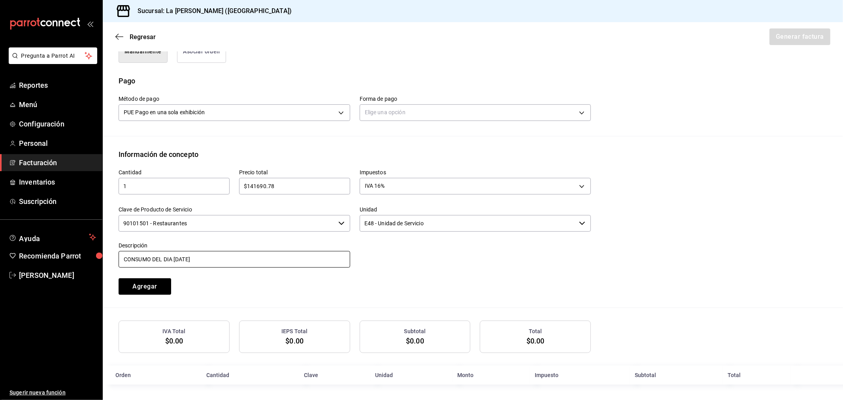
type input "CONSUMO DEL DIA [DATE]"
click at [159, 282] on button "Agregar" at bounding box center [145, 286] width 53 height 17
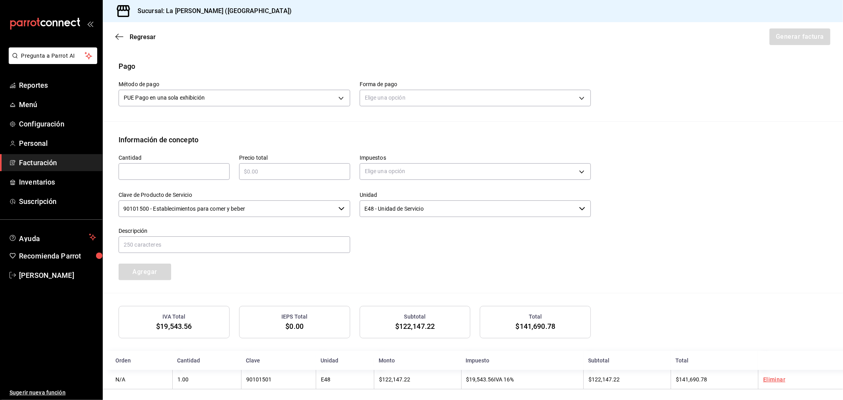
scroll to position [238, 0]
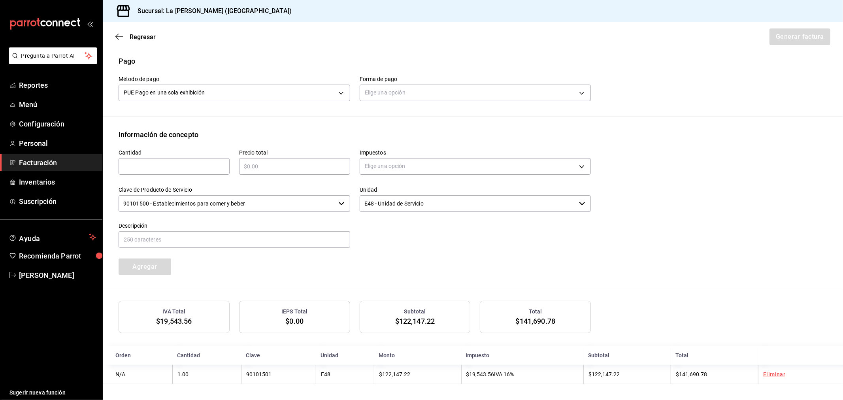
click at [785, 37] on div "Regresar Generar factura" at bounding box center [473, 36] width 741 height 29
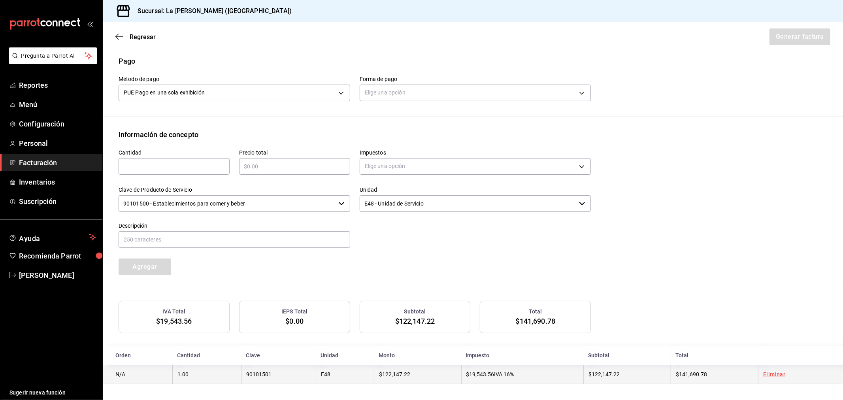
click at [776, 374] on link "Eliminar" at bounding box center [775, 374] width 22 height 6
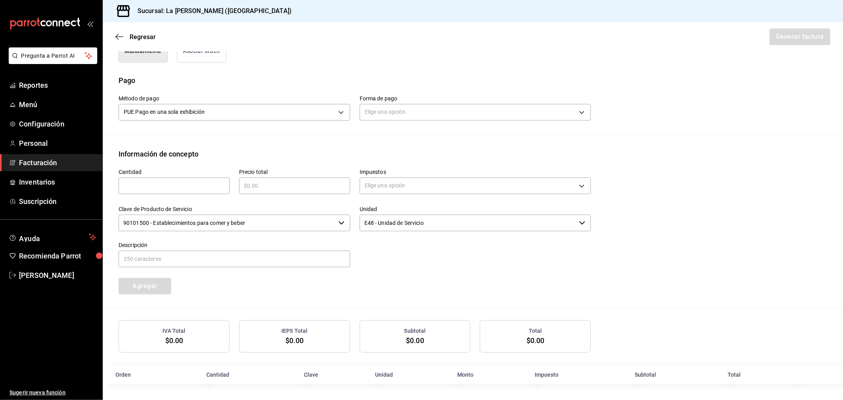
scroll to position [219, 0]
click at [465, 117] on body "Pregunta a Parrot AI Reportes Menú Configuración Personal Facturación Inventari…" at bounding box center [421, 200] width 843 height 400
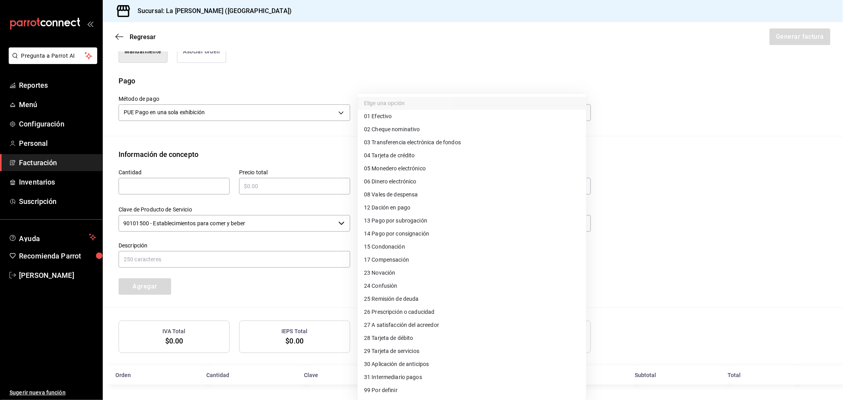
click at [410, 157] on span "04 Tarjeta de crédito" at bounding box center [389, 155] width 51 height 8
type input "04"
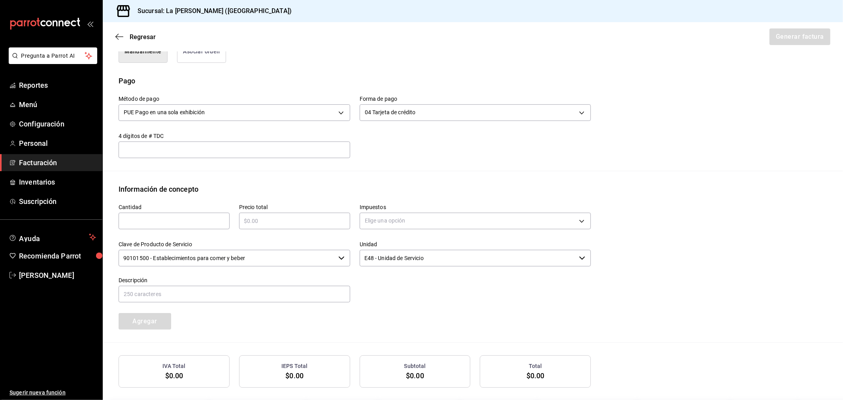
drag, startPoint x: 196, startPoint y: 222, endPoint x: 202, endPoint y: 222, distance: 5.9
click at [196, 222] on input "text" at bounding box center [174, 220] width 111 height 9
type input "1"
type input "$141690.78"
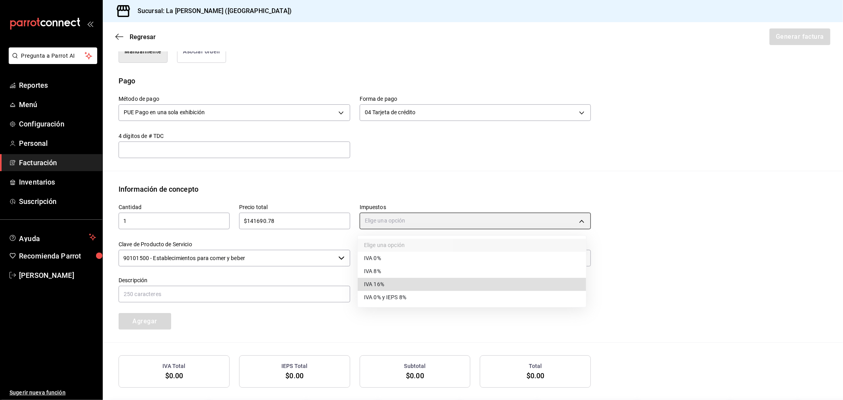
type input "IVA_16"
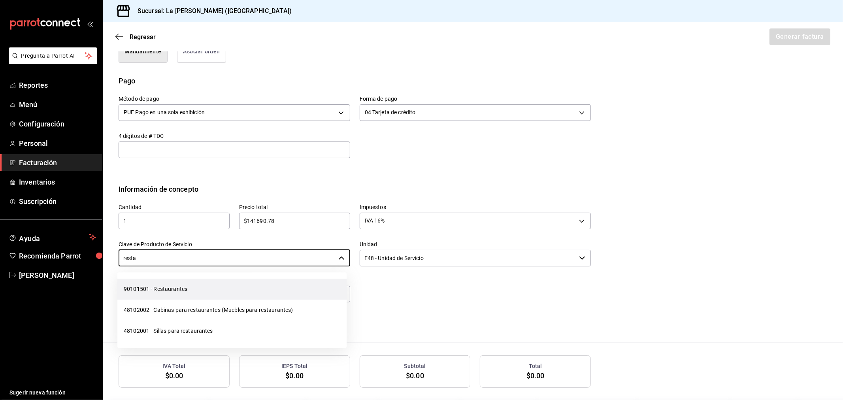
click at [243, 290] on li "90101501 - Restaurantes" at bounding box center [231, 289] width 229 height 21
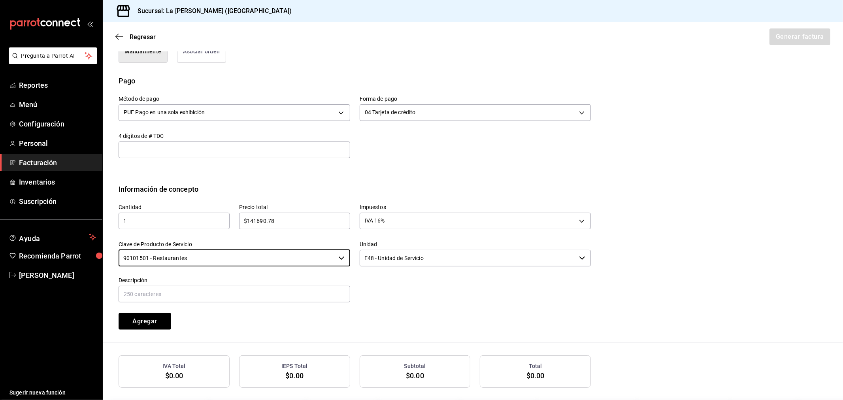
type input "90101501 - Restaurantes"
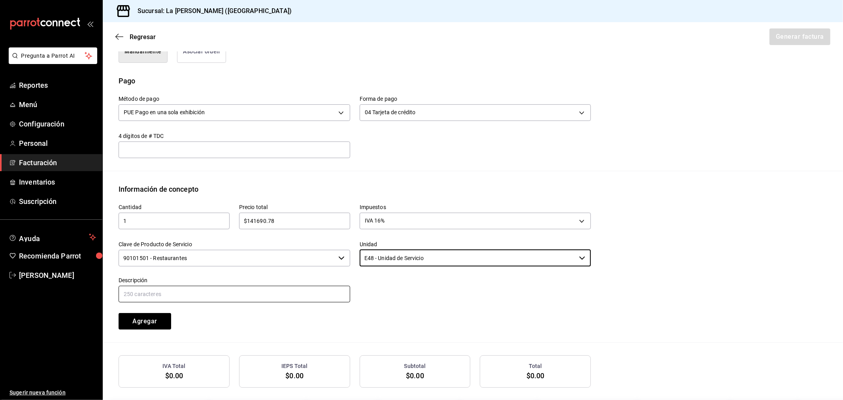
click at [241, 294] on input "text" at bounding box center [235, 294] width 232 height 17
paste input "CONSUMO DEL DIA [DATE]"
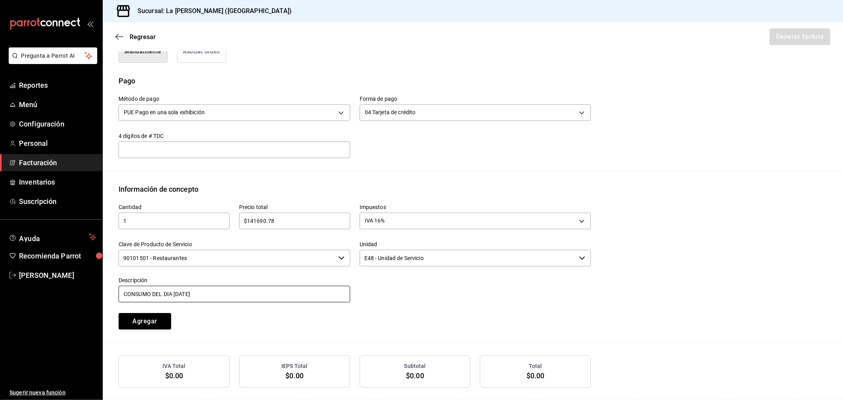
type input "CONSUMO DEL DIA [DATE]"
click at [151, 319] on button "Agregar" at bounding box center [145, 321] width 53 height 17
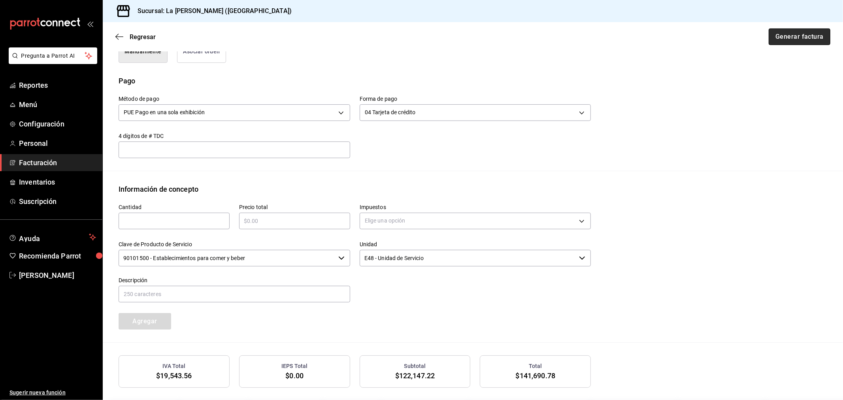
click at [801, 41] on button "Generar factura" at bounding box center [800, 36] width 62 height 17
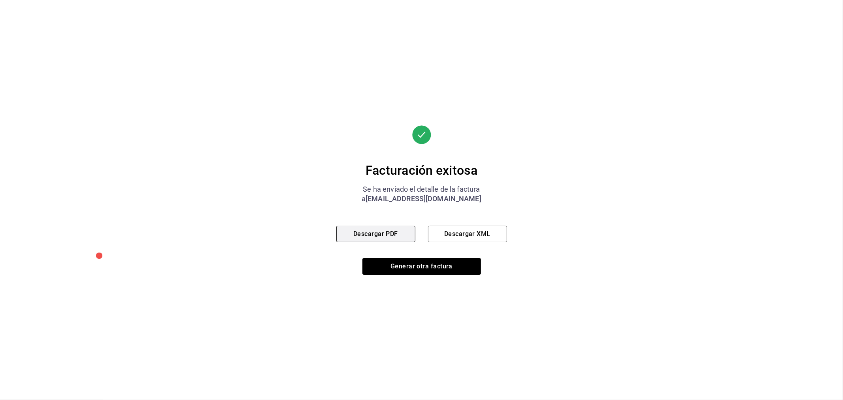
click at [365, 236] on button "Descargar PDF" at bounding box center [376, 234] width 79 height 17
drag, startPoint x: 413, startPoint y: 263, endPoint x: 417, endPoint y: 263, distance: 4.0
click at [417, 263] on button "Generar otra factura" at bounding box center [422, 266] width 119 height 17
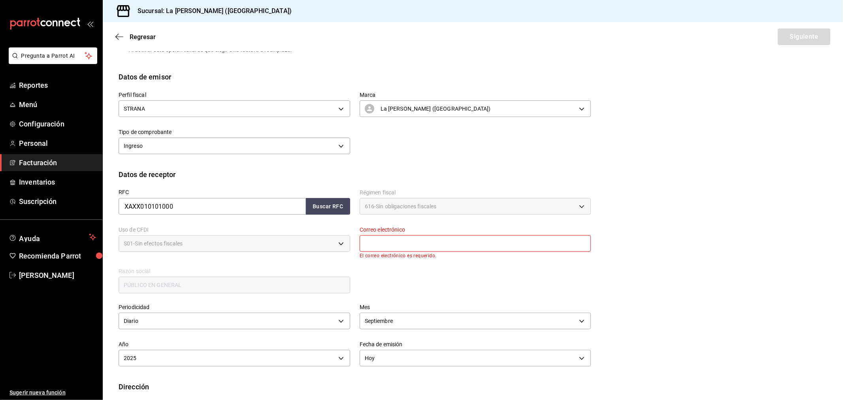
click at [414, 240] on input "text" at bounding box center [476, 243] width 232 height 17
type input "[EMAIL_ADDRESS][DOMAIN_NAME]"
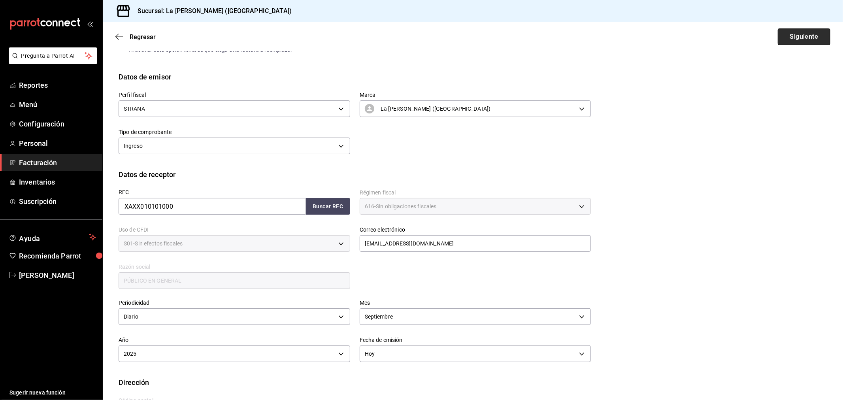
click at [802, 36] on button "Siguiente" at bounding box center [804, 36] width 53 height 17
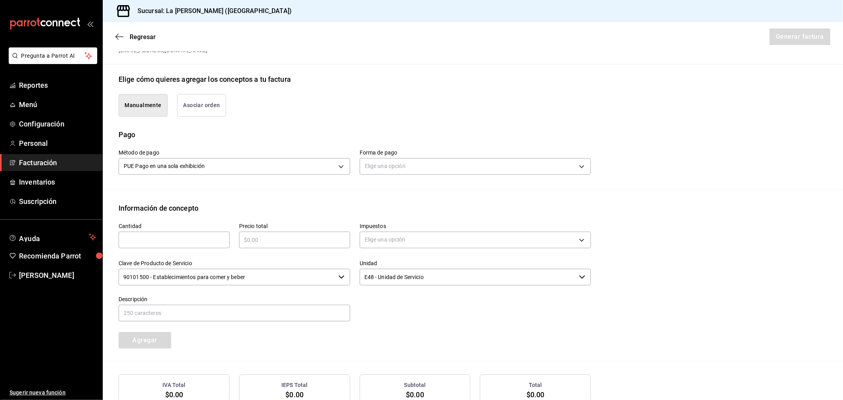
scroll to position [184, 0]
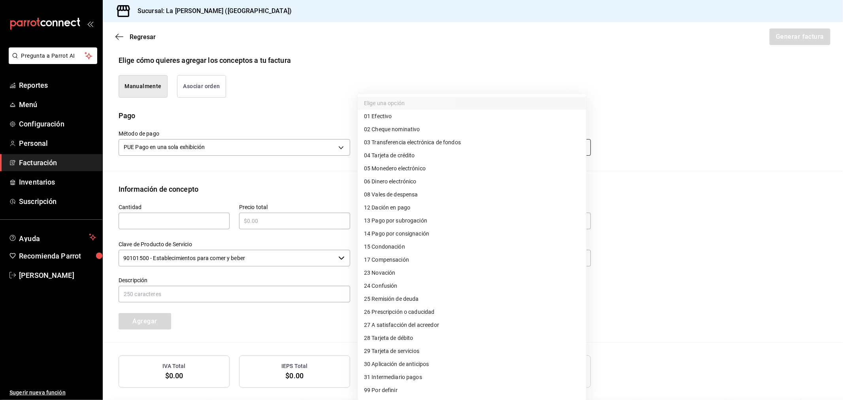
click at [471, 142] on body "Pregunta a Parrot AI Reportes Menú Configuración Personal Facturación Inventari…" at bounding box center [421, 200] width 843 height 400
click at [408, 339] on span "28 Tarjeta de débito" at bounding box center [388, 338] width 49 height 8
type input "28"
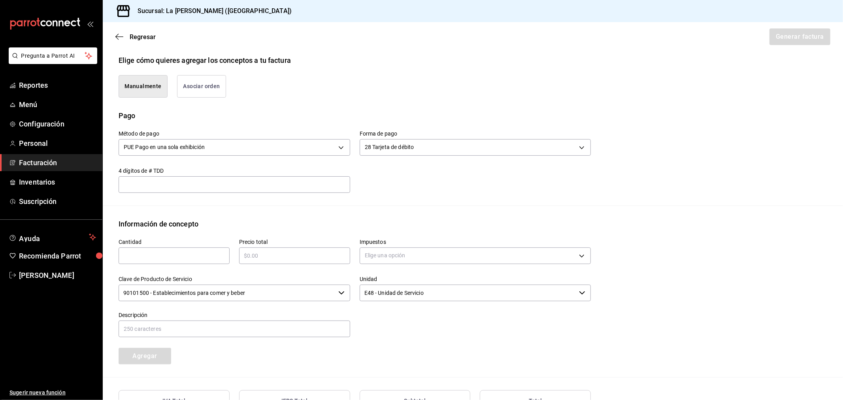
click at [183, 260] on input "text" at bounding box center [174, 255] width 111 height 9
type input "1"
type input "$35488.60"
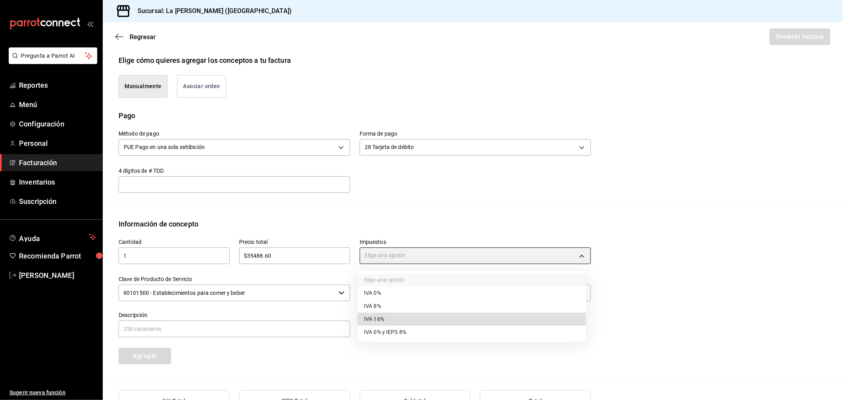
type input "IVA_16"
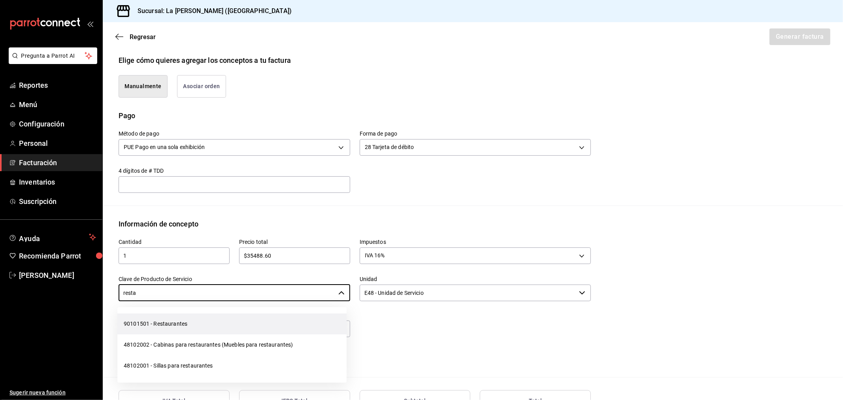
click at [179, 325] on li "90101501 - Restaurantes" at bounding box center [231, 324] width 229 height 21
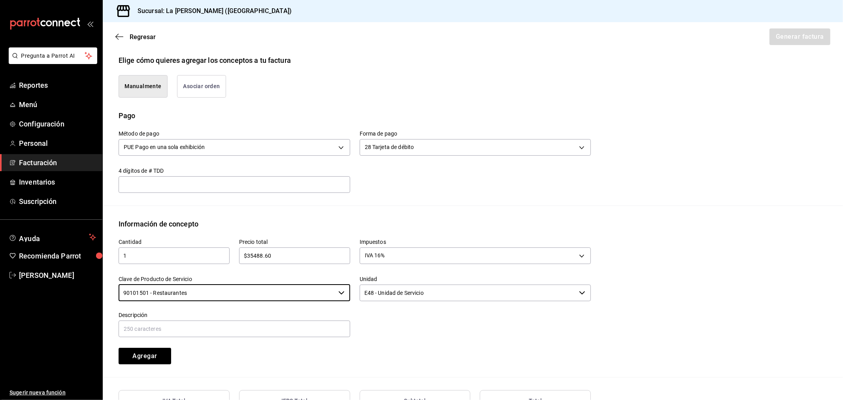
type input "90101501 - Restaurantes"
click at [179, 325] on input "text" at bounding box center [235, 329] width 232 height 17
paste input "CONSUMO DEL DIA [DATE]"
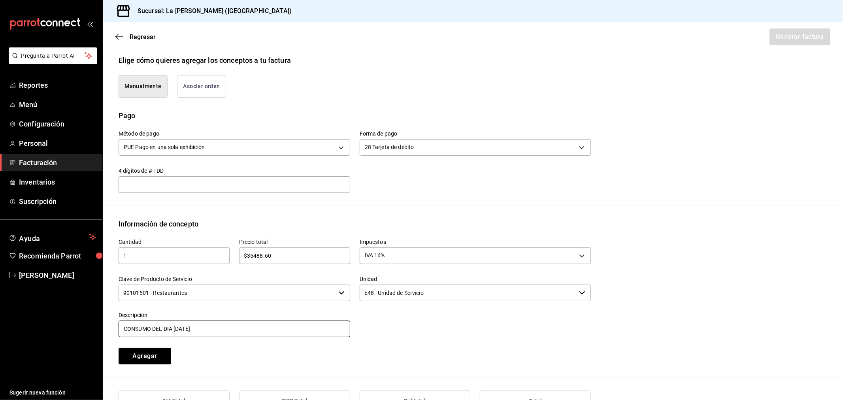
type input "CONSUMO DEL DIA [DATE]"
click at [136, 354] on button "Agregar" at bounding box center [145, 356] width 53 height 17
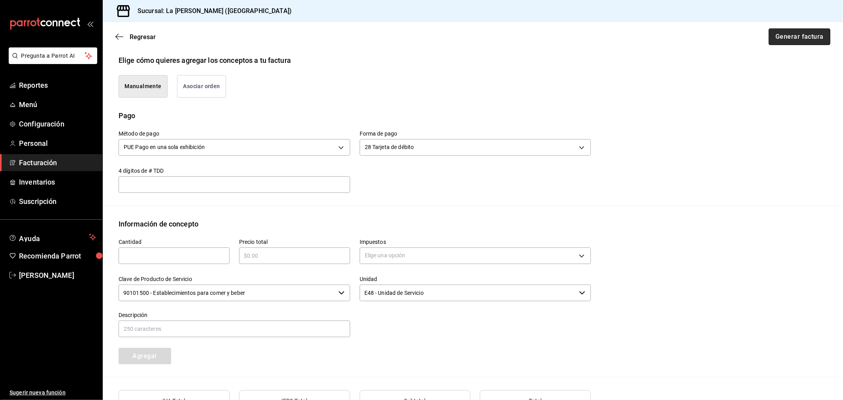
click at [782, 33] on button "Generar factura" at bounding box center [800, 36] width 62 height 17
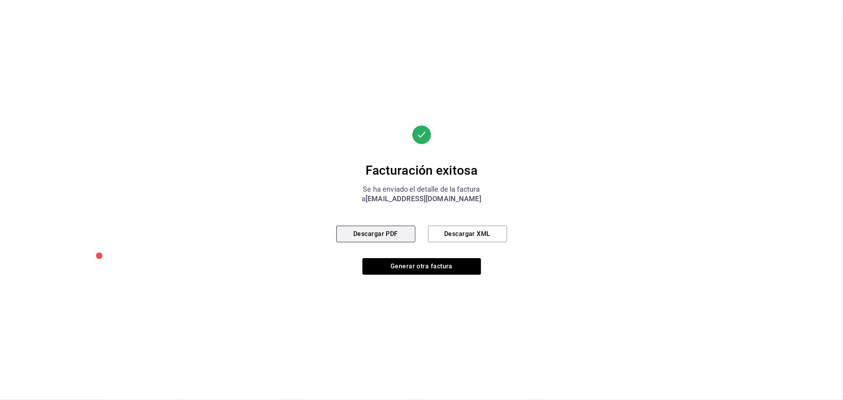
click at [372, 230] on button "Descargar PDF" at bounding box center [376, 234] width 79 height 17
click at [414, 266] on button "Generar otra factura" at bounding box center [422, 266] width 119 height 17
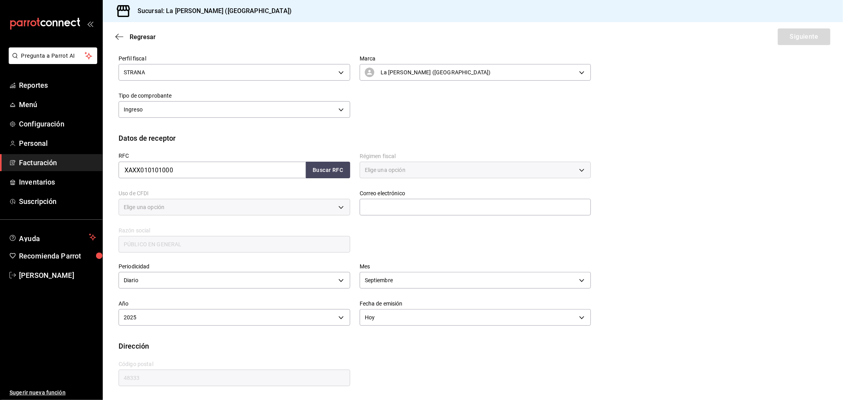
type input "616"
type input "S01"
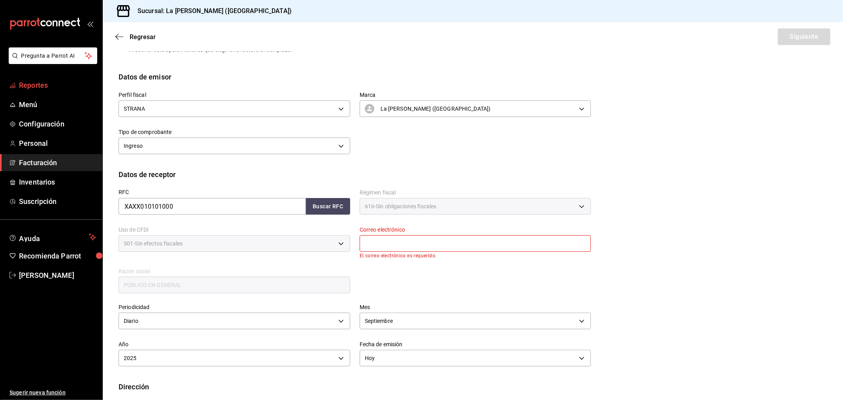
click at [46, 81] on span "Reportes" at bounding box center [57, 85] width 77 height 11
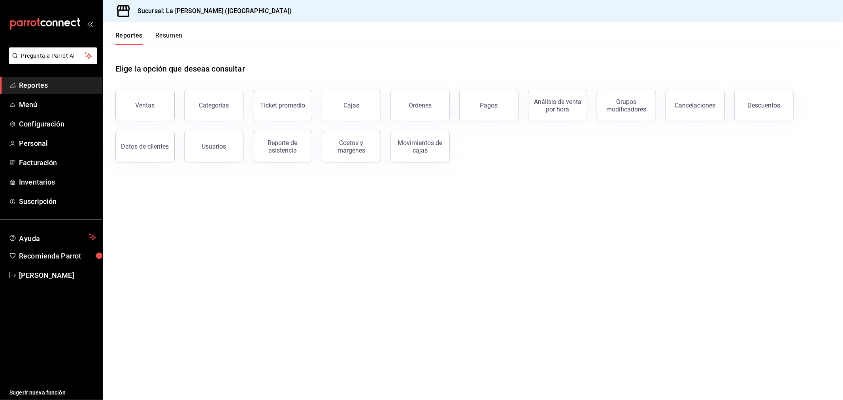
click at [760, 115] on button "Descuentos" at bounding box center [764, 106] width 59 height 32
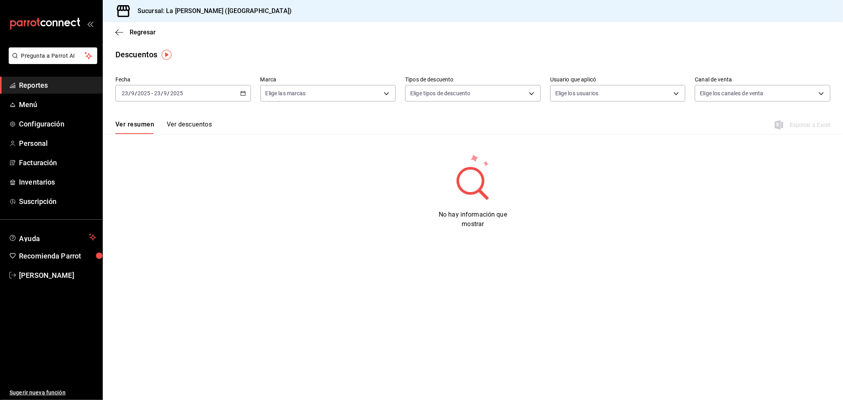
click at [227, 97] on div "[DATE] [DATE] - [DATE] [DATE]" at bounding box center [183, 93] width 136 height 17
click at [162, 206] on span "Rango de fechas" at bounding box center [152, 206] width 61 height 8
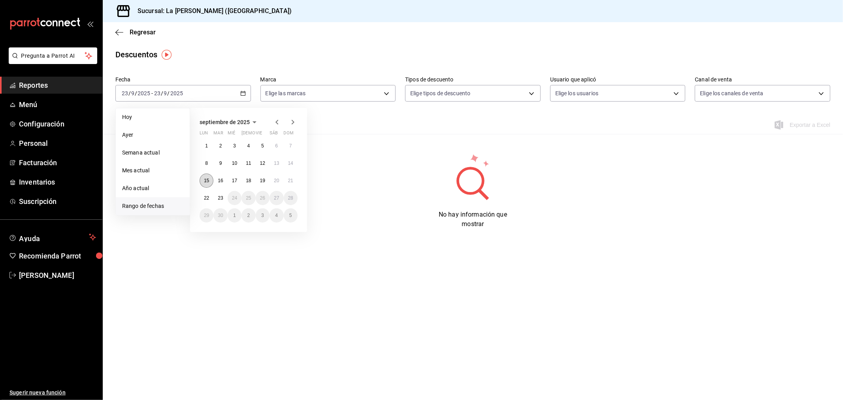
click at [209, 181] on abbr "15" at bounding box center [206, 181] width 5 height 6
click at [291, 179] on abbr "21" at bounding box center [290, 181] width 5 height 6
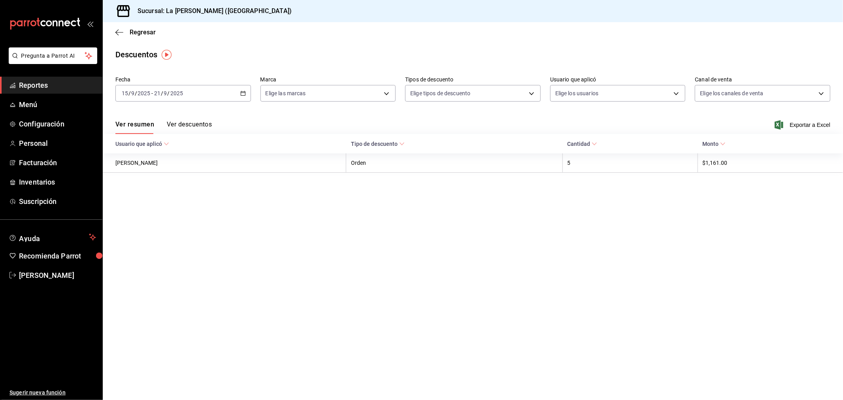
click at [821, 130] on div "Ver resumen Ver descuentos Exportar a Excel" at bounding box center [473, 122] width 741 height 23
click at [821, 123] on span "Exportar a Excel" at bounding box center [804, 124] width 54 height 9
click at [149, 31] on span "Regresar" at bounding box center [143, 32] width 26 height 8
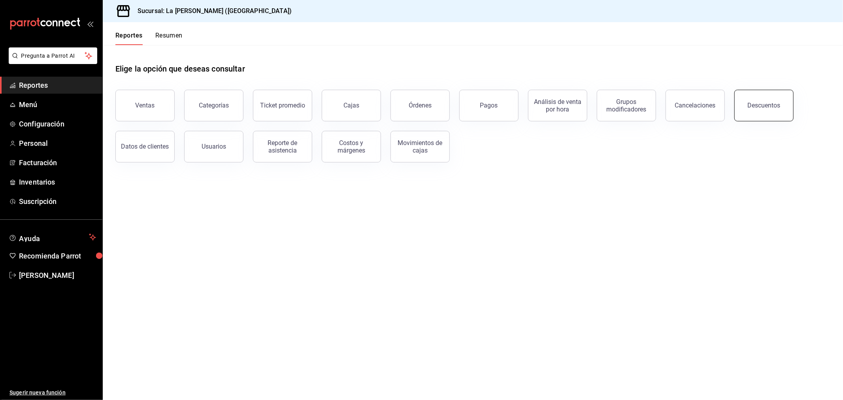
click at [781, 108] on button "Descuentos" at bounding box center [764, 106] width 59 height 32
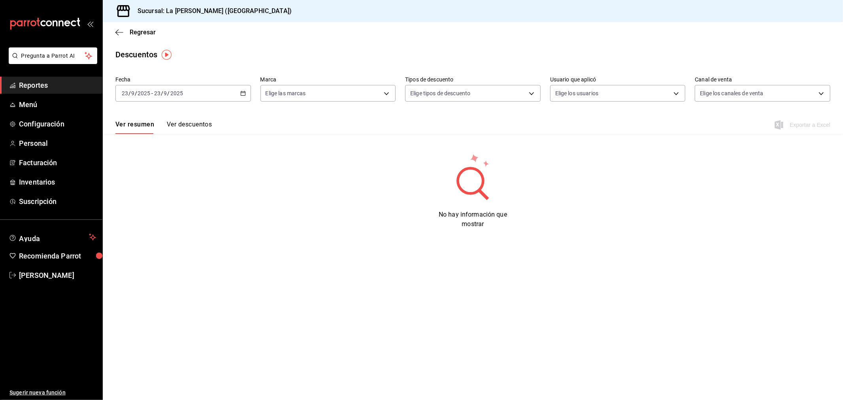
click at [211, 98] on div "[DATE] [DATE] - [DATE] [DATE]" at bounding box center [183, 93] width 136 height 17
click at [148, 208] on span "Rango de fechas" at bounding box center [152, 206] width 61 height 8
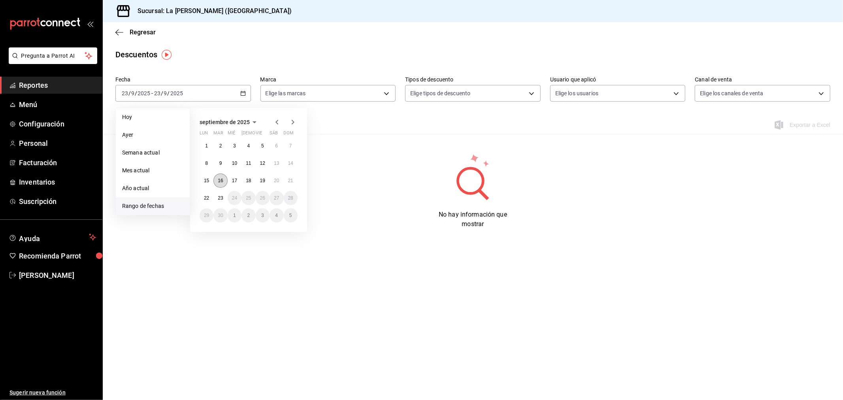
click at [221, 178] on abbr "16" at bounding box center [220, 181] width 5 height 6
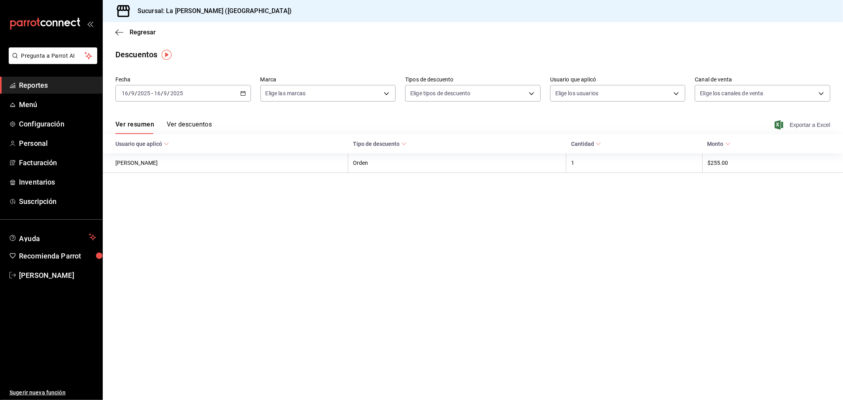
click at [812, 125] on span "Exportar a Excel" at bounding box center [804, 124] width 54 height 9
